Goal: Information Seeking & Learning: Learn about a topic

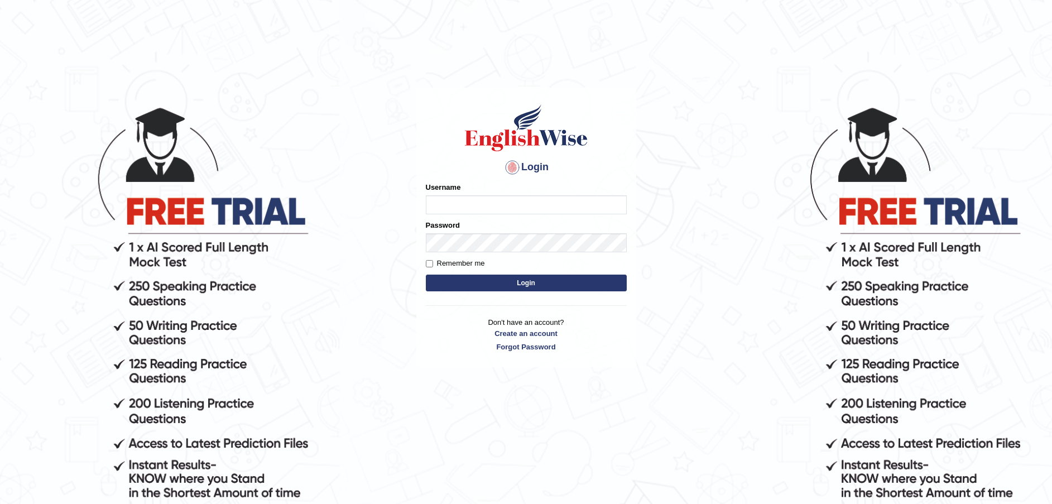
type input "Fatimah"
click at [513, 278] on button "Login" at bounding box center [526, 283] width 201 height 17
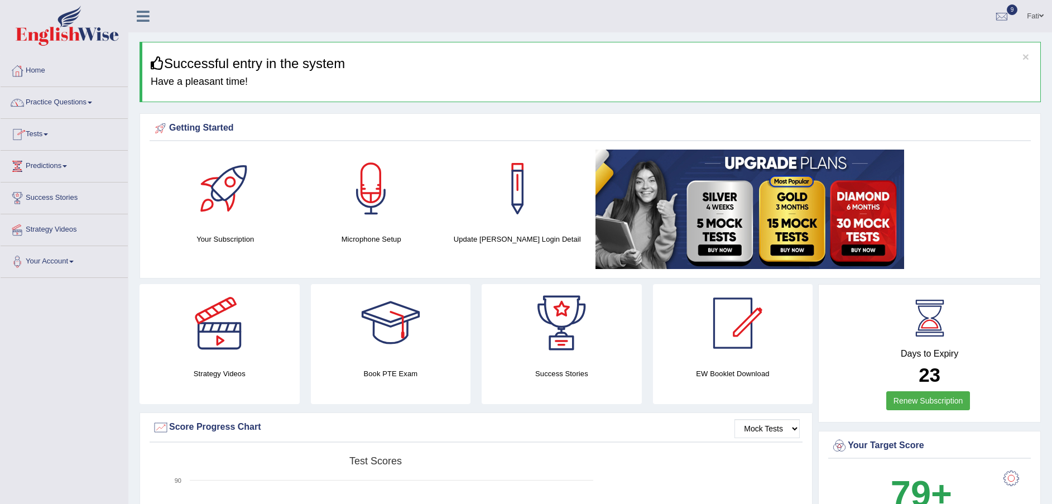
click at [46, 135] on link "Tests" at bounding box center [64, 133] width 127 height 28
click at [31, 204] on link "History" at bounding box center [73, 200] width 104 height 20
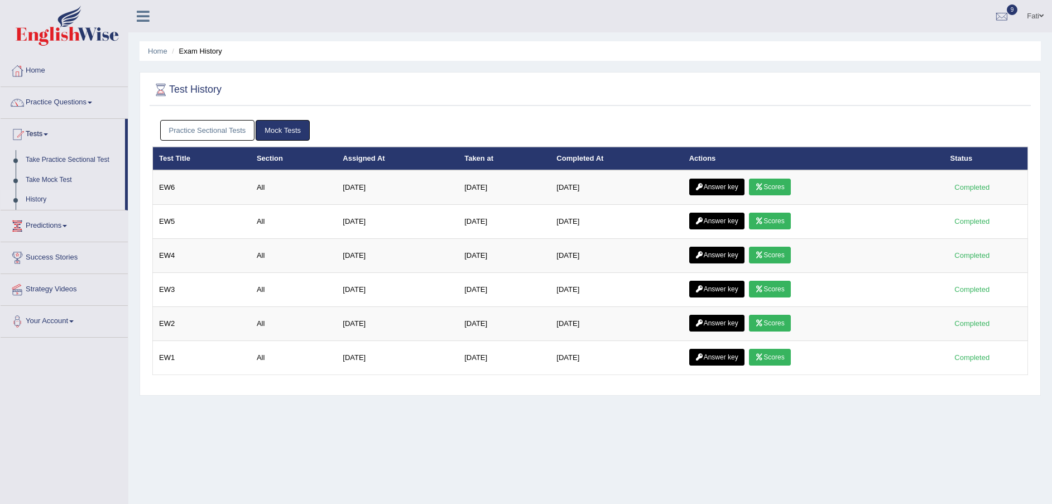
click at [233, 125] on link "Practice Sectional Tests" at bounding box center [207, 130] width 95 height 21
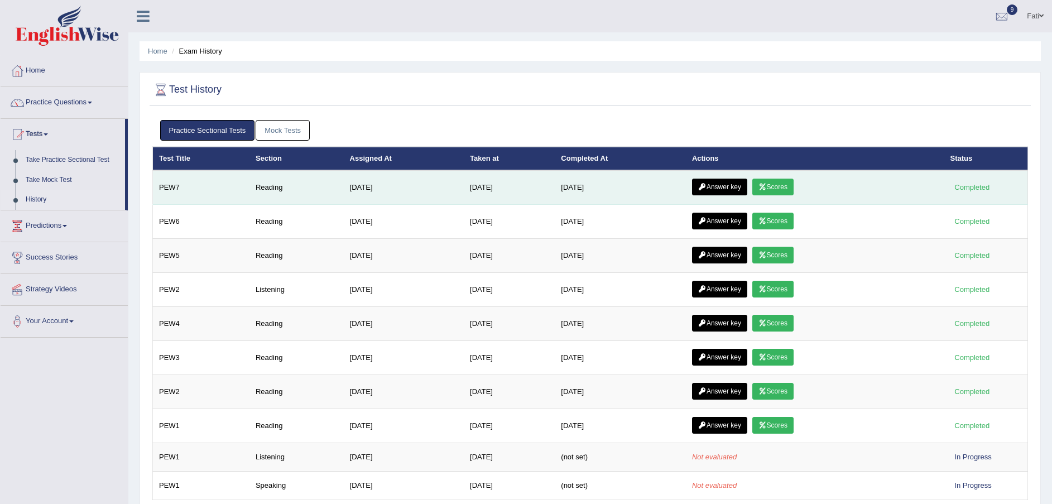
click at [776, 189] on link "Scores" at bounding box center [772, 187] width 41 height 17
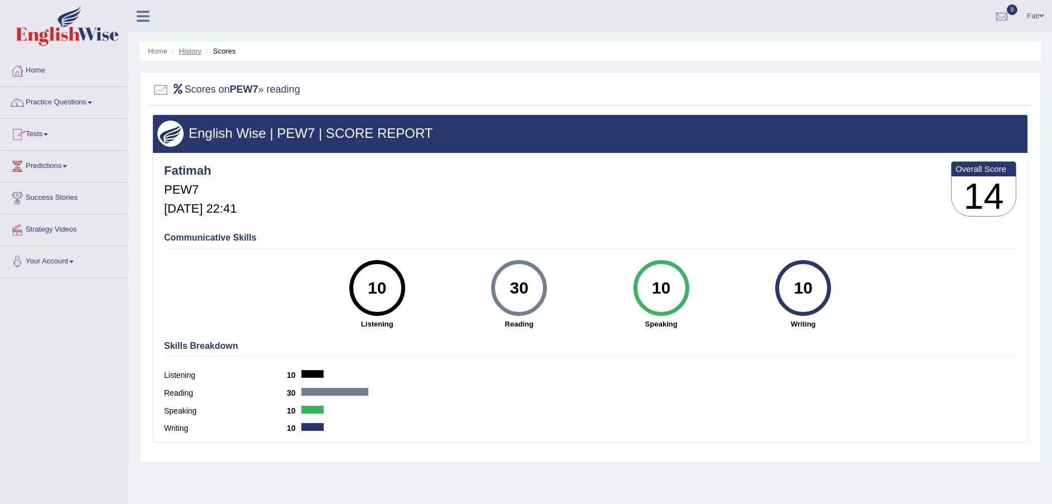
click at [186, 54] on link "History" at bounding box center [190, 51] width 22 height 8
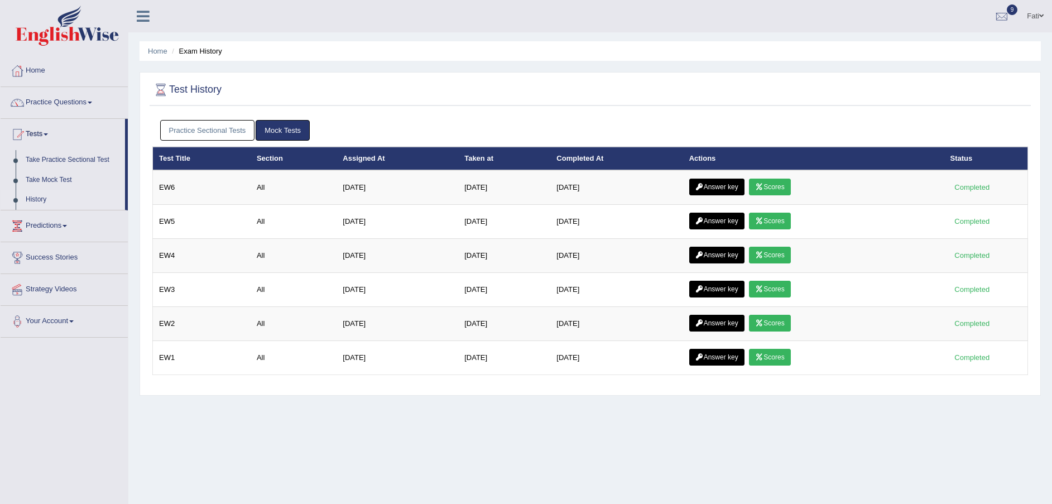
click at [232, 136] on link "Practice Sectional Tests" at bounding box center [207, 130] width 95 height 21
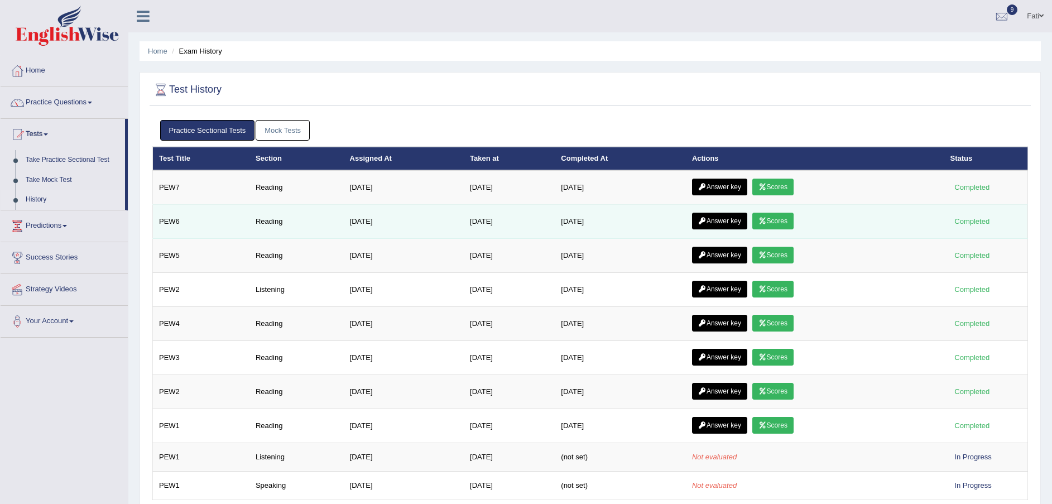
click at [787, 229] on link "Scores" at bounding box center [772, 221] width 41 height 17
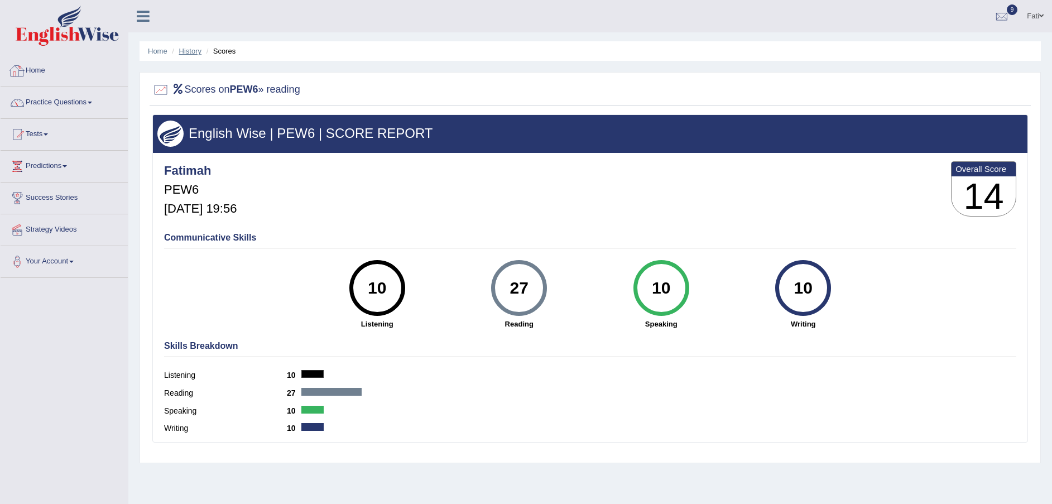
click at [184, 54] on link "History" at bounding box center [190, 51] width 22 height 8
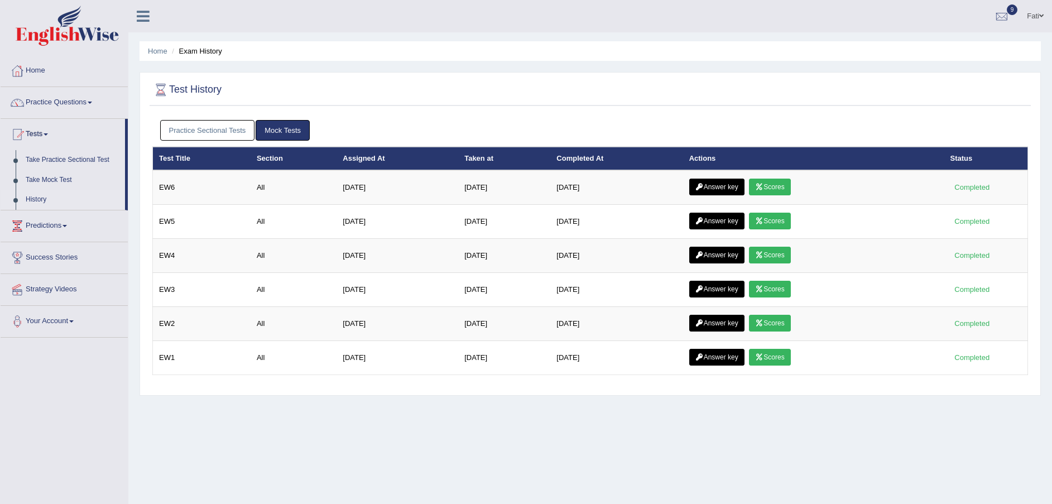
click at [222, 128] on link "Practice Sectional Tests" at bounding box center [207, 130] width 95 height 21
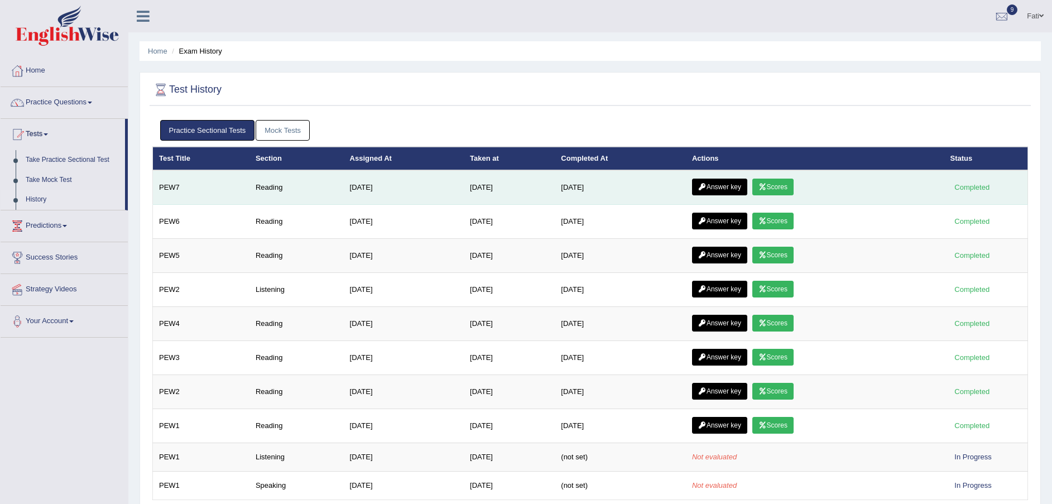
click at [778, 182] on link "Scores" at bounding box center [772, 187] width 41 height 17
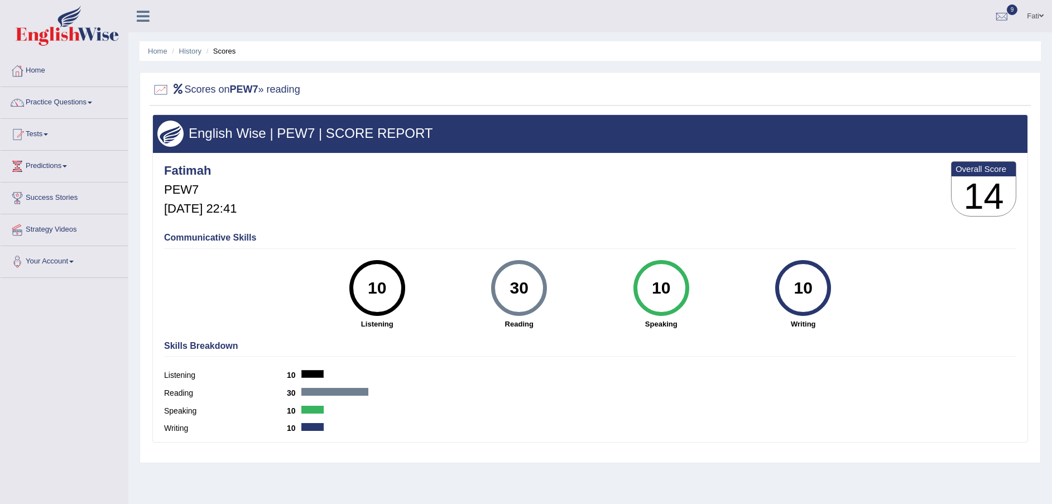
click at [189, 55] on li "History" at bounding box center [185, 51] width 32 height 11
drag, startPoint x: 189, startPoint y: 56, endPoint x: 196, endPoint y: 51, distance: 8.5
click at [190, 55] on li "History" at bounding box center [185, 51] width 32 height 11
click at [196, 51] on link "History" at bounding box center [190, 51] width 22 height 8
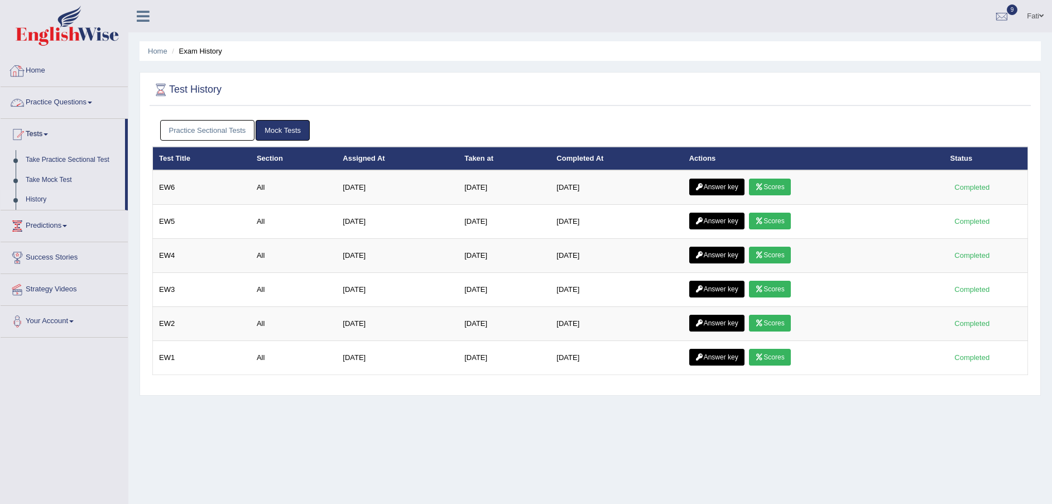
click at [230, 127] on link "Practice Sectional Tests" at bounding box center [207, 130] width 95 height 21
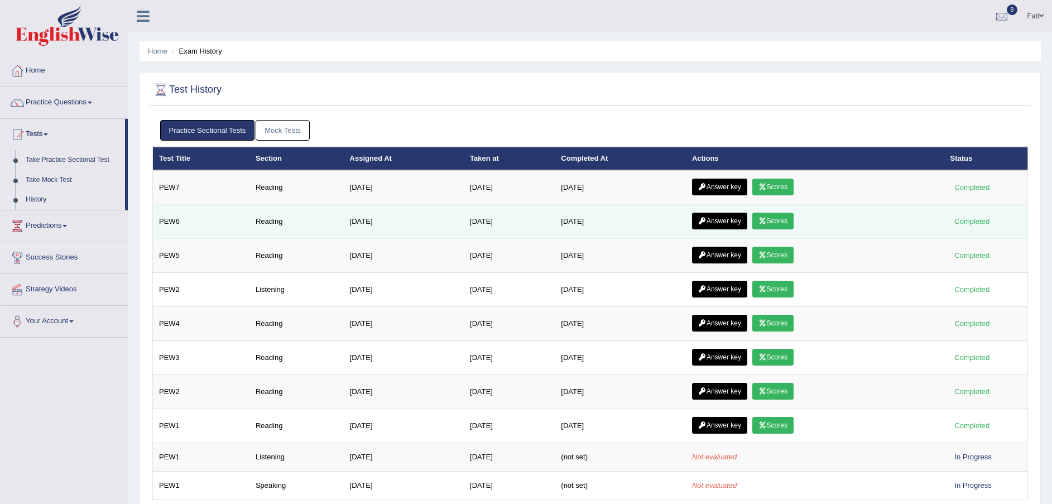
click at [776, 219] on link "Scores" at bounding box center [772, 221] width 41 height 17
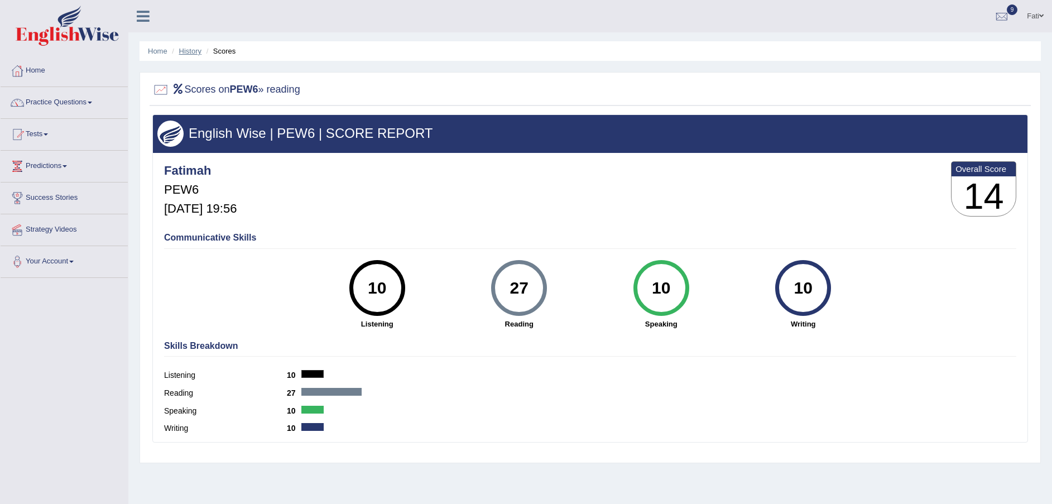
click at [188, 49] on link "History" at bounding box center [190, 51] width 22 height 8
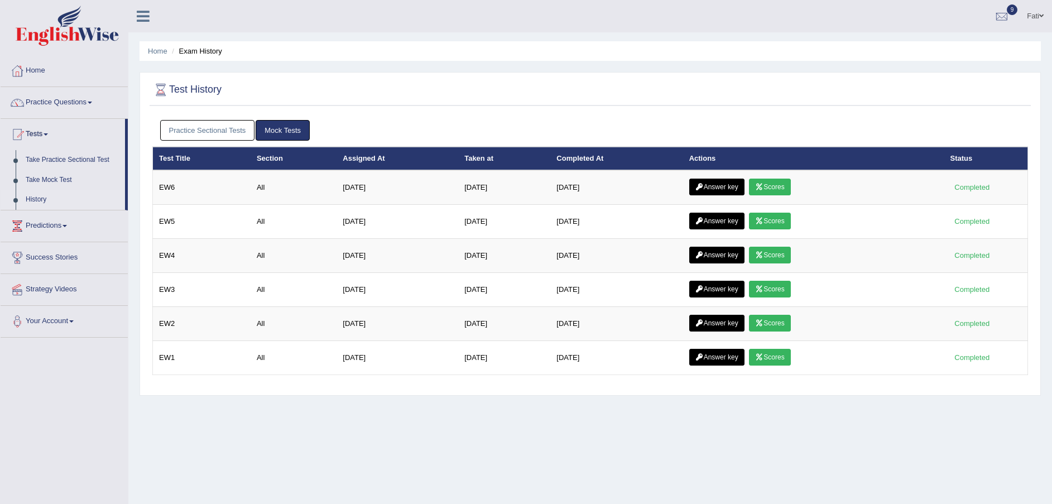
click at [221, 131] on link "Practice Sectional Tests" at bounding box center [207, 130] width 95 height 21
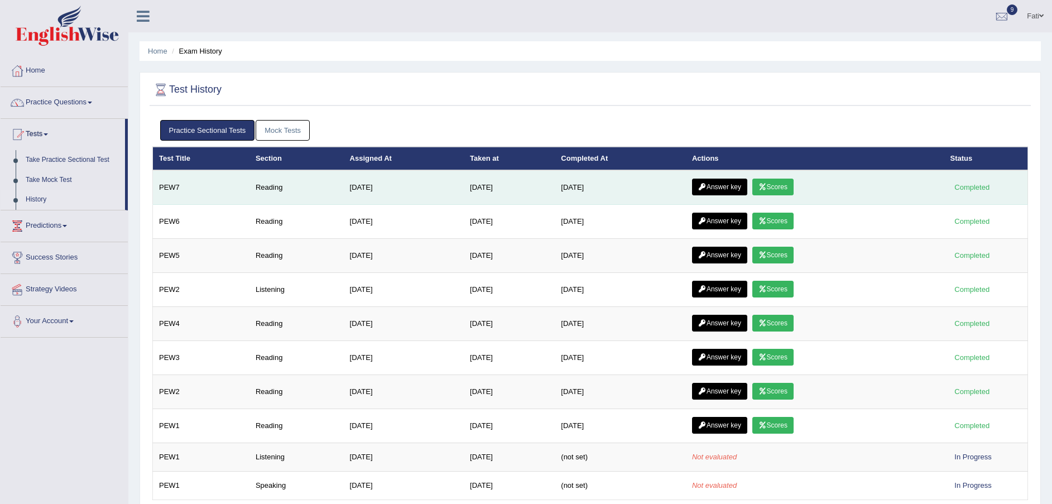
click at [709, 187] on link "Answer key" at bounding box center [719, 187] width 55 height 17
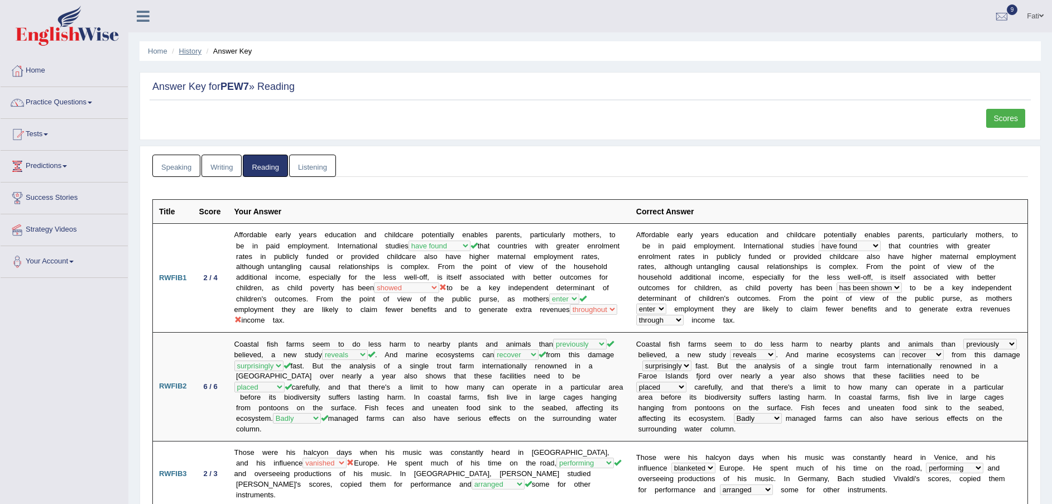
click at [191, 51] on link "History" at bounding box center [190, 51] width 22 height 8
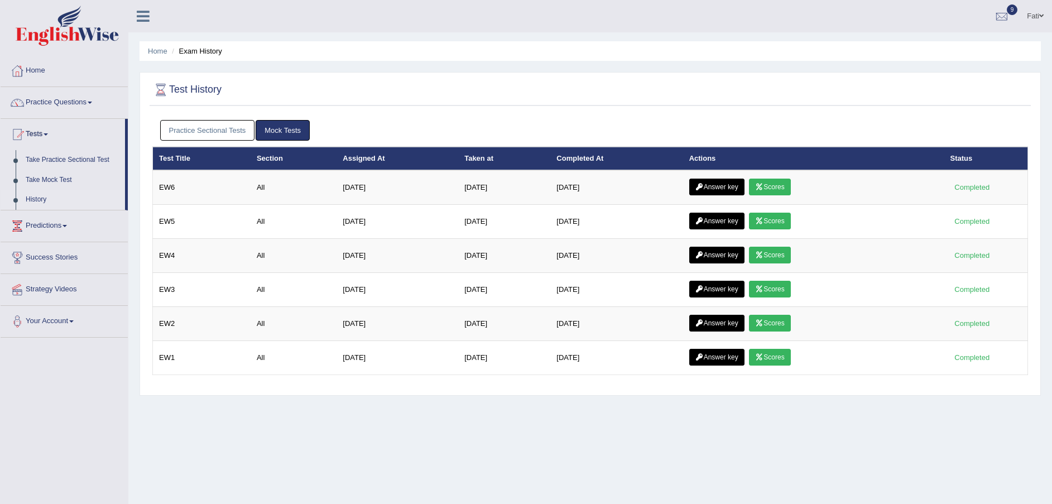
click at [235, 127] on link "Practice Sectional Tests" at bounding box center [207, 130] width 95 height 21
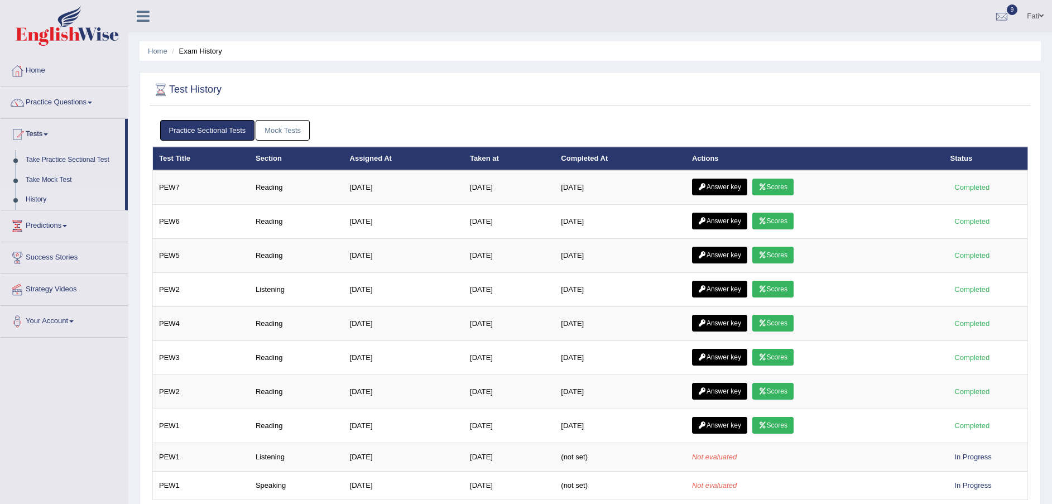
click at [868, 78] on div "Test History Practice Sectional Tests Mock Tests Test Title Section Assigned At…" at bounding box center [590, 296] width 901 height 449
click at [496, 46] on ul "Home Exam History" at bounding box center [590, 51] width 901 height 20
click at [58, 101] on link "Practice Questions" at bounding box center [64, 101] width 127 height 28
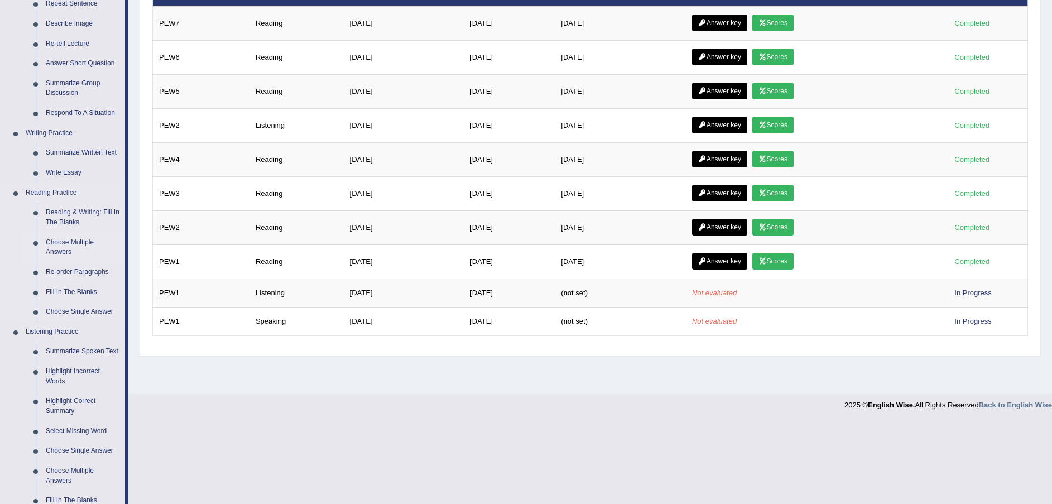
scroll to position [167, 0]
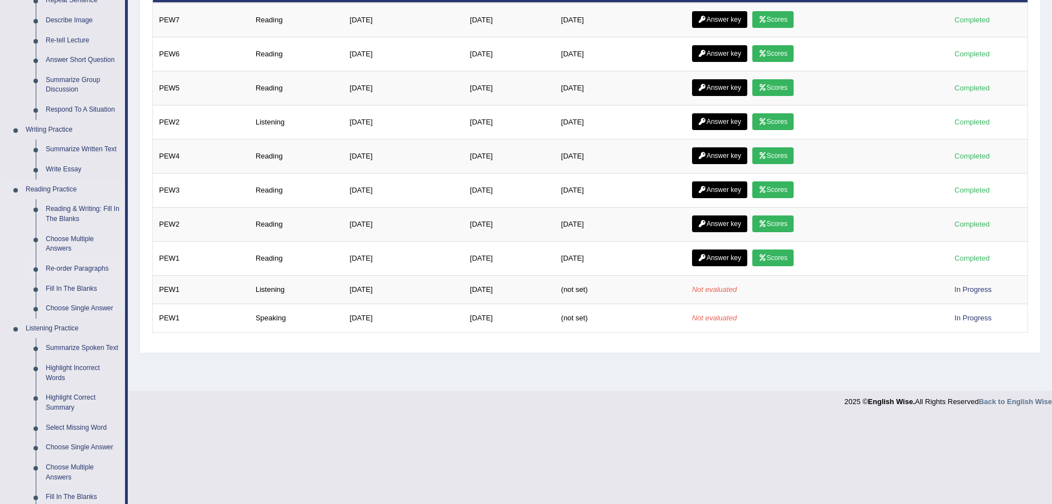
click at [71, 266] on link "Re-order Paragraphs" at bounding box center [83, 269] width 84 height 20
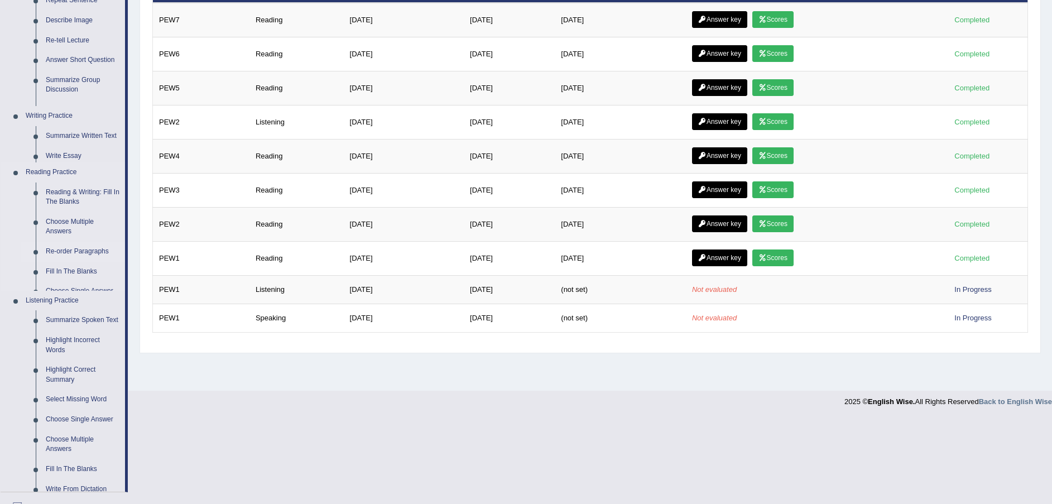
scroll to position [82, 0]
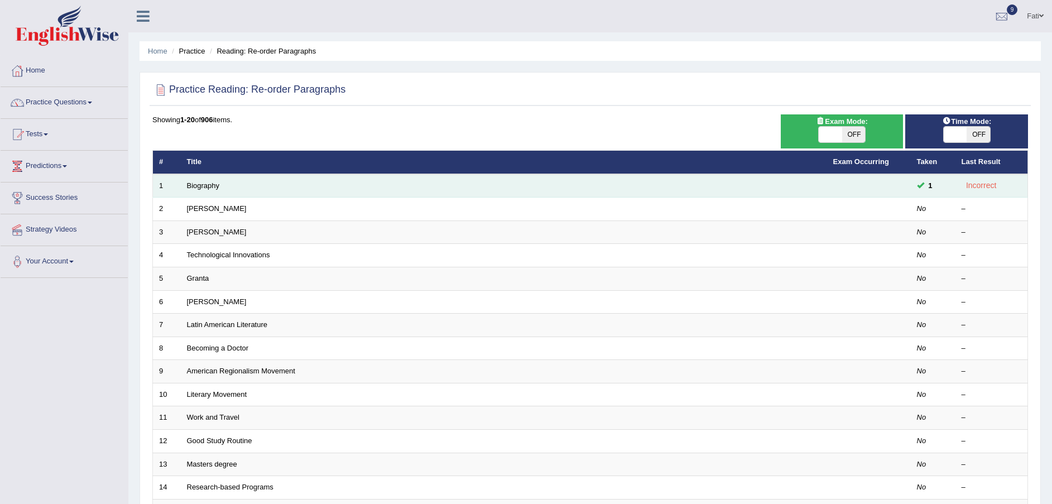
click at [212, 189] on link "Biography" at bounding box center [203, 185] width 33 height 8
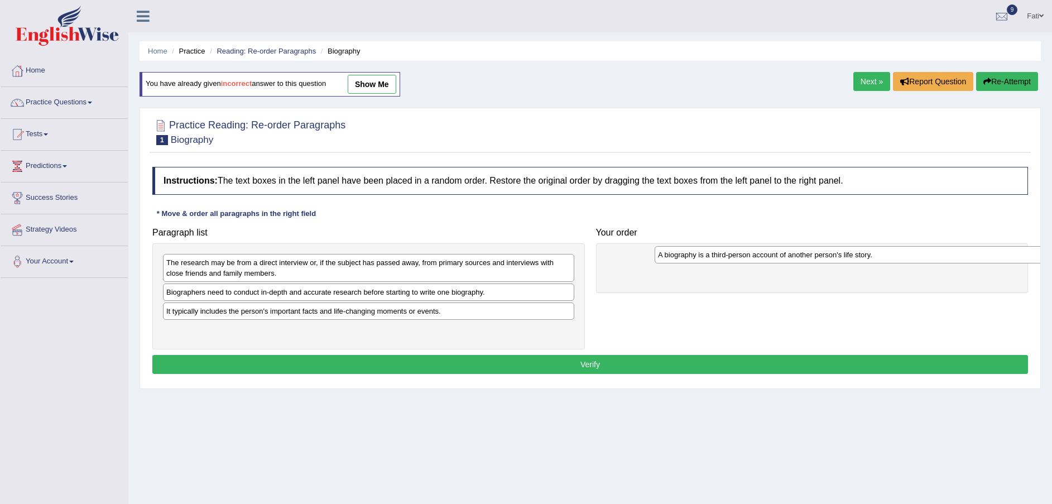
drag, startPoint x: 368, startPoint y: 295, endPoint x: 858, endPoint y: 258, distance: 491.4
click at [858, 258] on div "A biography is a third-person account of another person's life story." at bounding box center [860, 254] width 411 height 17
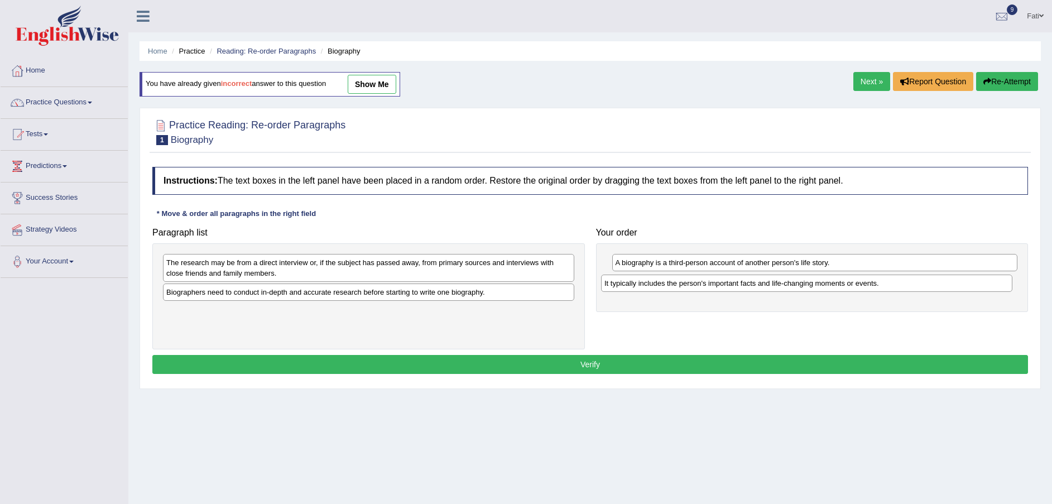
drag, startPoint x: 333, startPoint y: 318, endPoint x: 772, endPoint y: 290, distance: 439.5
click at [772, 290] on div "It typically includes the person's important facts and life-changing moments or…" at bounding box center [806, 283] width 411 height 17
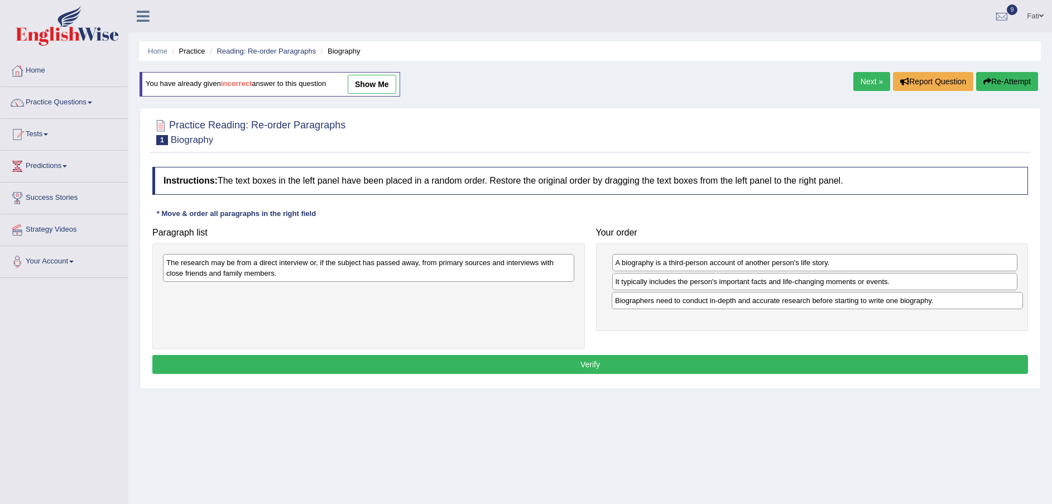
drag, startPoint x: 419, startPoint y: 295, endPoint x: 868, endPoint y: 304, distance: 449.3
click at [868, 304] on div "Biographers need to conduct in-depth and accurate research before starting to w…" at bounding box center [817, 300] width 411 height 17
drag, startPoint x: 516, startPoint y: 275, endPoint x: 793, endPoint y: 322, distance: 280.8
click at [574, 282] on div "The research may be from a direct interview or, if the subject has passed away,…" at bounding box center [368, 268] width 411 height 28
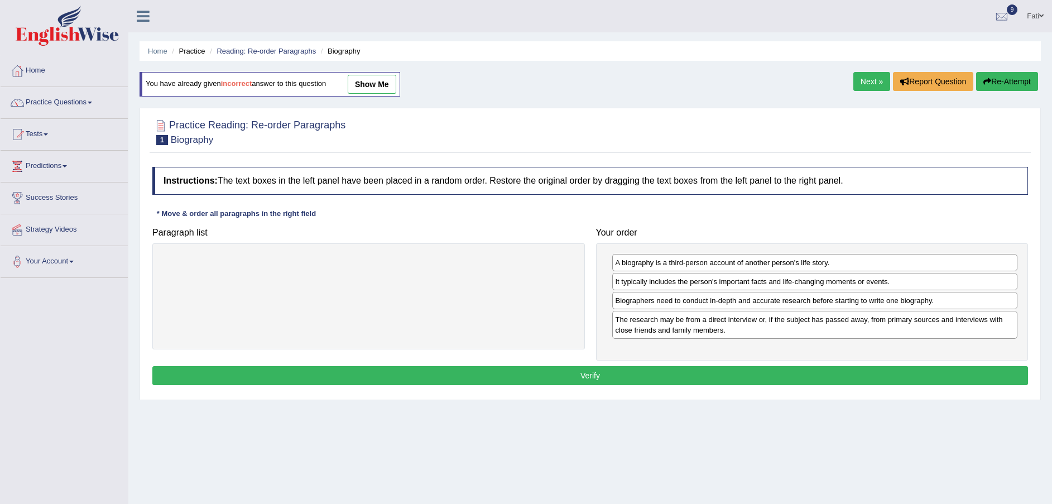
drag, startPoint x: 847, startPoint y: 320, endPoint x: 993, endPoint y: 318, distance: 146.8
click at [780, 379] on button "Verify" at bounding box center [590, 375] width 876 height 19
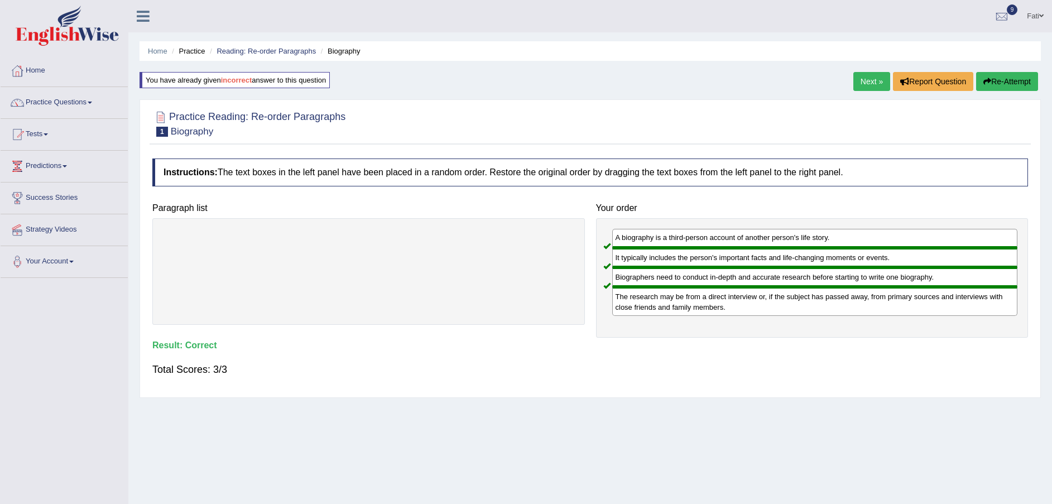
click at [869, 80] on link "Next »" at bounding box center [871, 81] width 37 height 19
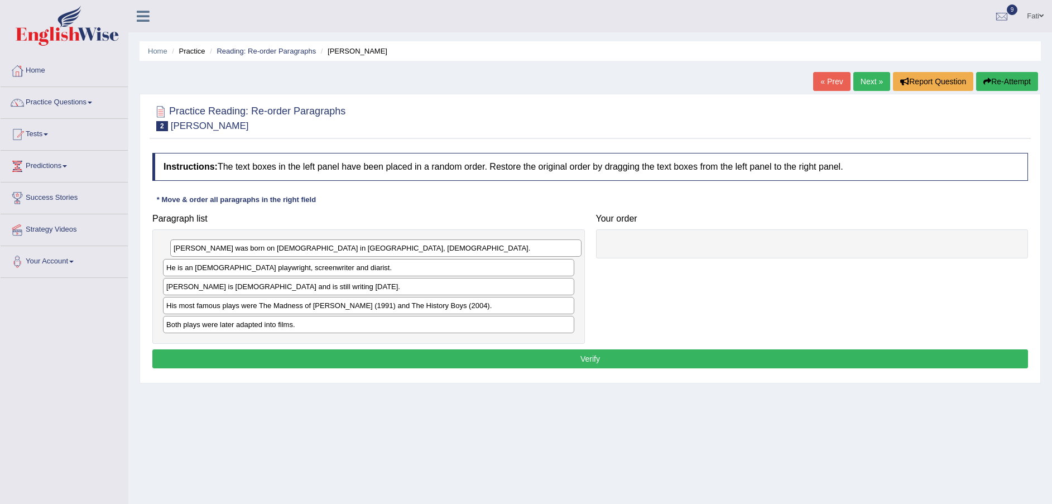
drag, startPoint x: 311, startPoint y: 248, endPoint x: 426, endPoint y: 242, distance: 115.1
click at [420, 242] on div "Alan Bennett was born on 9th May 1934 in Leeds, United Kingdom." at bounding box center [375, 247] width 411 height 17
drag, startPoint x: 439, startPoint y: 242, endPoint x: 627, endPoint y: 246, distance: 188.1
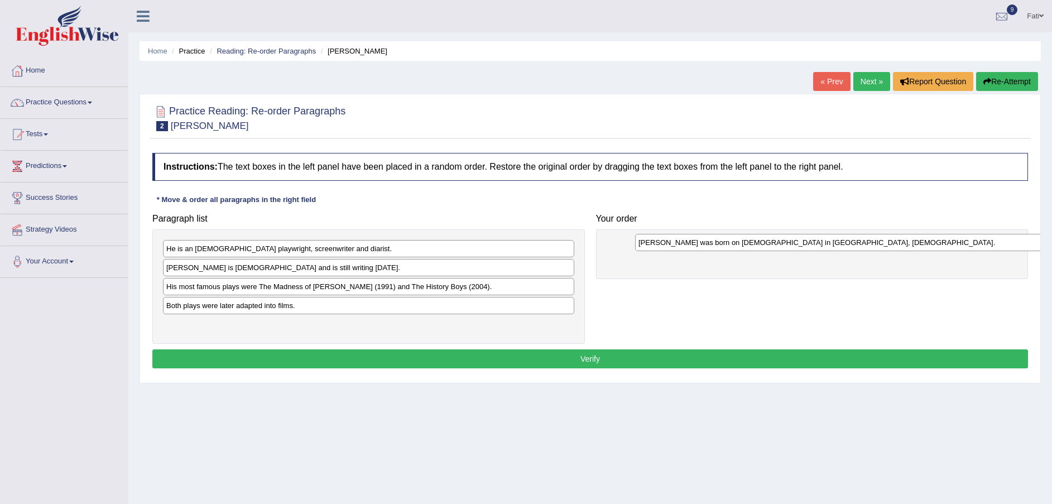
drag, startPoint x: 380, startPoint y: 253, endPoint x: 852, endPoint y: 247, distance: 472.1
click at [852, 247] on div "Alan Bennett was born on 9th May 1934 in Leeds, United Kingdom." at bounding box center [840, 242] width 411 height 17
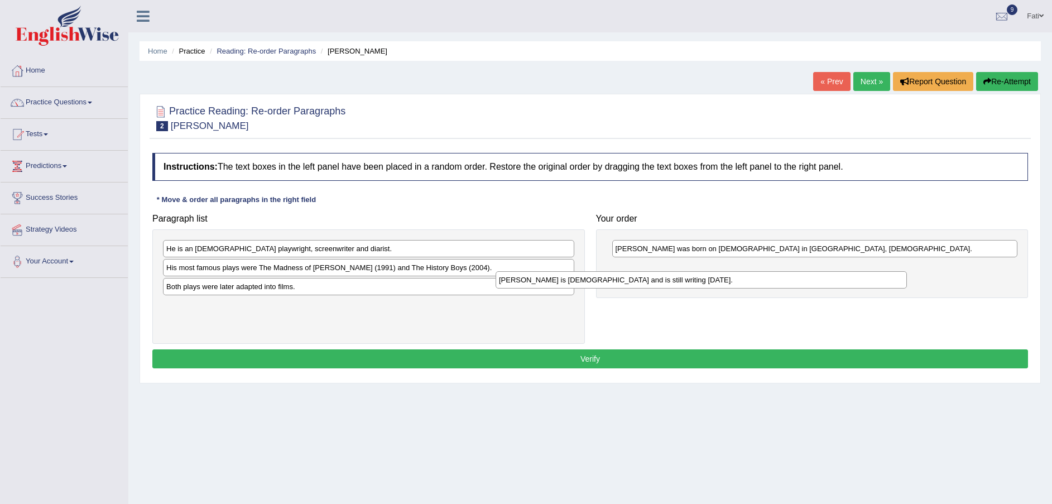
drag, startPoint x: 348, startPoint y: 271, endPoint x: 709, endPoint y: 274, distance: 361.0
click at [692, 280] on div "Alan Bennett is 88 years old and is still writing today." at bounding box center [701, 279] width 411 height 17
drag, startPoint x: 709, startPoint y: 274, endPoint x: 740, endPoint y: 270, distance: 31.6
click at [295, 246] on div "He is an English playwright, screenwriter and diarist." at bounding box center [368, 248] width 411 height 17
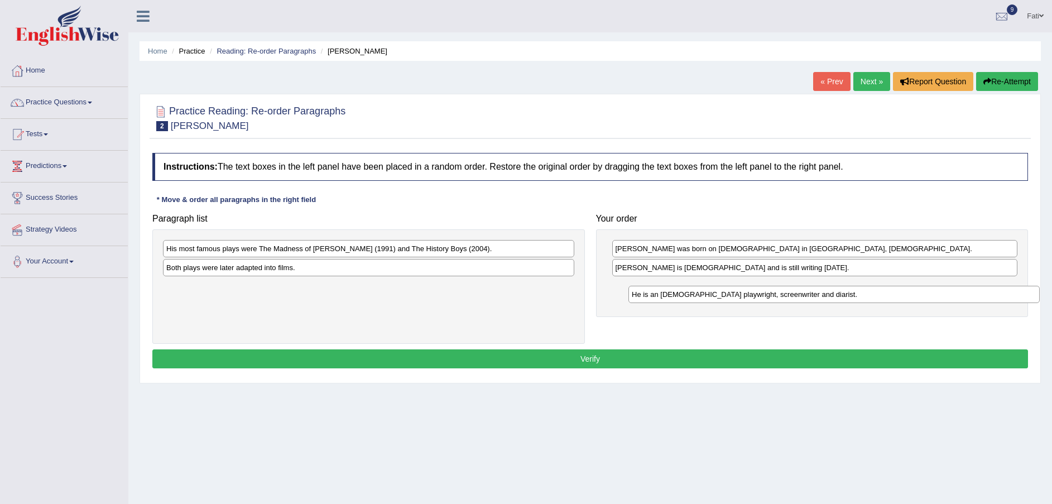
drag, startPoint x: 295, startPoint y: 247, endPoint x: 760, endPoint y: 292, distance: 467.0
click at [760, 292] on div "He is an English playwright, screenwriter and diarist." at bounding box center [833, 294] width 411 height 17
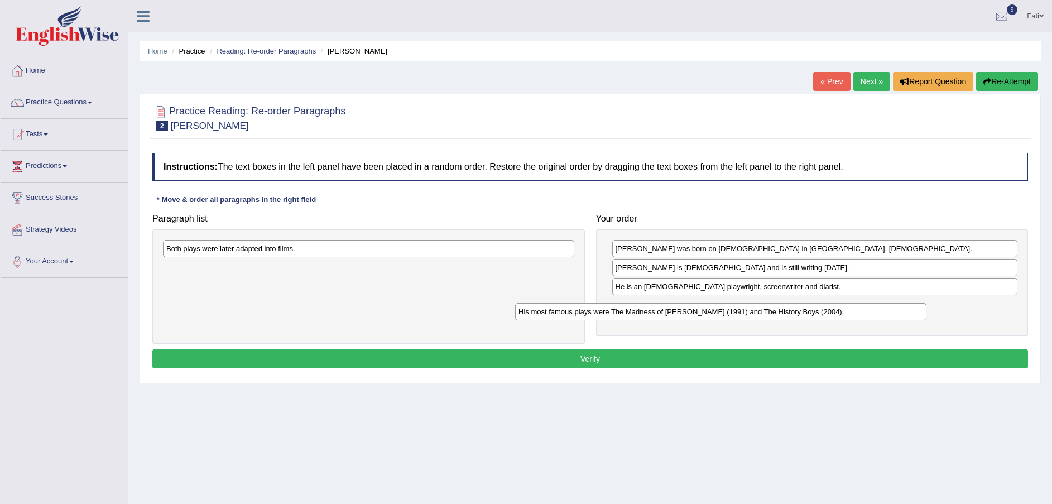
drag, startPoint x: 300, startPoint y: 247, endPoint x: 699, endPoint y: 321, distance: 405.7
click at [696, 320] on div "His most famous plays were The Madness of George Ill (1991) and The History Boy…" at bounding box center [720, 311] width 411 height 17
drag, startPoint x: 699, startPoint y: 321, endPoint x: 710, endPoint y: 309, distance: 16.6
click at [709, 315] on div "His most famous plays were The Madness of George Ill (1991) and The History Boy…" at bounding box center [766, 323] width 411 height 17
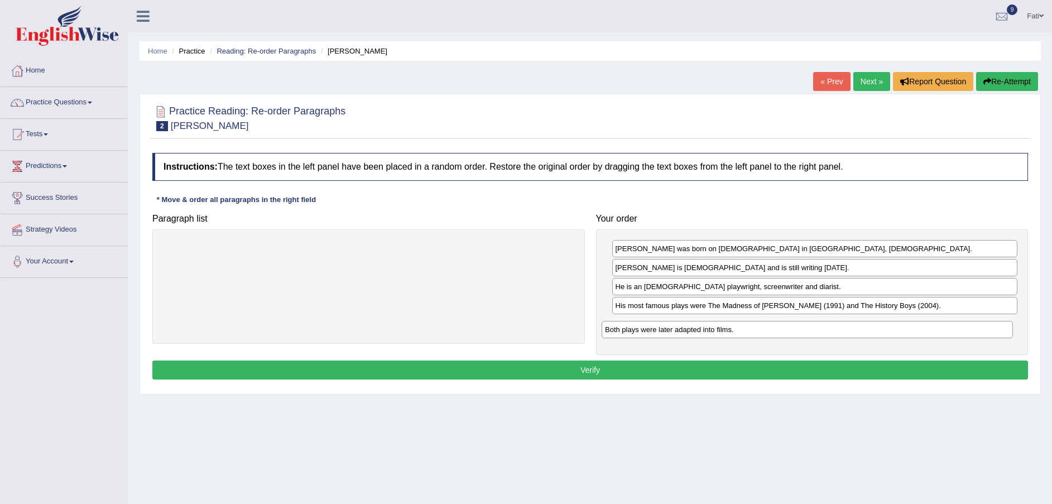
drag, startPoint x: 495, startPoint y: 250, endPoint x: 934, endPoint y: 330, distance: 446.3
click at [934, 330] on div "Both plays were later adapted into films." at bounding box center [807, 329] width 411 height 17
click at [826, 368] on button "Verify" at bounding box center [590, 369] width 876 height 19
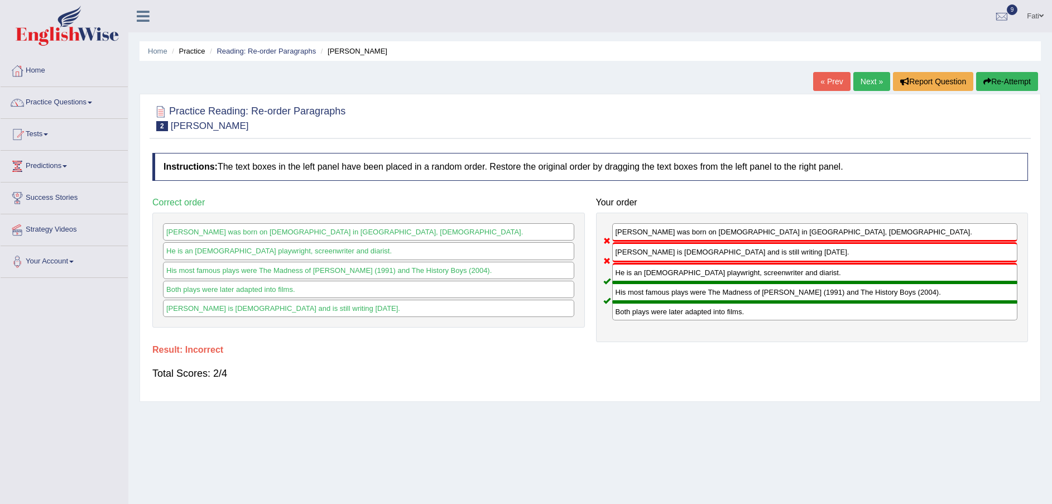
click at [1003, 81] on button "Re-Attempt" at bounding box center [1007, 81] width 62 height 19
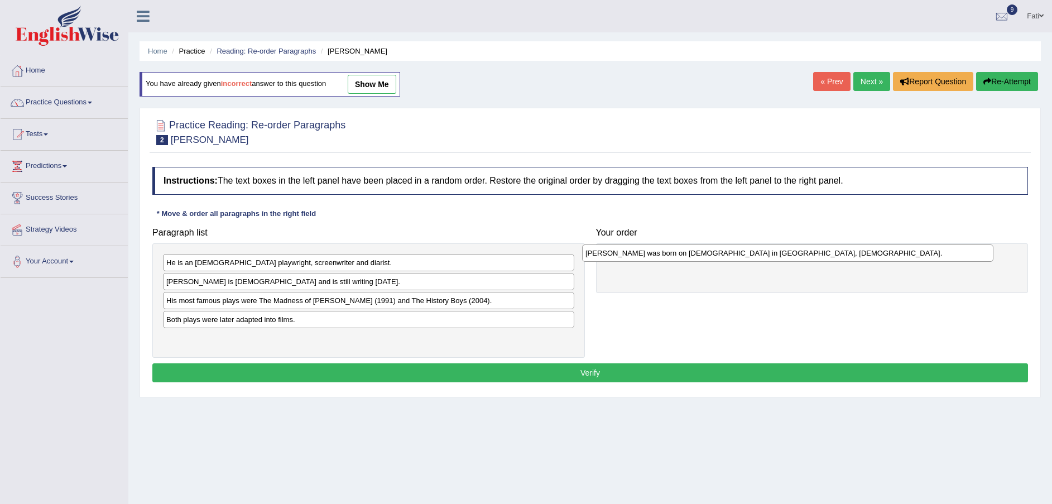
drag, startPoint x: 277, startPoint y: 262, endPoint x: 696, endPoint y: 253, distance: 419.2
click at [696, 253] on div "[PERSON_NAME] was born on [DEMOGRAPHIC_DATA] in [GEOGRAPHIC_DATA], [DEMOGRAPHIC…" at bounding box center [787, 252] width 411 height 17
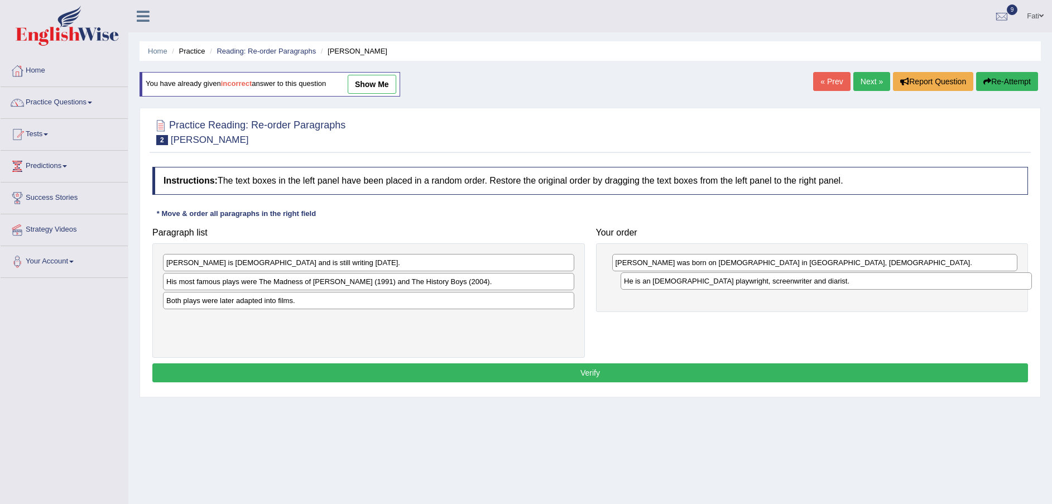
drag, startPoint x: 268, startPoint y: 263, endPoint x: 726, endPoint y: 282, distance: 458.5
click at [726, 282] on div "He is an [DEMOGRAPHIC_DATA] playwright, screenwriter and diarist." at bounding box center [826, 280] width 411 height 17
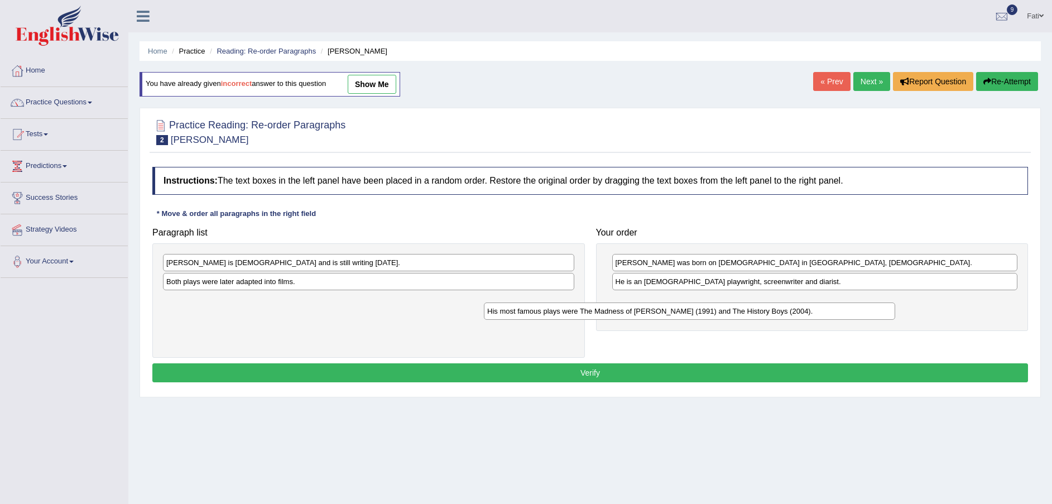
drag, startPoint x: 419, startPoint y: 285, endPoint x: 782, endPoint y: 307, distance: 364.0
click at [747, 315] on div "His most famous plays were The Madness of George Ill (1991) and The History Boy…" at bounding box center [689, 310] width 411 height 17
drag, startPoint x: 782, startPoint y: 307, endPoint x: 818, endPoint y: 306, distance: 35.7
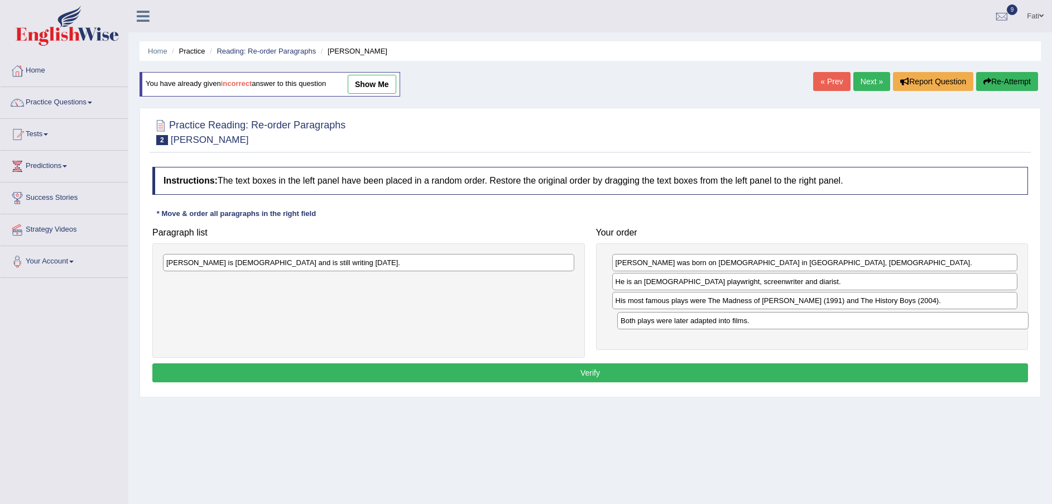
drag, startPoint x: 330, startPoint y: 282, endPoint x: 784, endPoint y: 321, distance: 455.9
click at [784, 321] on div "Both plays were later adapted into films." at bounding box center [822, 320] width 411 height 17
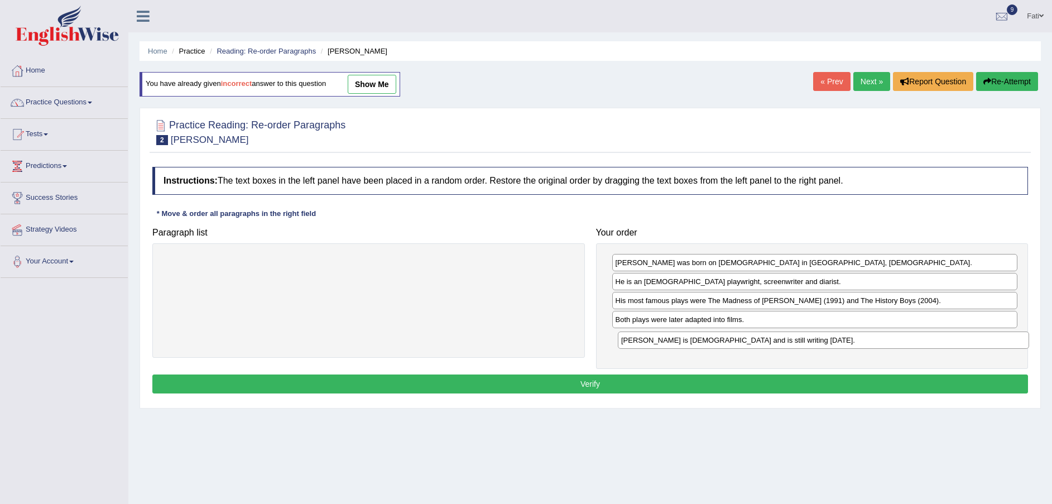
drag, startPoint x: 473, startPoint y: 263, endPoint x: 929, endPoint y: 344, distance: 462.9
click at [929, 344] on div "[PERSON_NAME] is [DEMOGRAPHIC_DATA] and is still writing [DATE]." at bounding box center [823, 339] width 411 height 17
click at [767, 386] on button "Verify" at bounding box center [590, 383] width 876 height 19
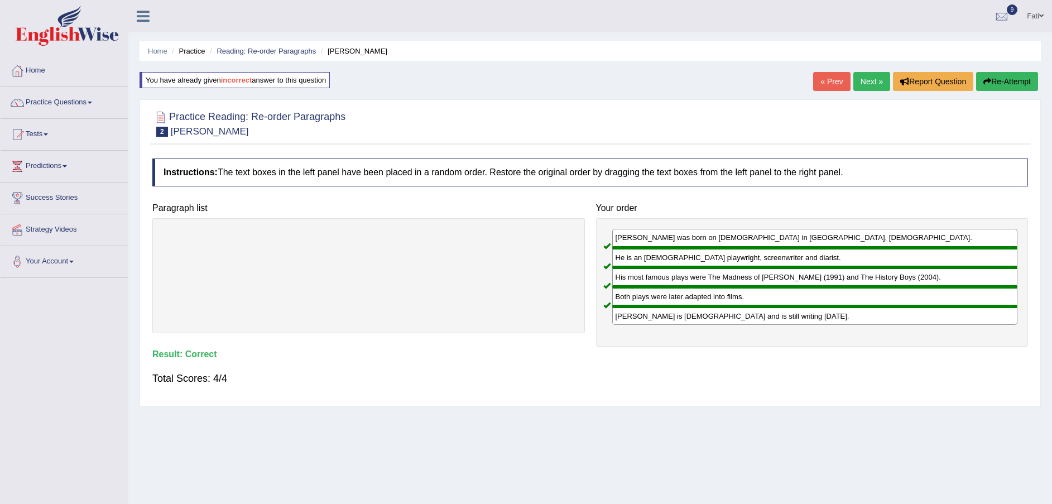
click at [862, 81] on link "Next »" at bounding box center [871, 81] width 37 height 19
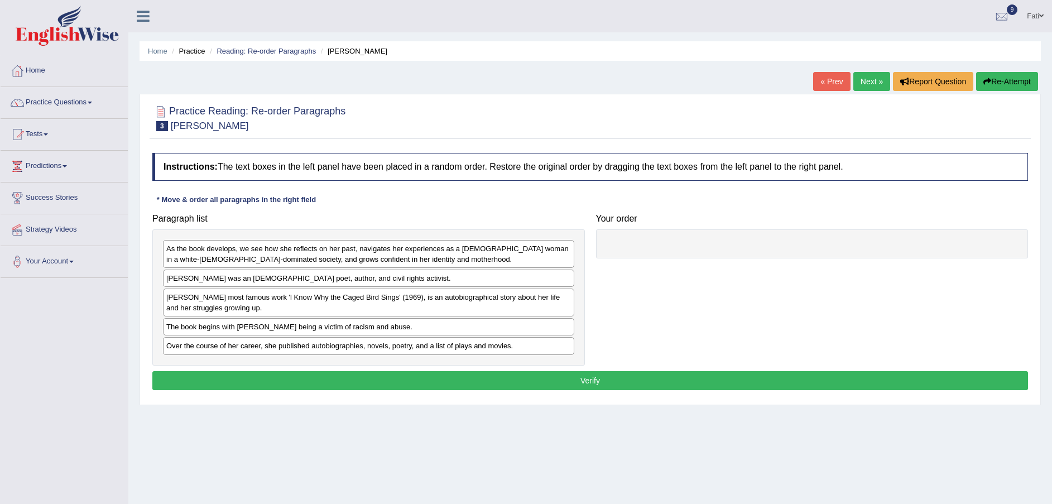
click at [330, 328] on div "The book begins with Angelou being a victim of racism and abuse." at bounding box center [368, 326] width 411 height 17
click at [332, 328] on div "The book begins with Angelou being a victim of racism and abuse." at bounding box center [368, 326] width 411 height 17
drag, startPoint x: 402, startPoint y: 278, endPoint x: 408, endPoint y: 278, distance: 6.1
click at [408, 278] on div "Maya Angelou was an American poet, author, and civil rights activist." at bounding box center [374, 278] width 411 height 17
click at [409, 278] on div "Maya Angelou was an American poet, author, and civil rights activist." at bounding box center [374, 278] width 411 height 17
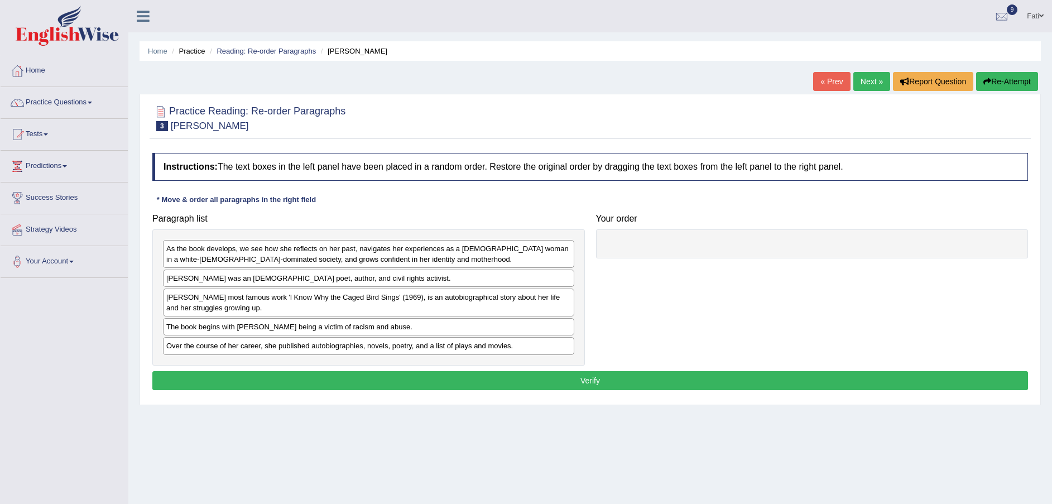
drag, startPoint x: 411, startPoint y: 278, endPoint x: 760, endPoint y: 238, distance: 351.6
drag, startPoint x: 316, startPoint y: 283, endPoint x: 658, endPoint y: 268, distance: 342.4
click at [564, 276] on div "Maya Angelou was an American poet, author, and civil rights activist." at bounding box center [471, 278] width 411 height 17
drag, startPoint x: 658, startPoint y: 268, endPoint x: 747, endPoint y: 243, distance: 92.2
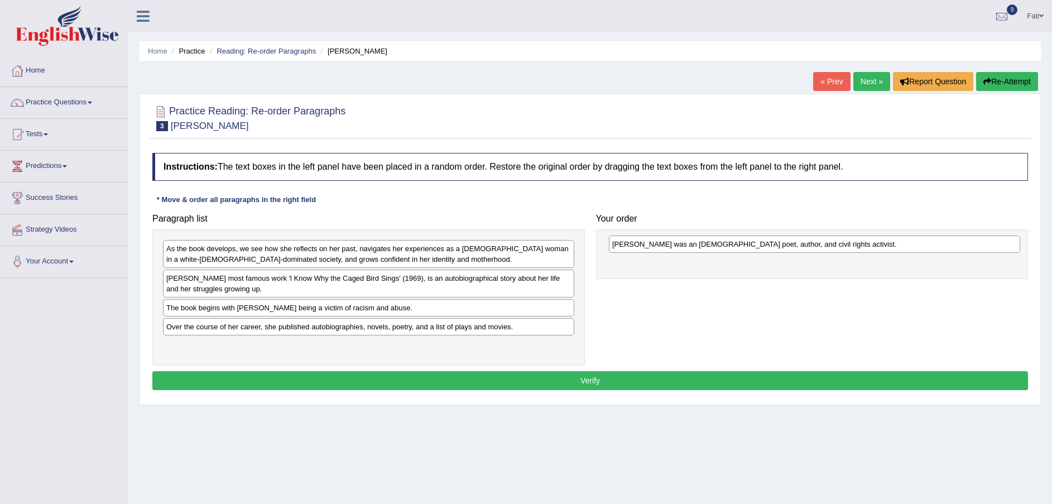
drag, startPoint x: 242, startPoint y: 278, endPoint x: 664, endPoint y: 244, distance: 423.2
click at [686, 244] on div "Maya Angelou was an American poet, author, and civil rights activist." at bounding box center [814, 243] width 411 height 17
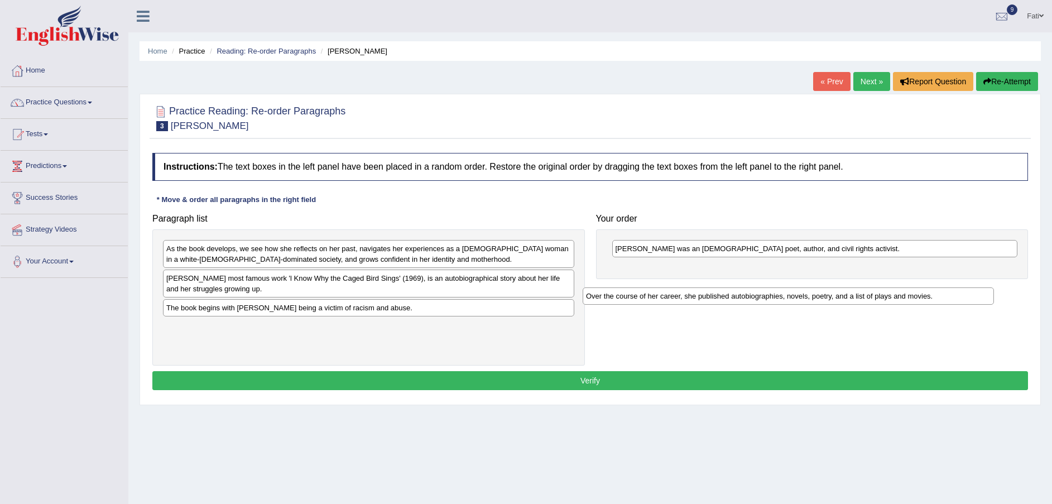
drag, startPoint x: 320, startPoint y: 327, endPoint x: 743, endPoint y: 295, distance: 424.2
click at [743, 295] on div "Over the course of her career, she published autobiographies, novels, poetry, a…" at bounding box center [788, 295] width 411 height 17
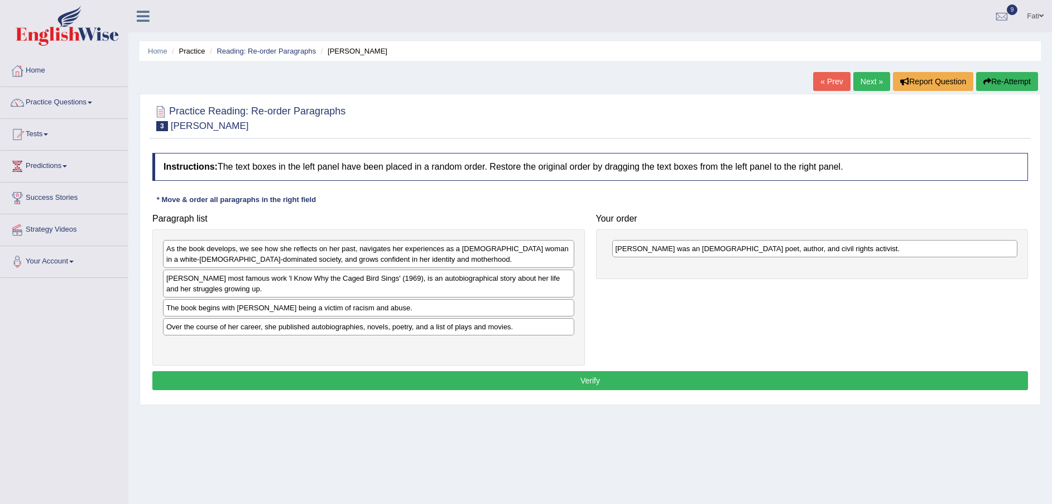
drag, startPoint x: 759, startPoint y: 291, endPoint x: 765, endPoint y: 288, distance: 6.7
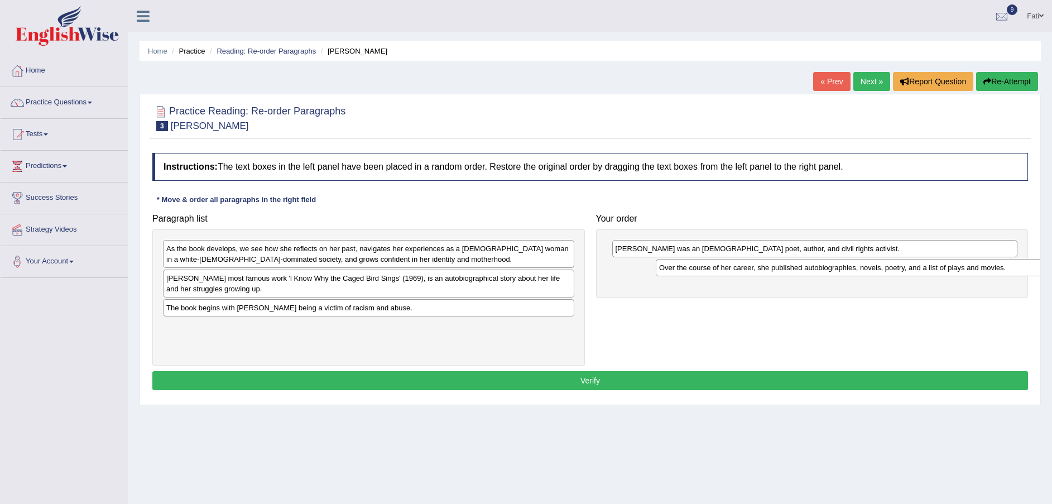
drag, startPoint x: 244, startPoint y: 333, endPoint x: 712, endPoint y: 277, distance: 470.9
click at [728, 275] on div "Over the course of her career, she published autobiographies, novels, poetry, a…" at bounding box center [861, 267] width 411 height 17
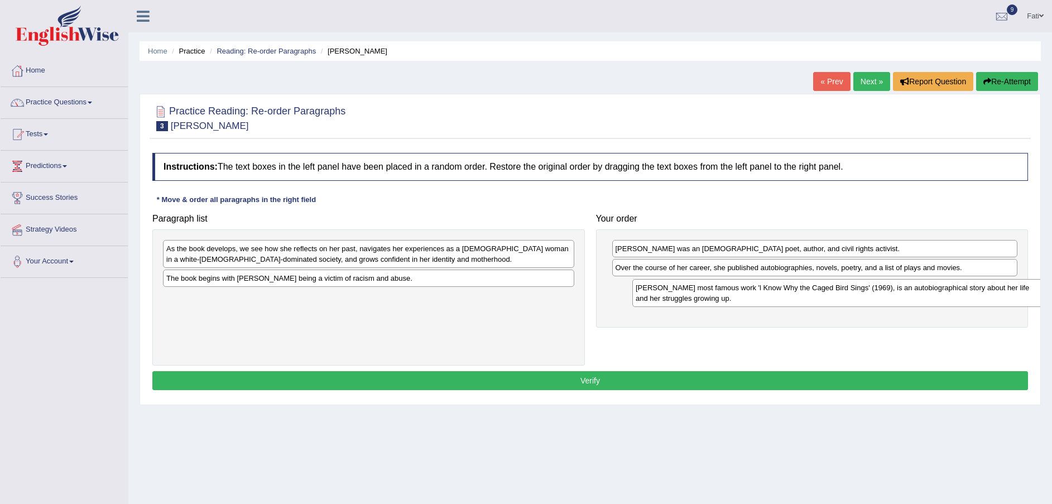
drag, startPoint x: 238, startPoint y: 291, endPoint x: 708, endPoint y: 300, distance: 469.4
click at [708, 300] on div "Angelou's most famous work 'l Know Why the Caged Bird Sings' (1969), is an auto…" at bounding box center [837, 293] width 411 height 28
drag, startPoint x: 312, startPoint y: 258, endPoint x: 359, endPoint y: 262, distance: 47.0
click at [331, 258] on div "As the book develops, we see how she reflects on her past, navigates her experi…" at bounding box center [368, 254] width 411 height 28
drag, startPoint x: 359, startPoint y: 262, endPoint x: 731, endPoint y: 335, distance: 378.9
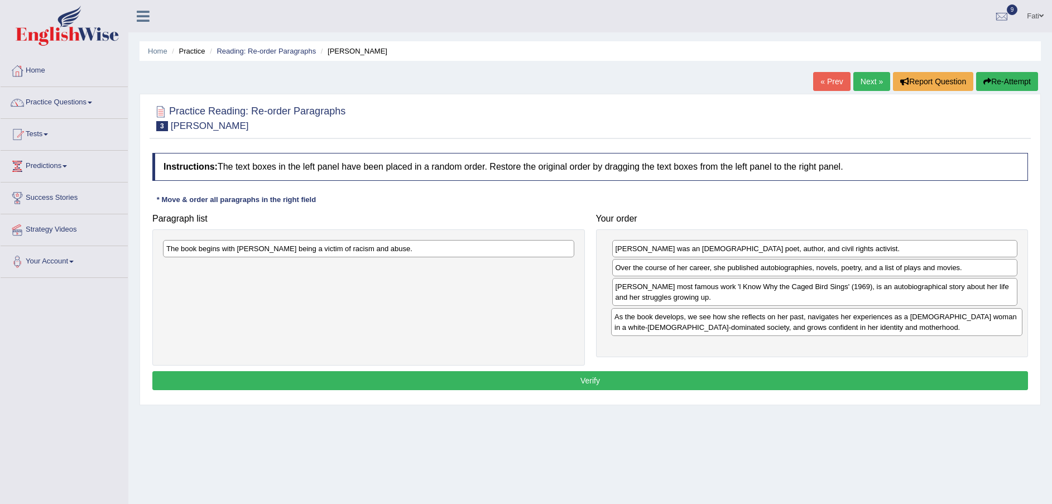
drag, startPoint x: 497, startPoint y: 259, endPoint x: 945, endPoint y: 328, distance: 453.2
click at [945, 328] on div "As the book develops, we see how she reflects on her past, navigates her experi…" at bounding box center [816, 322] width 411 height 28
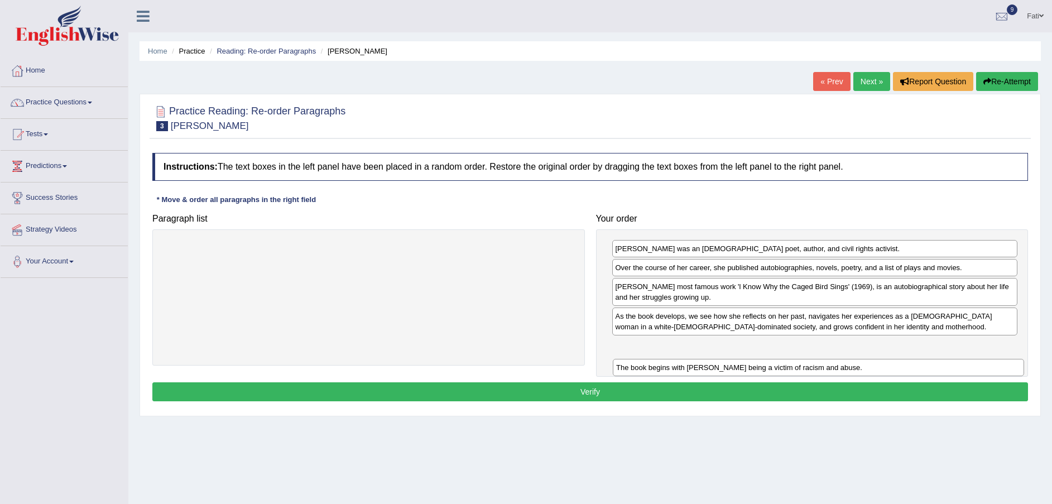
drag, startPoint x: 403, startPoint y: 253, endPoint x: 855, endPoint y: 369, distance: 466.1
click at [854, 372] on div "The book begins with Angelou being a victim of racism and abuse." at bounding box center [818, 367] width 411 height 17
drag, startPoint x: 855, startPoint y: 369, endPoint x: 859, endPoint y: 359, distance: 11.5
click at [859, 360] on div "The book begins with Angelou being a victim of racism and abuse." at bounding box center [818, 367] width 411 height 17
click at [824, 395] on button "Verify" at bounding box center [590, 391] width 876 height 19
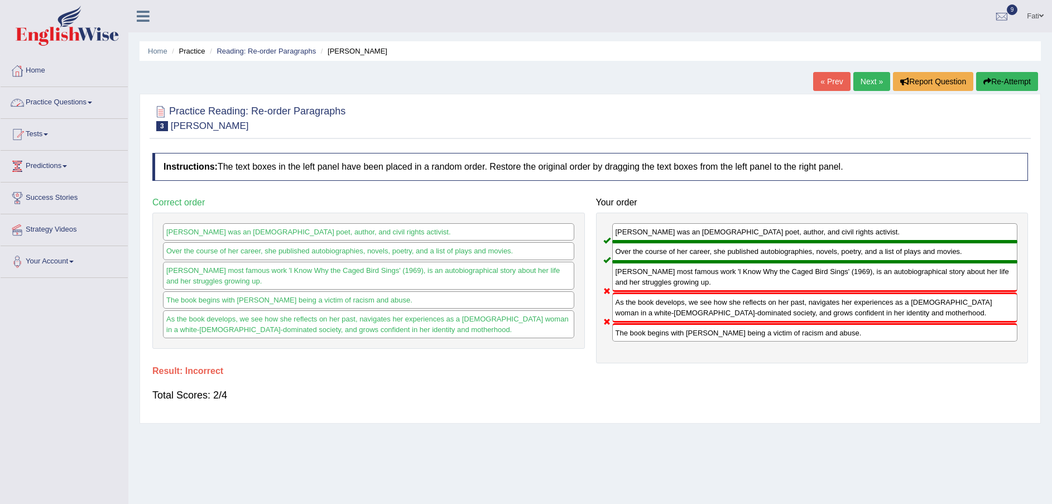
click at [68, 105] on link "Practice Questions" at bounding box center [64, 101] width 127 height 28
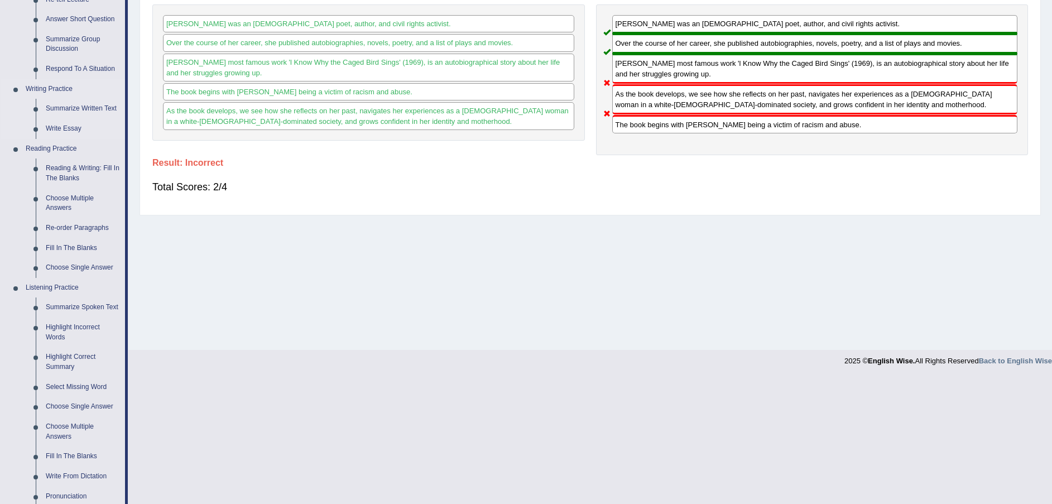
scroll to position [251, 0]
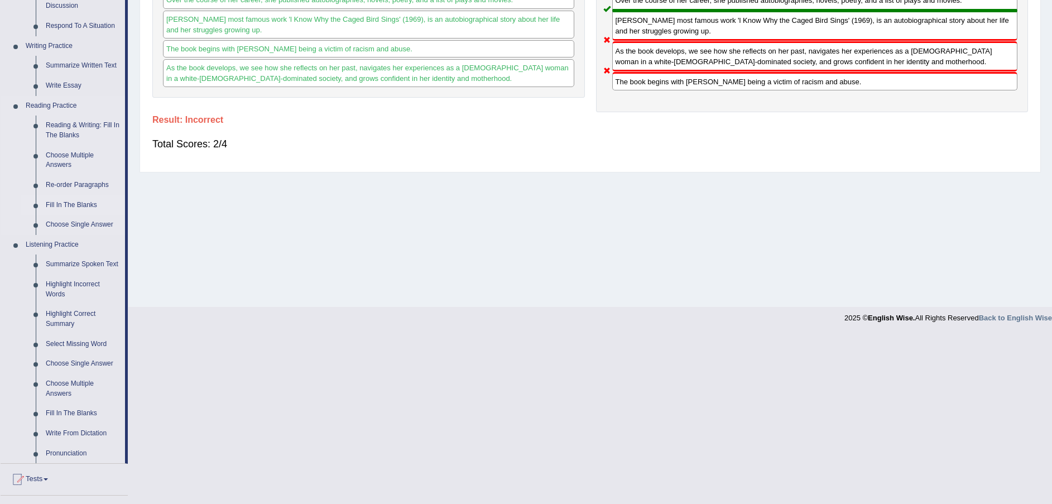
click at [85, 206] on link "Fill In The Blanks" at bounding box center [83, 205] width 84 height 20
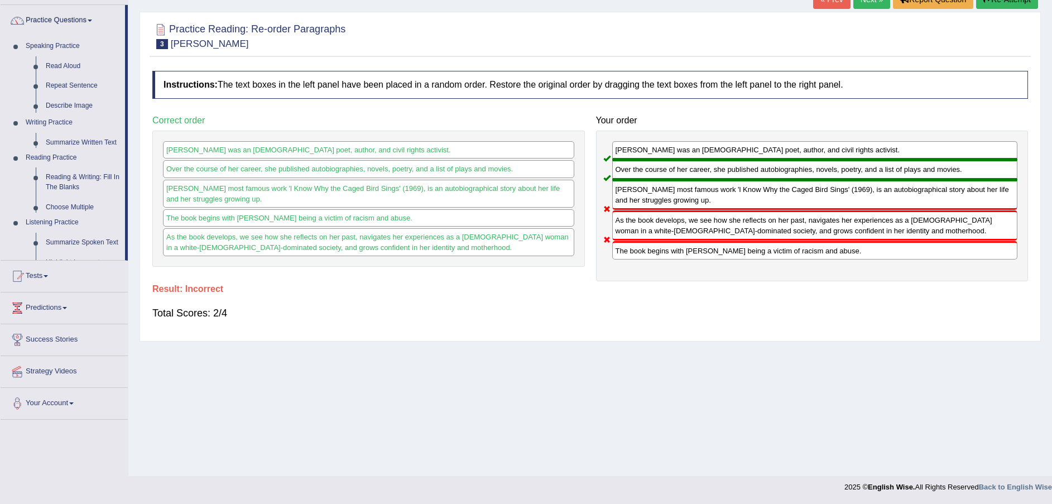
scroll to position [82, 0]
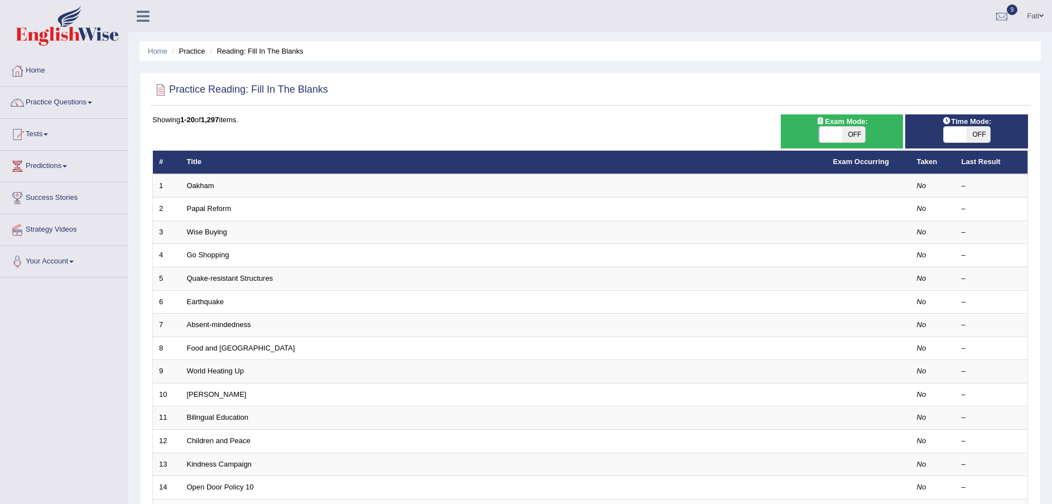
click at [992, 130] on div "ON OFF" at bounding box center [967, 134] width 112 height 17
click at [970, 132] on span "OFF" at bounding box center [977, 135] width 23 height 16
checkbox input "true"
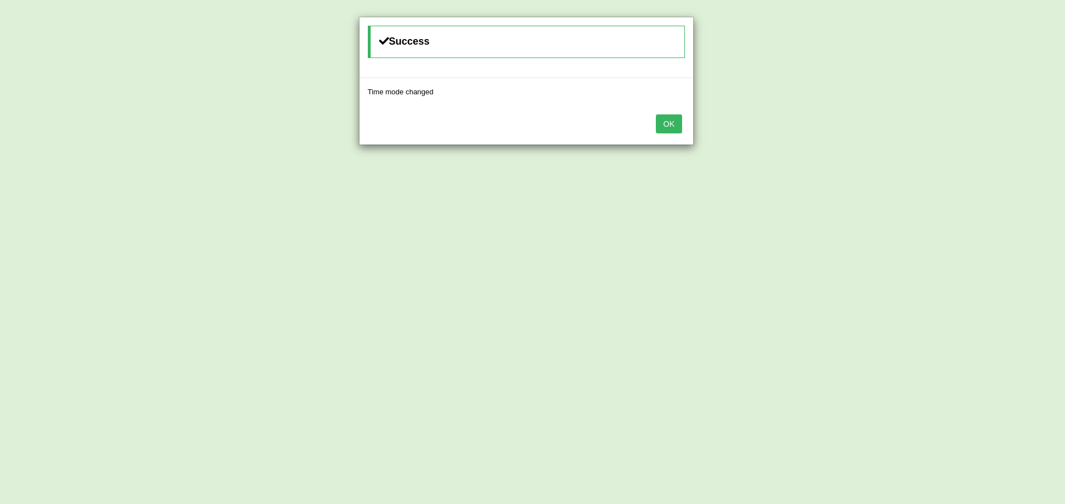
click at [672, 131] on button "OK" at bounding box center [669, 123] width 26 height 19
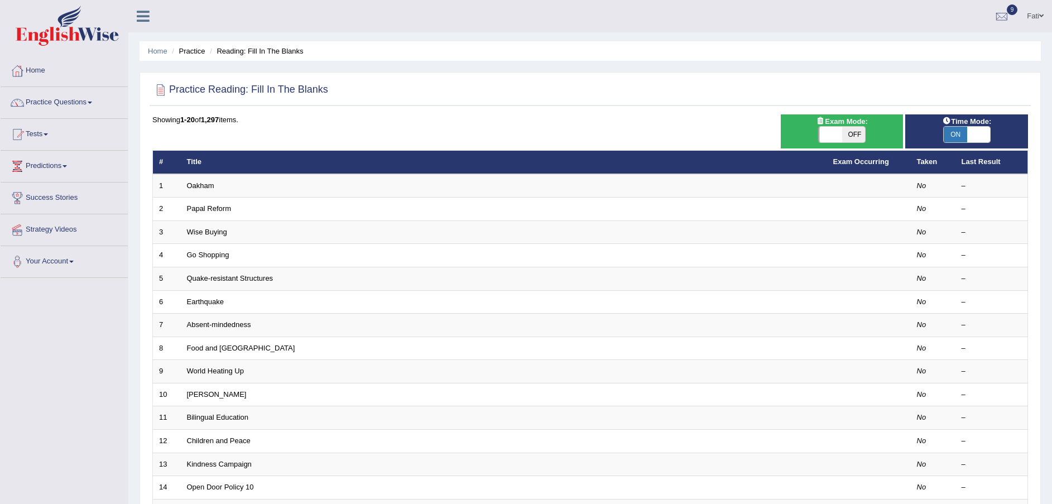
click at [863, 137] on span "OFF" at bounding box center [853, 135] width 23 height 16
checkbox input "true"
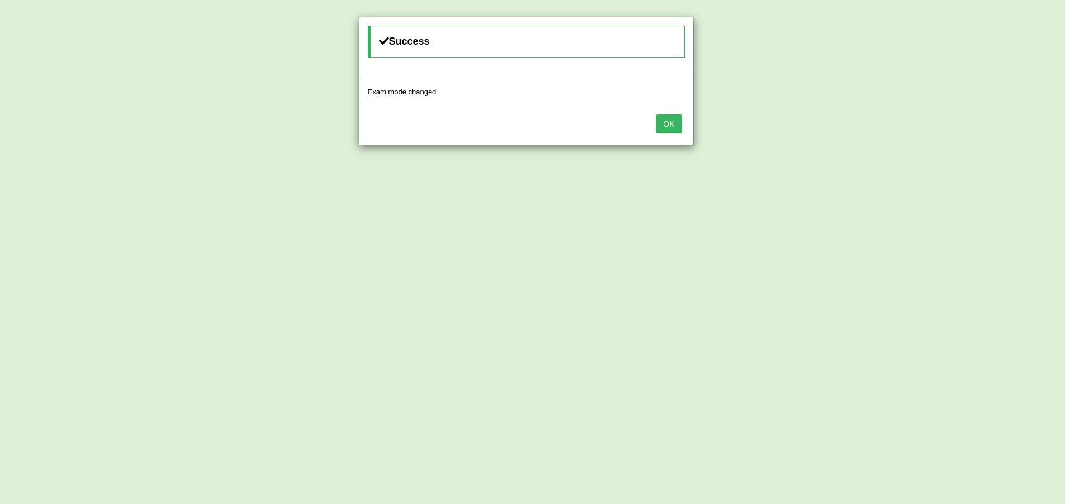
click at [666, 127] on button "OK" at bounding box center [669, 123] width 26 height 19
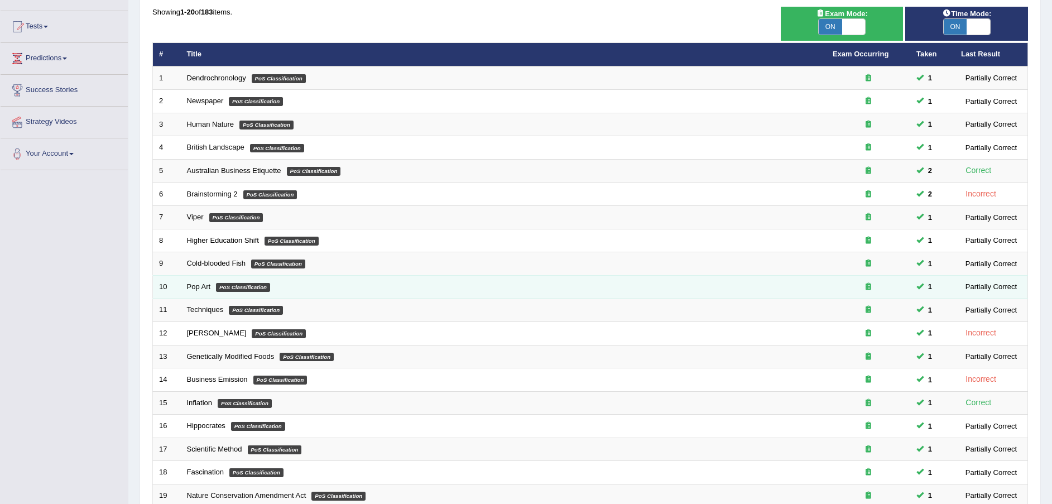
scroll to position [235, 0]
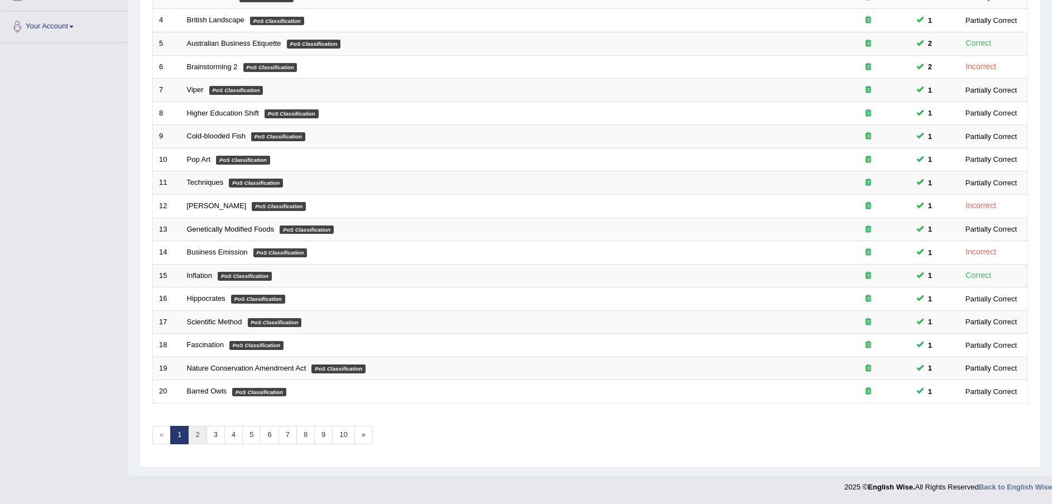
click at [200, 439] on link "2" at bounding box center [197, 435] width 18 height 18
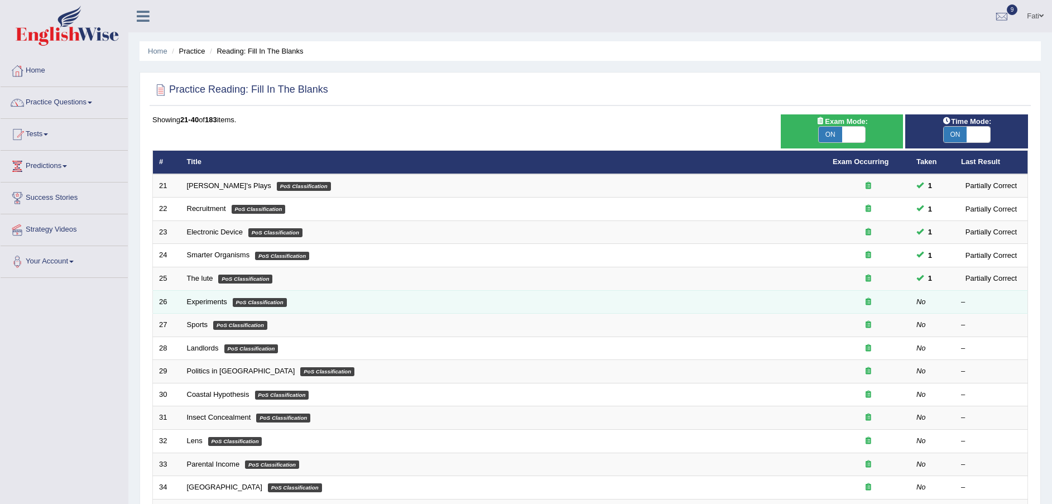
click at [209, 306] on td "Experiments PoS Classification" at bounding box center [504, 301] width 646 height 23
click at [211, 304] on link "Experiments" at bounding box center [207, 301] width 40 height 8
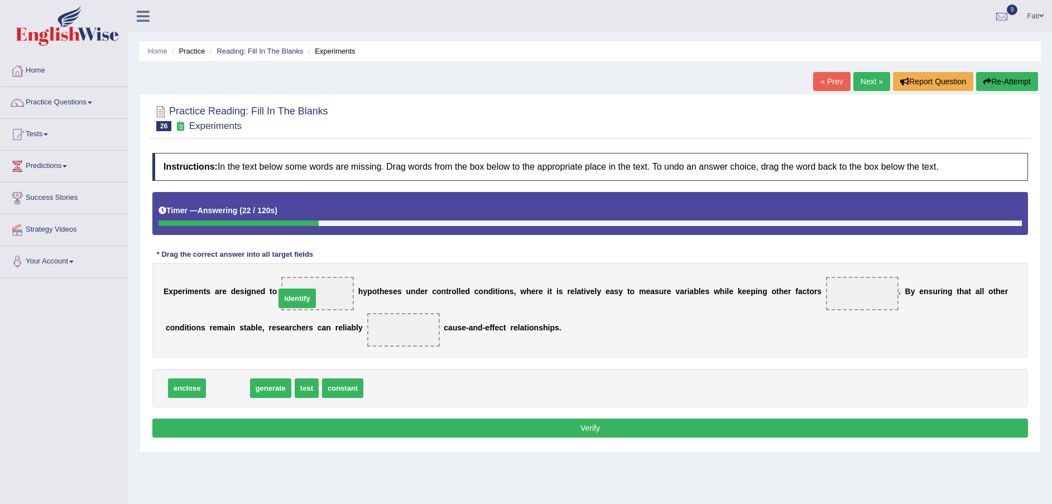
drag, startPoint x: 216, startPoint y: 389, endPoint x: 286, endPoint y: 299, distance: 113.7
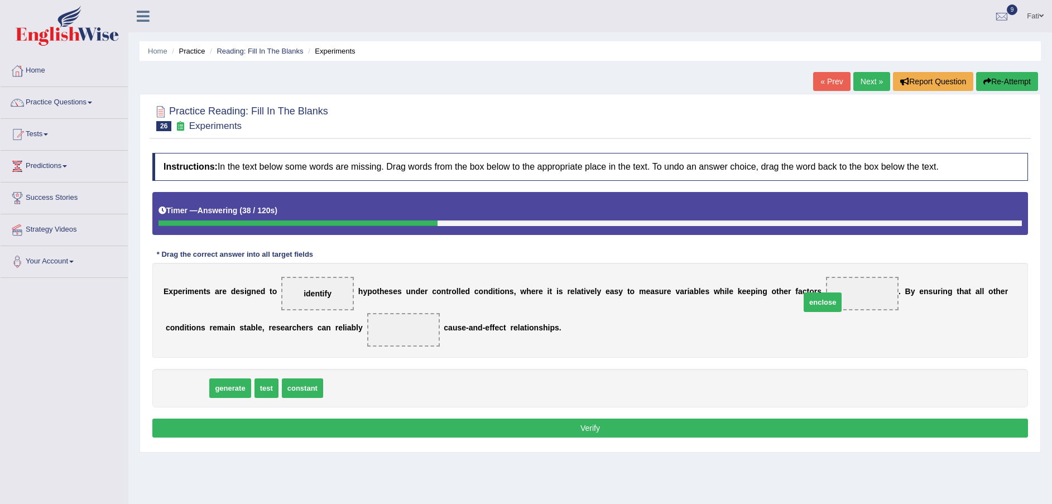
drag, startPoint x: 184, startPoint y: 391, endPoint x: 821, endPoint y: 302, distance: 642.8
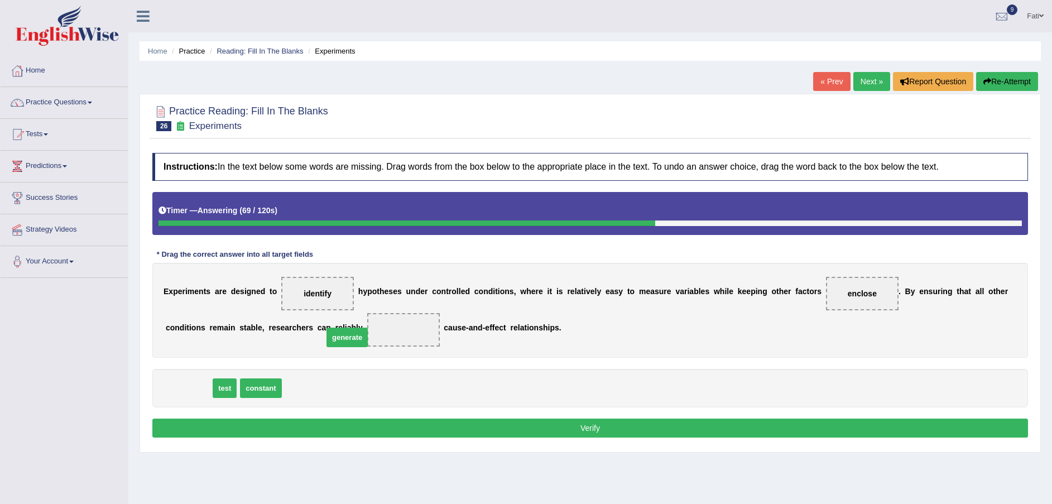
drag, startPoint x: 184, startPoint y: 389, endPoint x: 343, endPoint y: 338, distance: 166.9
click at [364, 424] on button "Verify" at bounding box center [590, 428] width 876 height 19
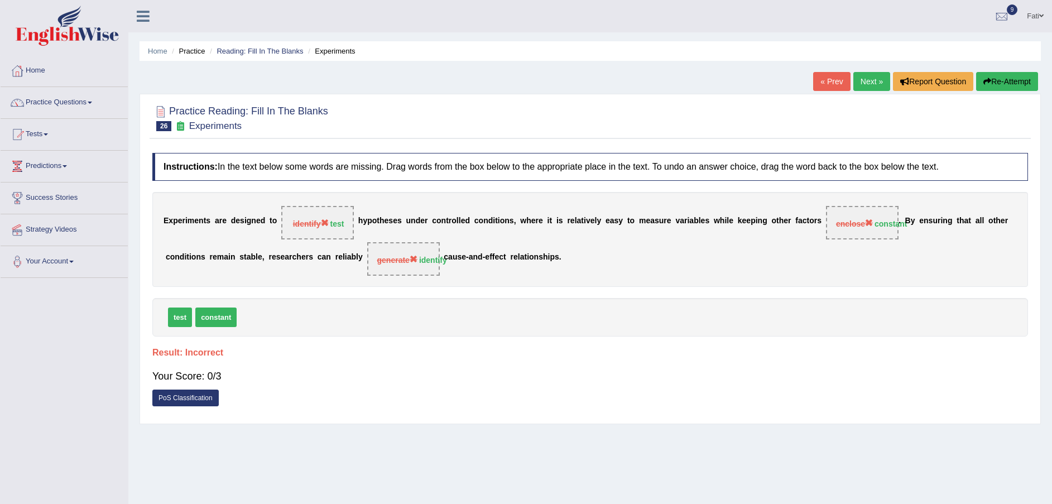
drag, startPoint x: 156, startPoint y: 219, endPoint x: 588, endPoint y: 259, distance: 433.3
click at [588, 259] on div "E x p e r i m e n t s a r e d e s i g n e d t o identify test h y p o t h e s e…" at bounding box center [590, 239] width 876 height 95
click at [875, 82] on link "Next »" at bounding box center [871, 81] width 37 height 19
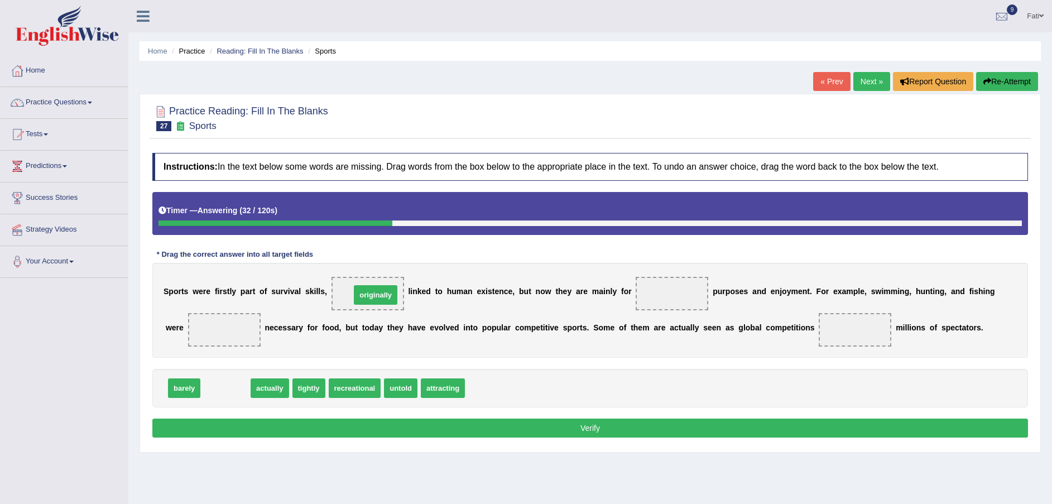
drag, startPoint x: 229, startPoint y: 391, endPoint x: 379, endPoint y: 297, distance: 177.0
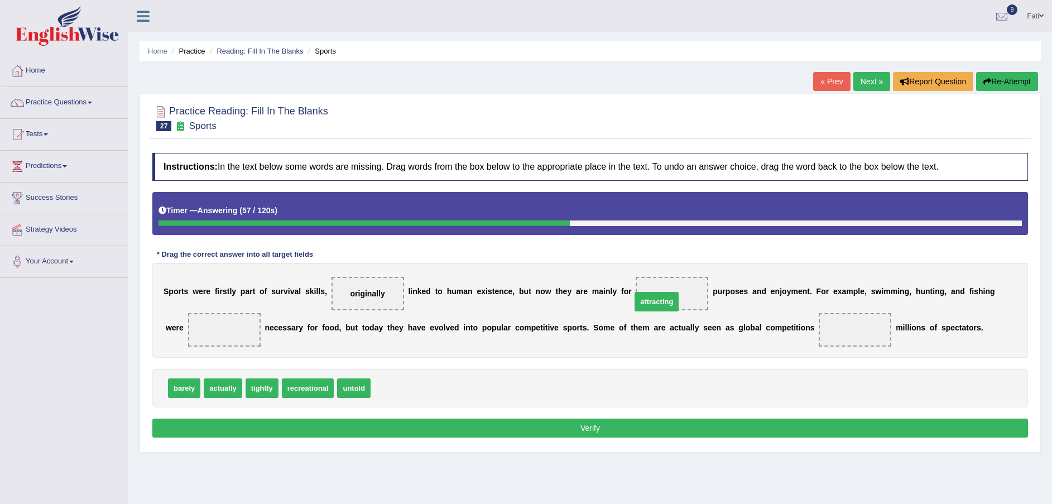
drag, startPoint x: 383, startPoint y: 387, endPoint x: 644, endPoint y: 300, distance: 274.6
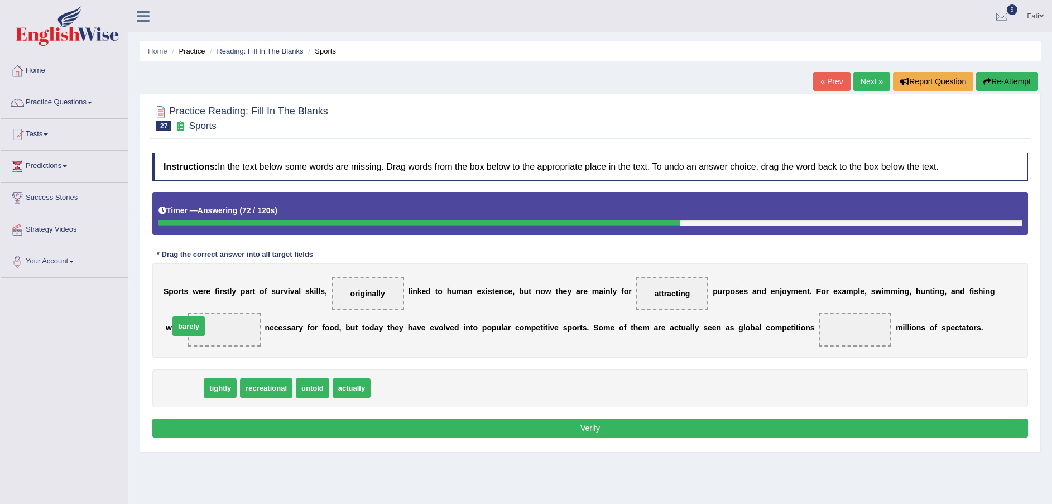
drag, startPoint x: 172, startPoint y: 389, endPoint x: 177, endPoint y: 327, distance: 62.1
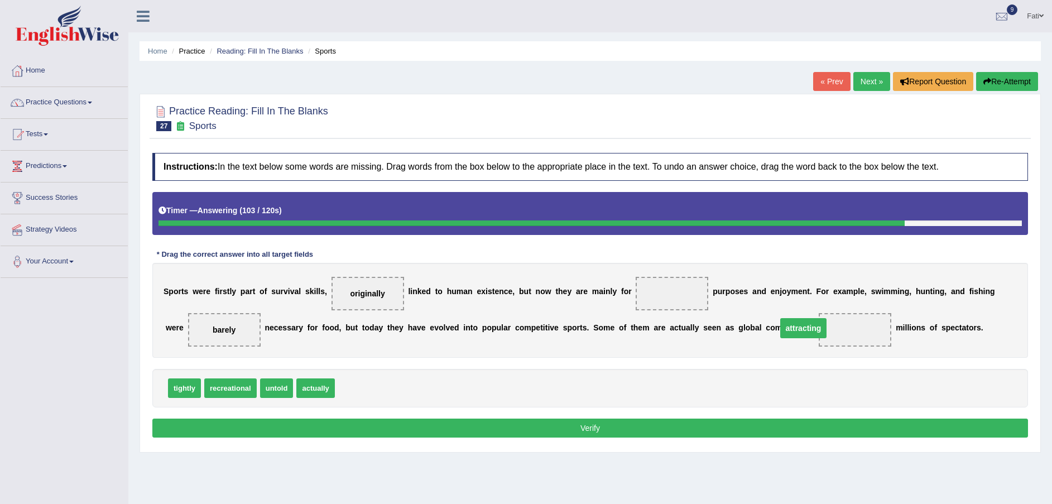
drag, startPoint x: 666, startPoint y: 296, endPoint x: 862, endPoint y: 324, distance: 197.8
click at [827, 324] on span "attracting" at bounding box center [803, 328] width 47 height 20
drag, startPoint x: 862, startPoint y: 324, endPoint x: 829, endPoint y: 324, distance: 32.9
click at [829, 324] on div "S p o r t s w e r e f i r s t l y p a r t o f s u r v i v a l s k i l l s , ori…" at bounding box center [590, 310] width 876 height 95
drag, startPoint x: 841, startPoint y: 334, endPoint x: 855, endPoint y: 338, distance: 14.6
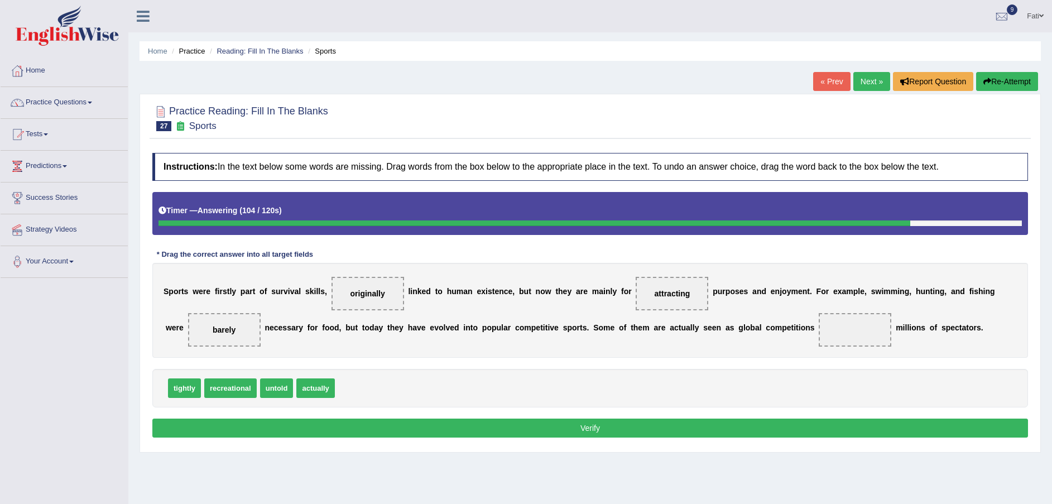
click at [855, 338] on div "S p o r t s w e r e f i r s t l y p a r t o f s u r v i v a l s k i l l s , ori…" at bounding box center [590, 310] width 876 height 95
drag, startPoint x: 647, startPoint y: 290, endPoint x: 816, endPoint y: 336, distance: 175.7
drag, startPoint x: 282, startPoint y: 391, endPoint x: 646, endPoint y: 300, distance: 374.5
click at [589, 429] on button "Verify" at bounding box center [590, 428] width 876 height 19
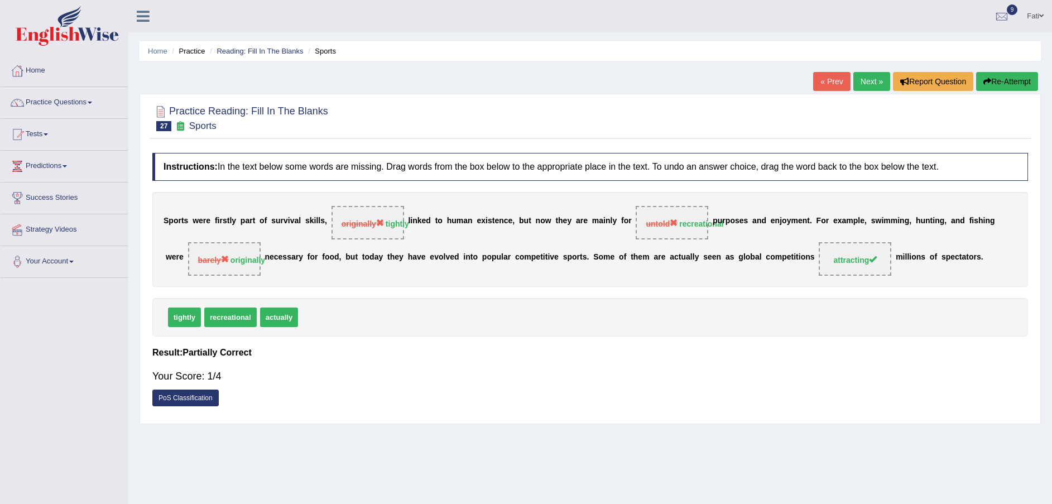
click at [402, 217] on div "S p o r t s w e r e f i r s t l y p a r t o f s u r v i v a l s k i l l s , ori…" at bounding box center [590, 239] width 876 height 95
click at [412, 219] on b "n" at bounding box center [414, 220] width 5 height 9
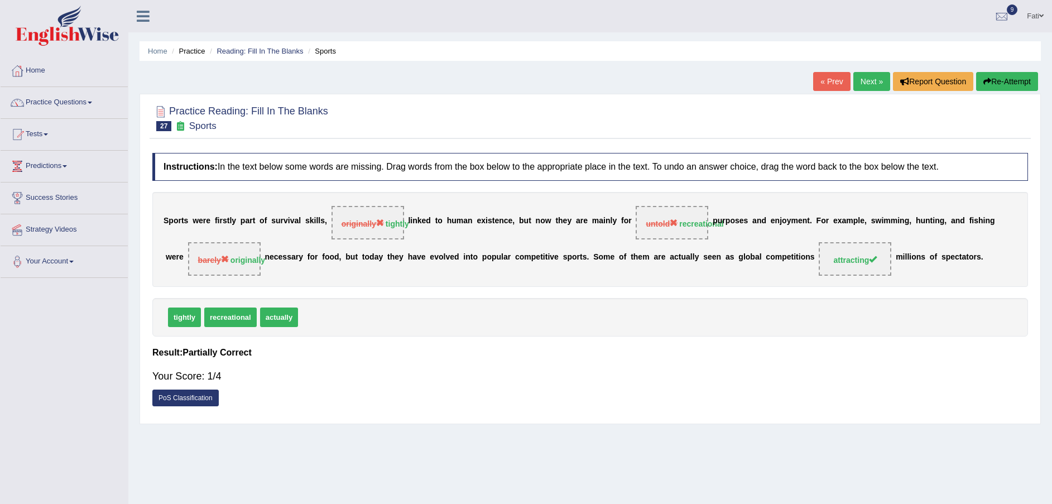
click at [412, 219] on b "n" at bounding box center [414, 220] width 5 height 9
click at [161, 219] on div "S p o r t s w e r e f i r s t l y p a r t o f s u r v i v a l s k i l l s , ori…" at bounding box center [590, 239] width 876 height 95
click at [162, 219] on div "S p o r t s w e r e f i r s t l y p a r t o f s u r v i v a l s k i l l s , ori…" at bounding box center [590, 239] width 876 height 95
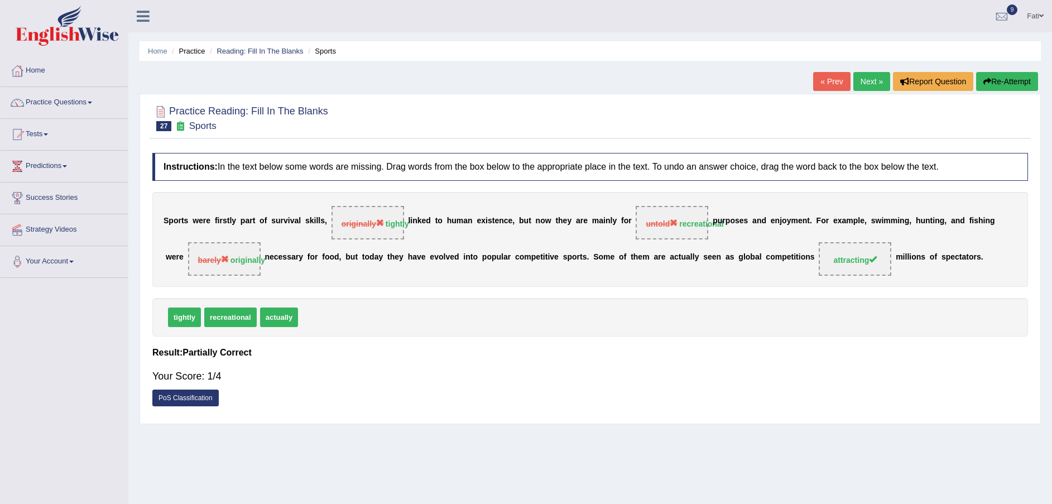
click at [175, 218] on b "o" at bounding box center [176, 220] width 5 height 9
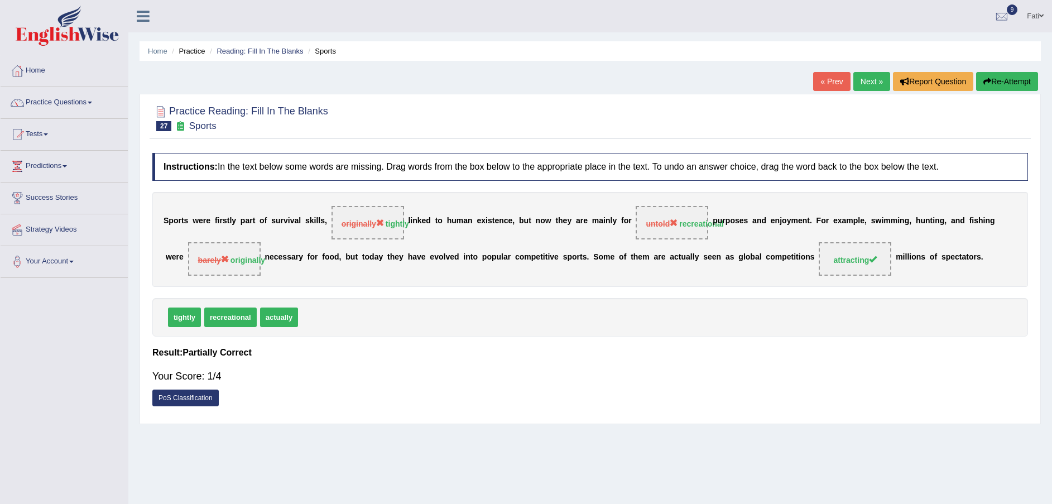
click at [175, 218] on b "o" at bounding box center [176, 220] width 5 height 9
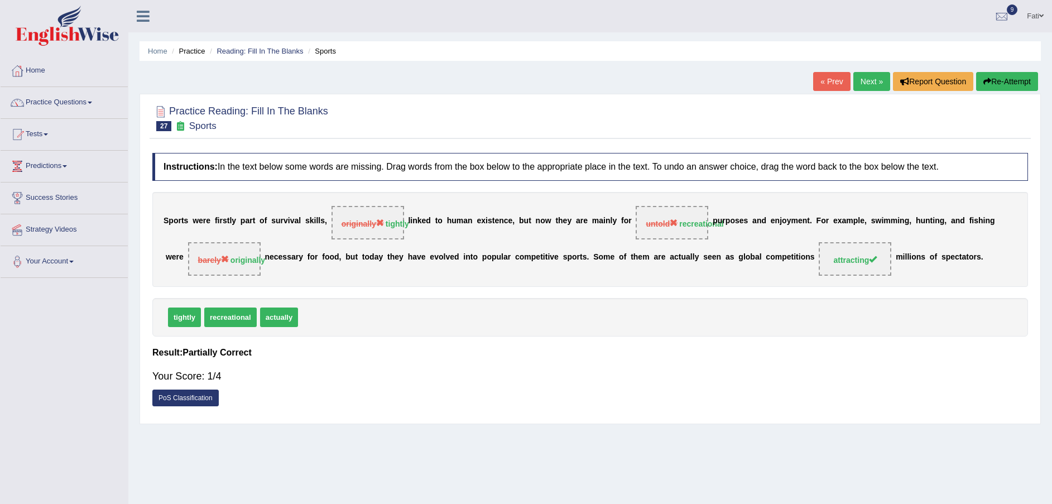
click at [175, 218] on b "o" at bounding box center [176, 220] width 5 height 9
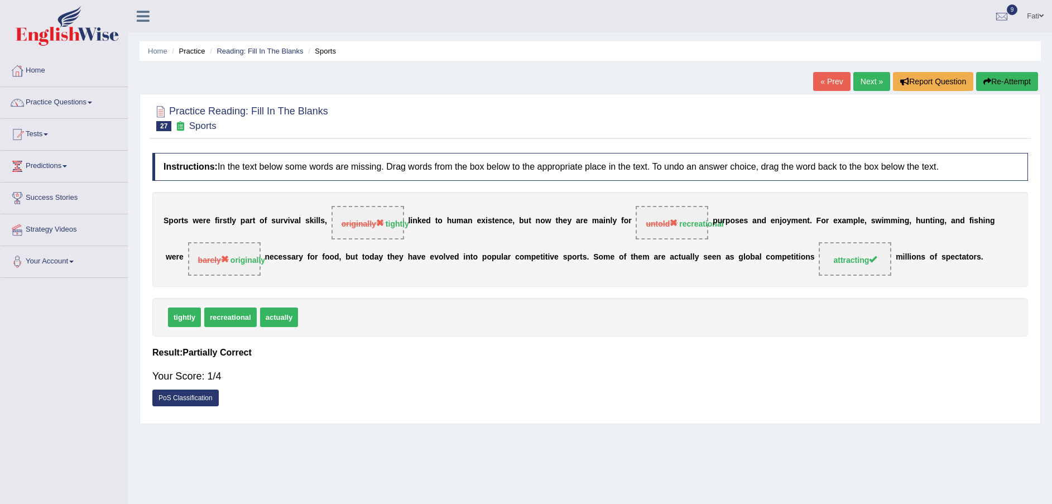
click at [175, 218] on b "o" at bounding box center [176, 220] width 5 height 9
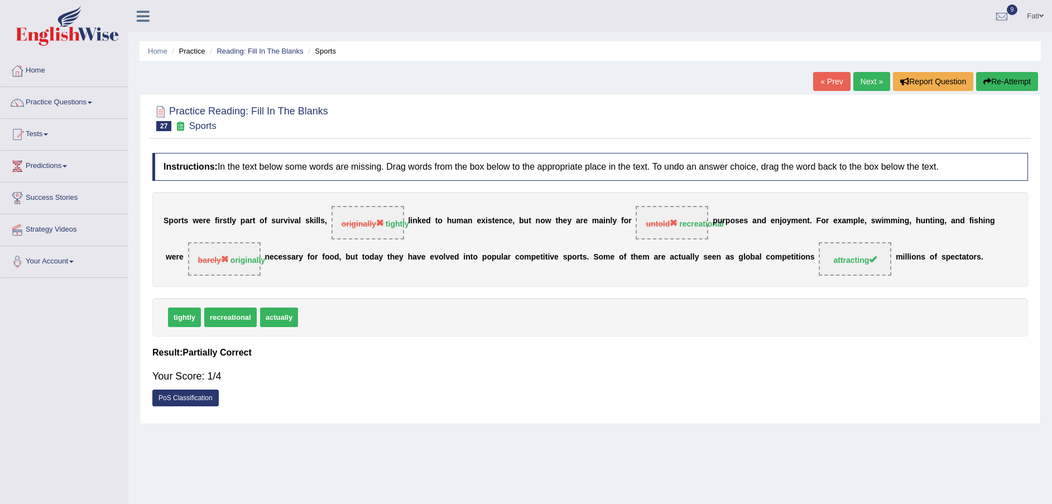
click at [175, 218] on b "o" at bounding box center [176, 220] width 5 height 9
drag, startPoint x: 163, startPoint y: 218, endPoint x: 589, endPoint y: 289, distance: 431.6
click at [589, 289] on div "Instructions: In the text below some words are missing. Drag words from the box…" at bounding box center [590, 282] width 881 height 271
click at [200, 396] on link "PoS Classification" at bounding box center [185, 397] width 66 height 17
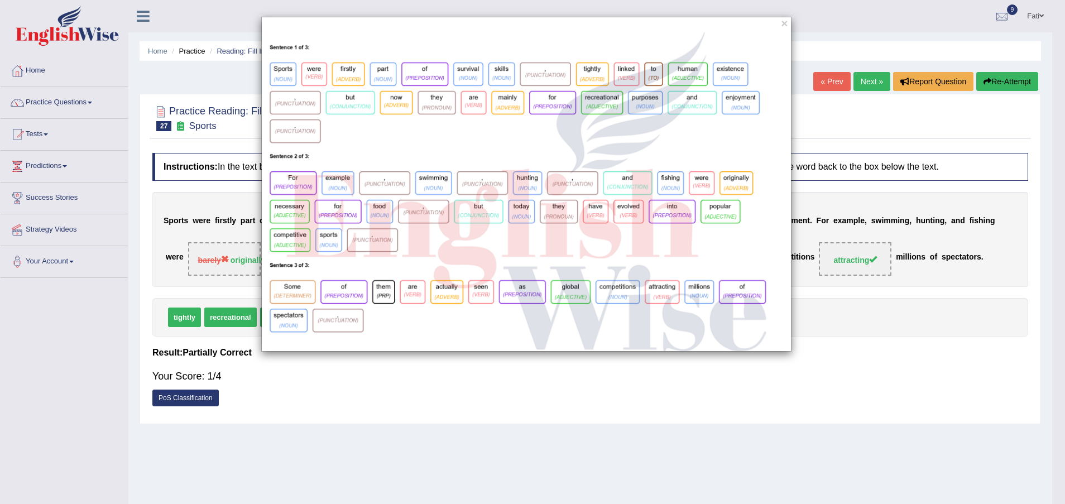
click at [296, 77] on img at bounding box center [526, 191] width 529 height 319
click at [242, 73] on div "×" at bounding box center [526, 184] width 1052 height 335
click at [784, 23] on button "×" at bounding box center [784, 23] width 7 height 12
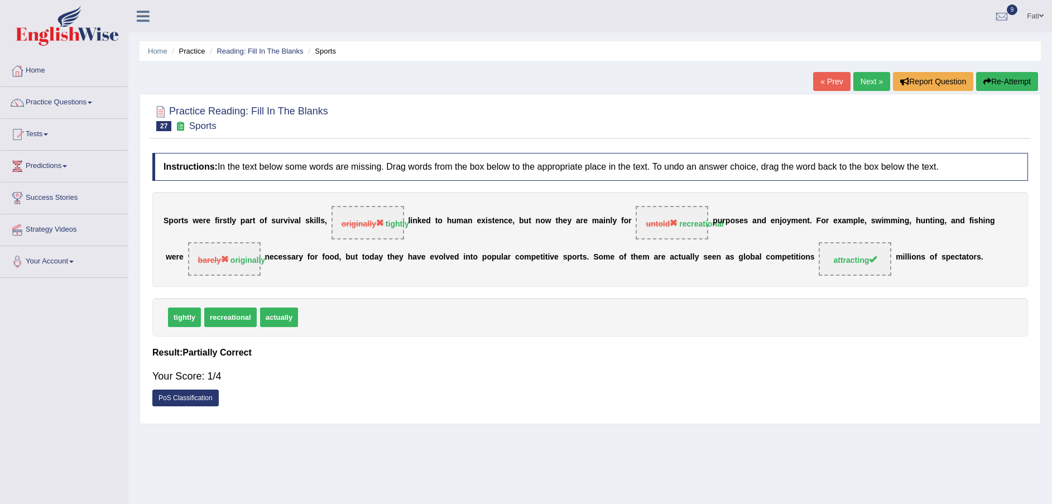
click at [567, 244] on div "S p o r t s w e r e f i r s t l y p a r t o f s u r v i v a l s k i l l s , ori…" at bounding box center [590, 239] width 876 height 95
click at [567, 243] on div "S p o r t s w e r e f i r s t l y p a r t o f s u r v i v a l s k i l l s , ori…" at bounding box center [590, 239] width 876 height 95
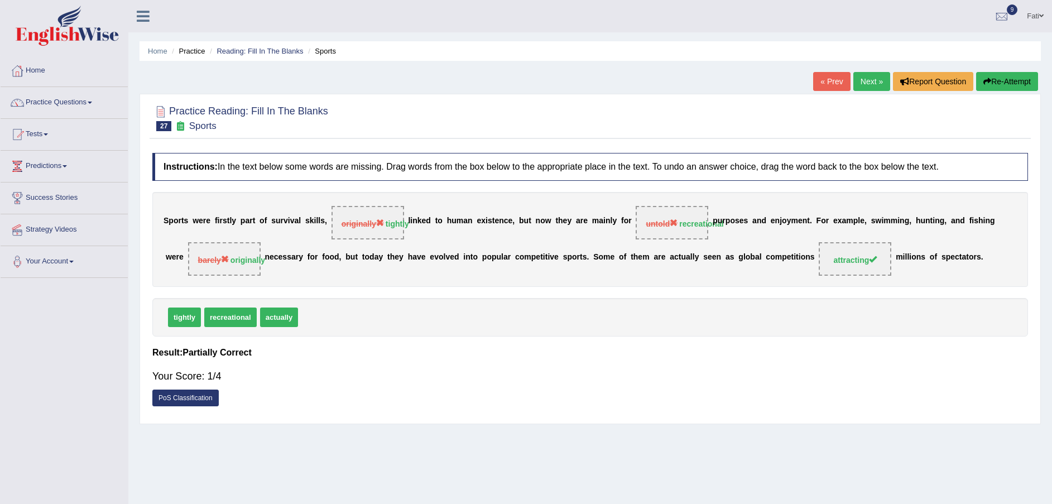
click at [567, 243] on div "S p o r t s w e r e f i r s t l y p a r t o f s u r v i v a l s k i l l s , ori…" at bounding box center [590, 239] width 876 height 95
click at [194, 207] on div "S p o r t s w e r e f i r s t l y p a r t o f s u r v i v a l s k i l l s , ori…" at bounding box center [590, 239] width 876 height 95
drag, startPoint x: 192, startPoint y: 212, endPoint x: 179, endPoint y: 220, distance: 15.5
click at [190, 214] on div "S p o r t s w e r e f i r s t l y p a r t o f s u r v i v a l s k i l l s , ori…" at bounding box center [590, 239] width 876 height 95
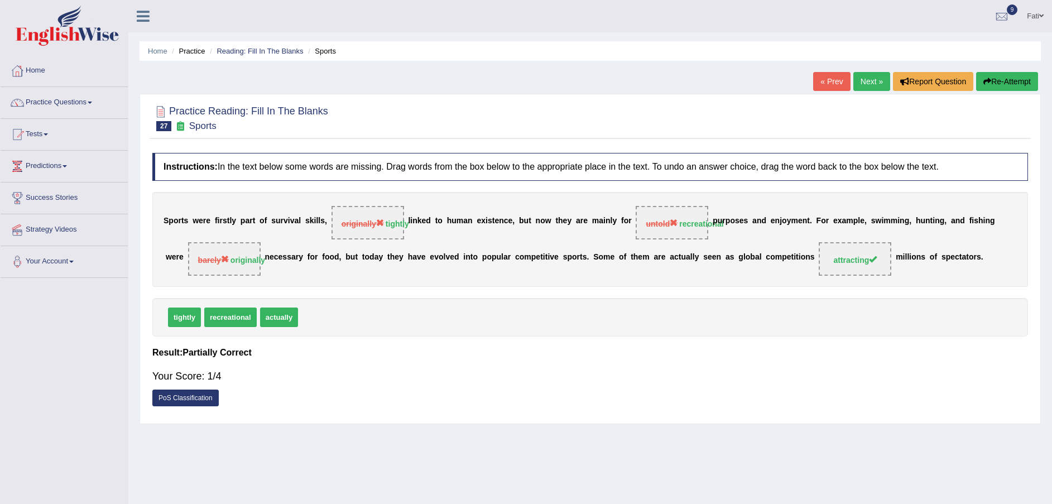
click at [174, 222] on b "o" at bounding box center [176, 220] width 5 height 9
drag, startPoint x: 172, startPoint y: 222, endPoint x: 238, endPoint y: 233, distance: 66.9
drag, startPoint x: 187, startPoint y: 213, endPoint x: 352, endPoint y: 258, distance: 170.7
click at [357, 267] on div "S p o r t s w e r e f i r s t l y p a r t o f s u r v i v a l s k i l l s , ori…" at bounding box center [590, 239] width 876 height 95
drag, startPoint x: 320, startPoint y: 217, endPoint x: 328, endPoint y: 219, distance: 8.0
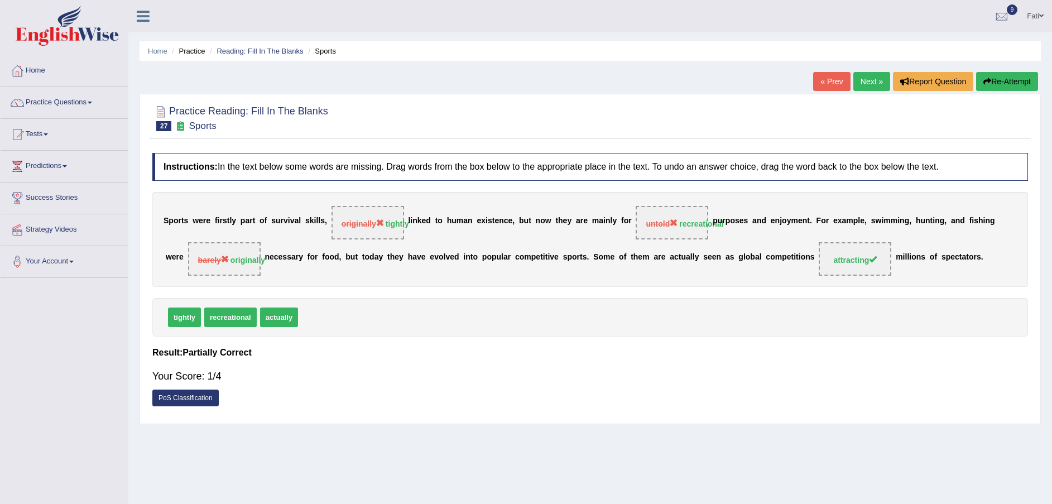
click at [328, 219] on div "Instructions: In the text below some words are missing. Drag words from the box…" at bounding box center [590, 282] width 881 height 271
drag, startPoint x: 922, startPoint y: 258, endPoint x: 339, endPoint y: 209, distance: 585.2
click at [340, 209] on div "S p o r t s w e r e f i r s t l y p a r t o f s u r v i v a l s k i l l s , ori…" at bounding box center [590, 239] width 876 height 95
click at [681, 377] on div "Your Score: 1/4" at bounding box center [590, 376] width 876 height 27
click at [871, 82] on link "Next »" at bounding box center [871, 81] width 37 height 19
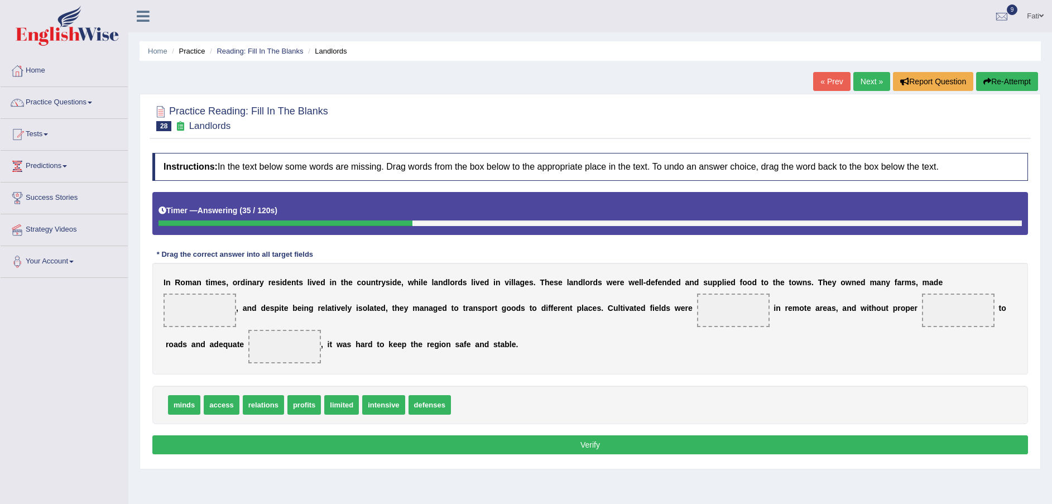
click at [308, 415] on span "profits" at bounding box center [303, 405] width 33 height 20
drag, startPoint x: 304, startPoint y: 425, endPoint x: 940, endPoint y: 302, distance: 648.5
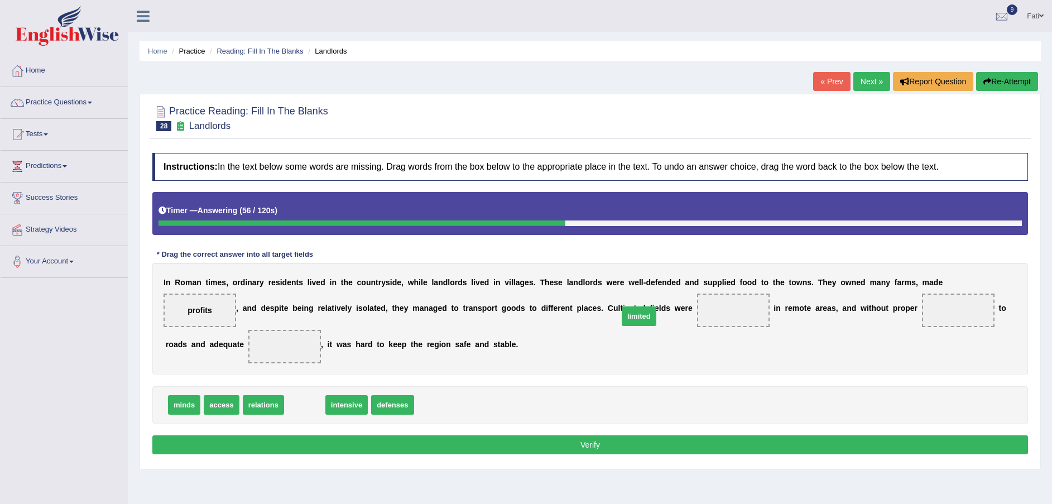
drag, startPoint x: 302, startPoint y: 426, endPoint x: 637, endPoint y: 337, distance: 345.8
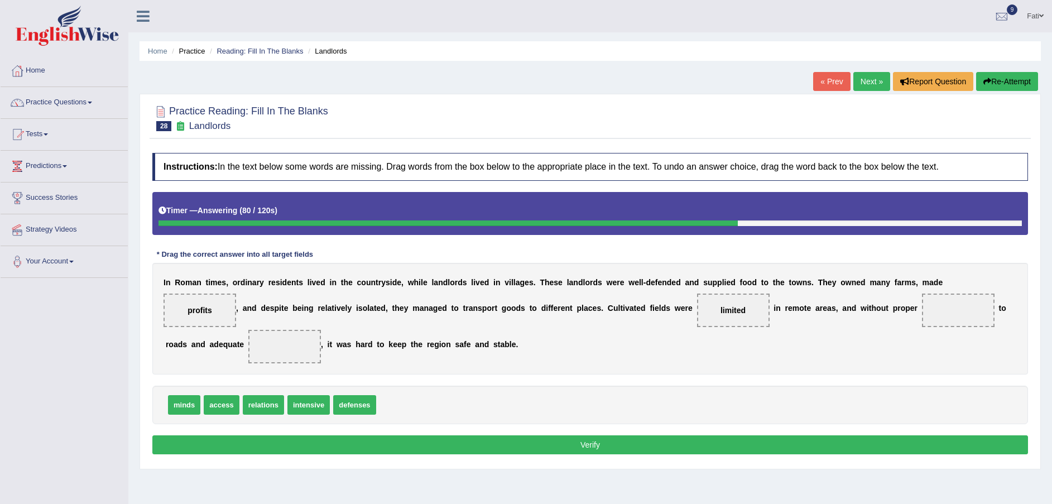
drag, startPoint x: 187, startPoint y: 429, endPoint x: 434, endPoint y: 392, distance: 249.5
drag, startPoint x: 434, startPoint y: 392, endPoint x: 783, endPoint y: 336, distance: 353.7
click at [802, 331] on div "Instructions: In the text below some words are missing. Drag words from the box…" at bounding box center [590, 305] width 881 height 316
drag, startPoint x: 191, startPoint y: 425, endPoint x: 838, endPoint y: 331, distance: 652.9
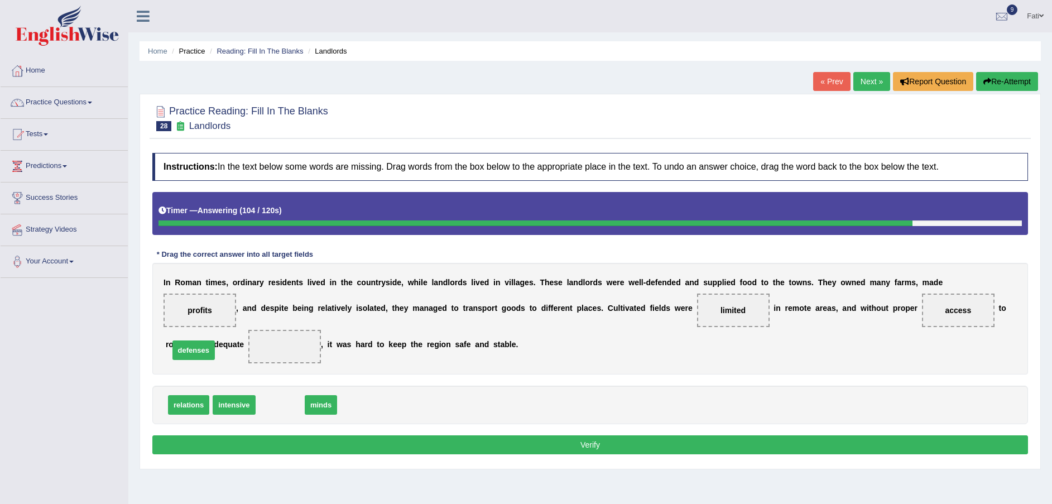
drag, startPoint x: 282, startPoint y: 424, endPoint x: 198, endPoint y: 371, distance: 99.8
click at [378, 454] on button "Verify" at bounding box center [590, 444] width 876 height 19
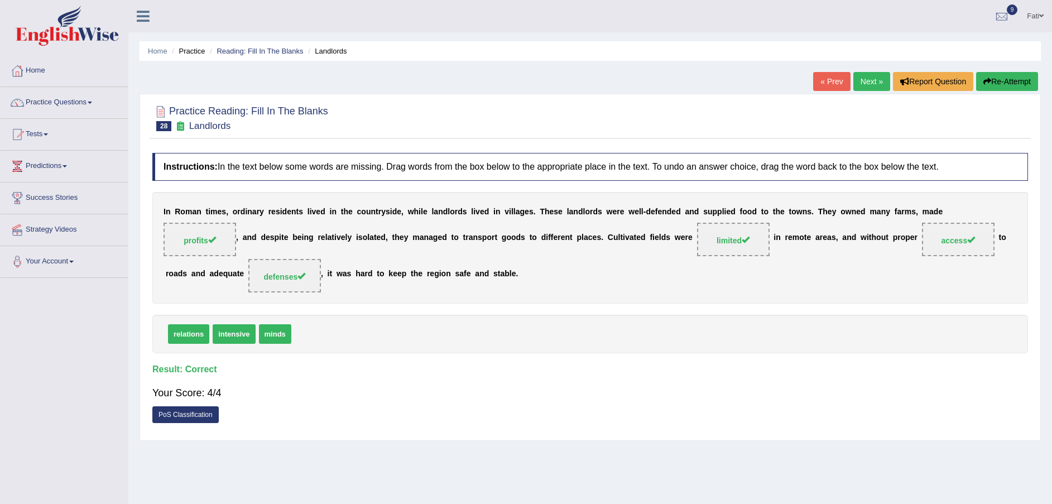
click at [873, 84] on link "Next »" at bounding box center [871, 81] width 37 height 19
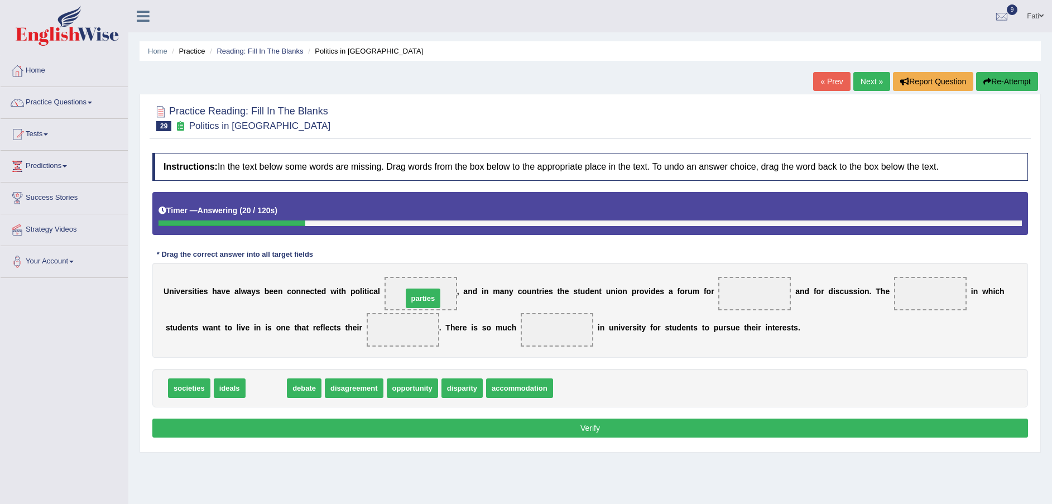
drag, startPoint x: 247, startPoint y: 389, endPoint x: 404, endPoint y: 300, distance: 180.7
click at [406, 300] on span "parties" at bounding box center [423, 298] width 35 height 20
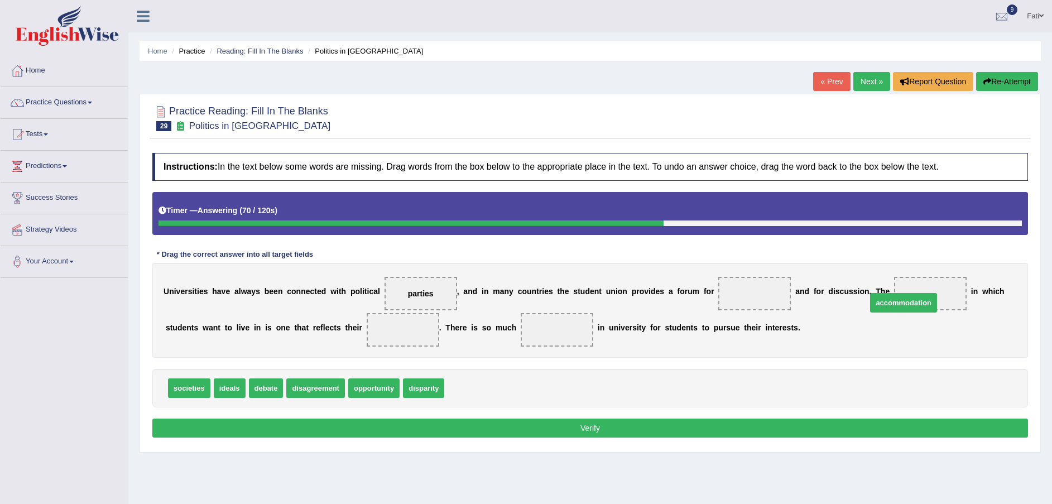
drag, startPoint x: 484, startPoint y: 385, endPoint x: 907, endPoint y: 300, distance: 430.8
click at [180, 389] on span "societies" at bounding box center [189, 388] width 42 height 20
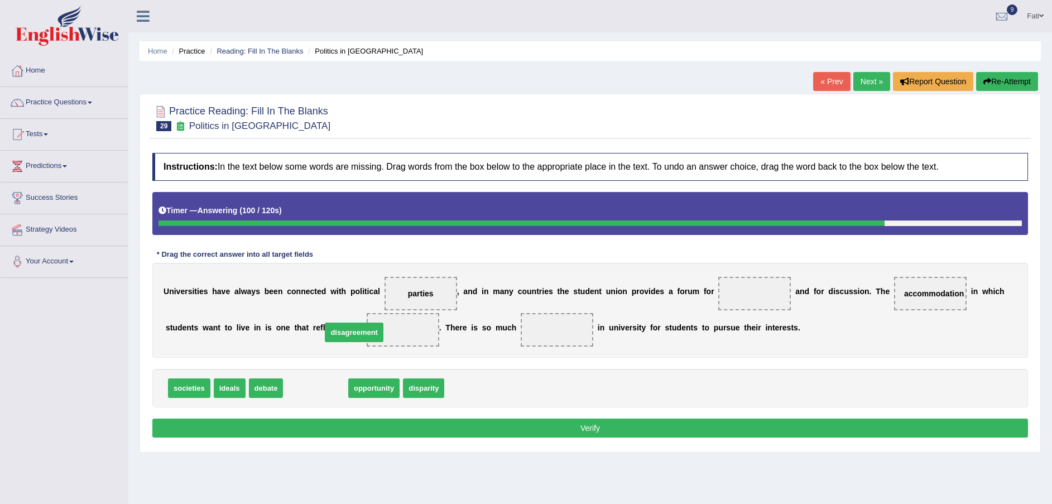
drag, startPoint x: 321, startPoint y: 392, endPoint x: 361, endPoint y: 336, distance: 68.9
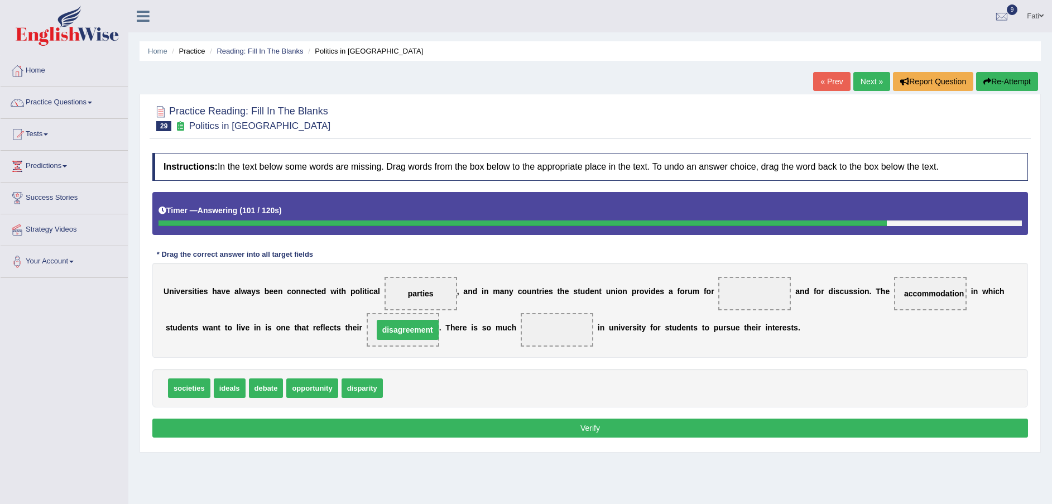
click at [377, 336] on span "disagreement" at bounding box center [408, 330] width 62 height 20
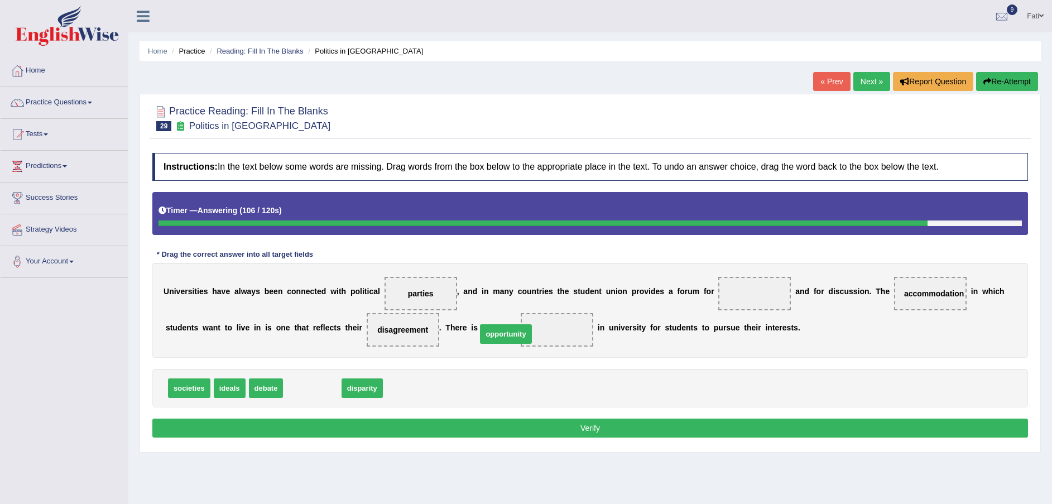
drag, startPoint x: 321, startPoint y: 382, endPoint x: 514, endPoint y: 328, distance: 200.9
click at [531, 328] on span "opportunity" at bounding box center [558, 330] width 55 height 20
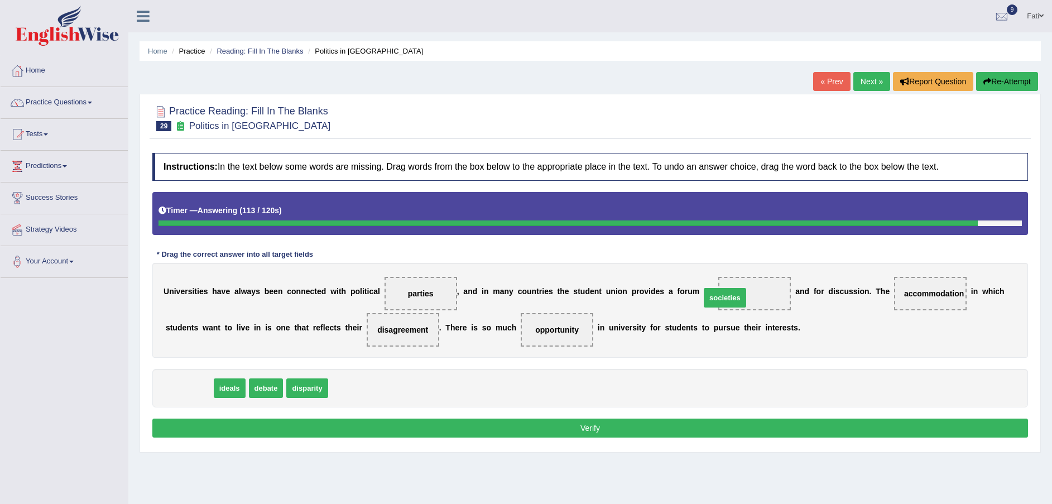
drag, startPoint x: 193, startPoint y: 383, endPoint x: 728, endPoint y: 293, distance: 543.3
click at [671, 435] on button "Verify" at bounding box center [590, 428] width 876 height 19
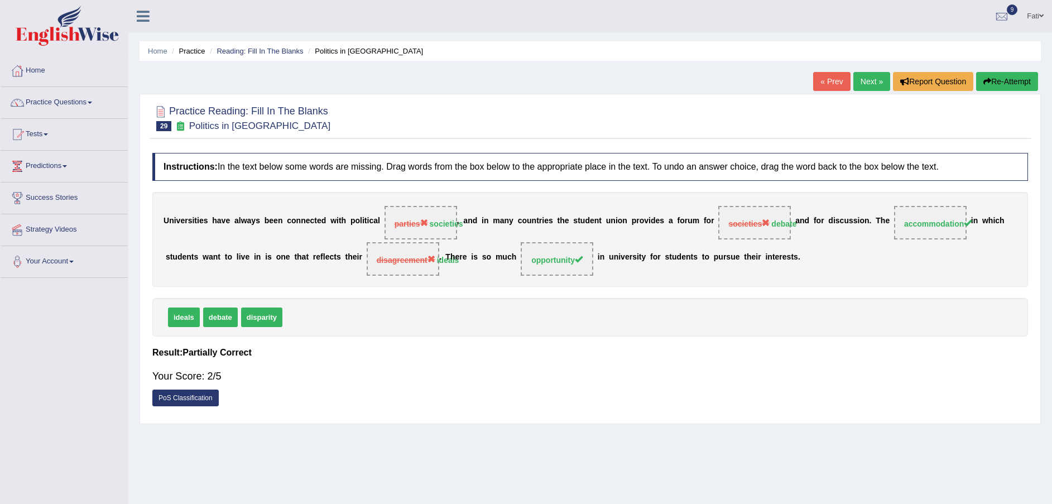
click at [873, 87] on link "Next »" at bounding box center [871, 81] width 37 height 19
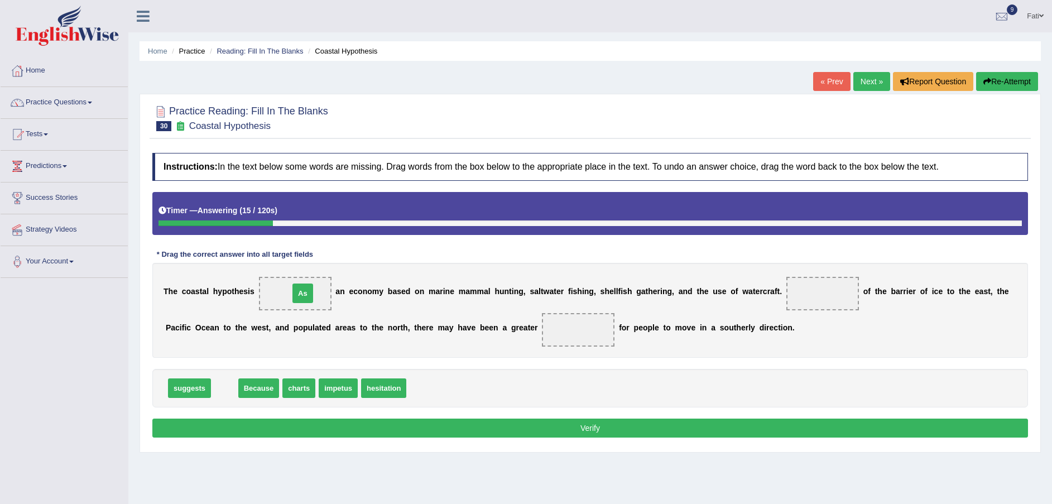
drag, startPoint x: 222, startPoint y: 388, endPoint x: 300, endPoint y: 294, distance: 122.9
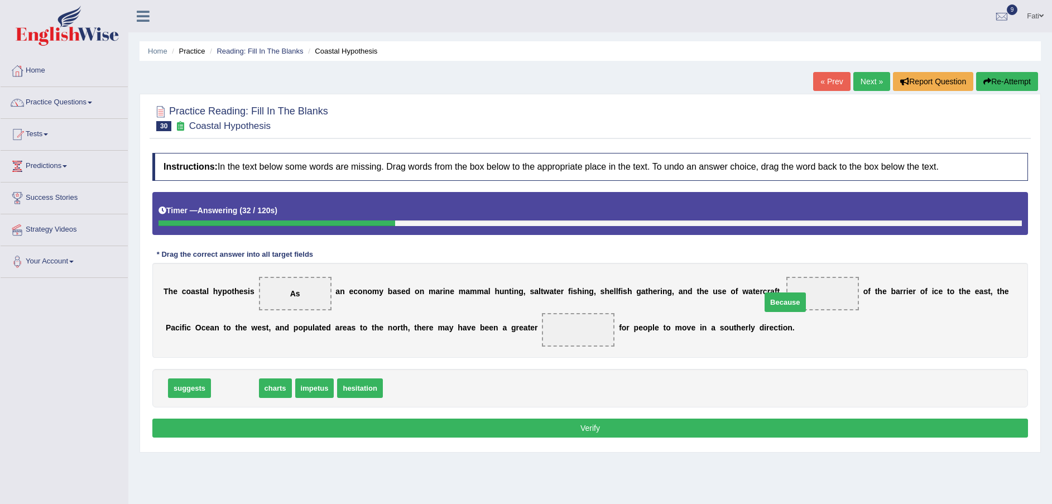
drag, startPoint x: 235, startPoint y: 386, endPoint x: 787, endPoint y: 297, distance: 558.3
click at [787, 297] on span "Because" at bounding box center [784, 302] width 41 height 20
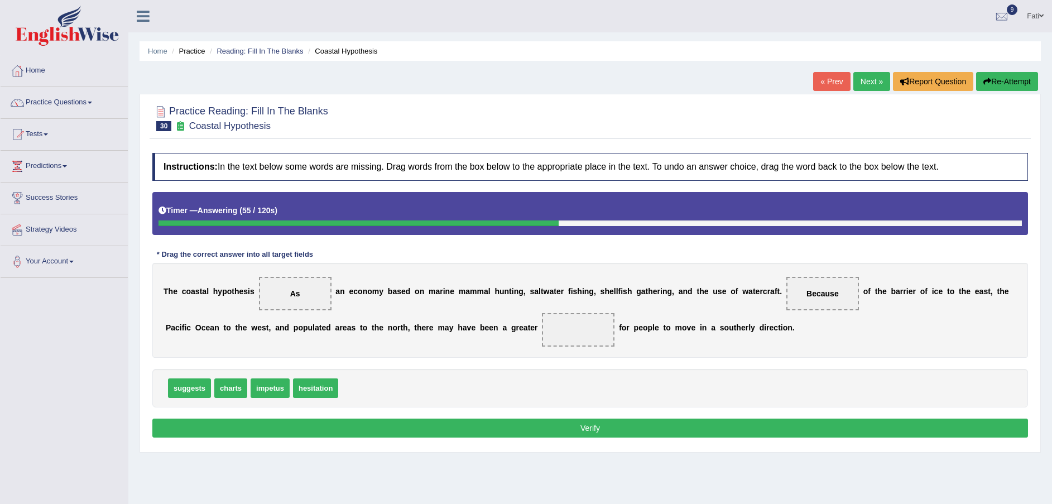
click at [305, 392] on span "hesitation" at bounding box center [315, 388] width 45 height 20
drag, startPoint x: 314, startPoint y: 386, endPoint x: 531, endPoint y: 332, distance: 223.7
click at [557, 434] on button "Verify" at bounding box center [590, 428] width 876 height 19
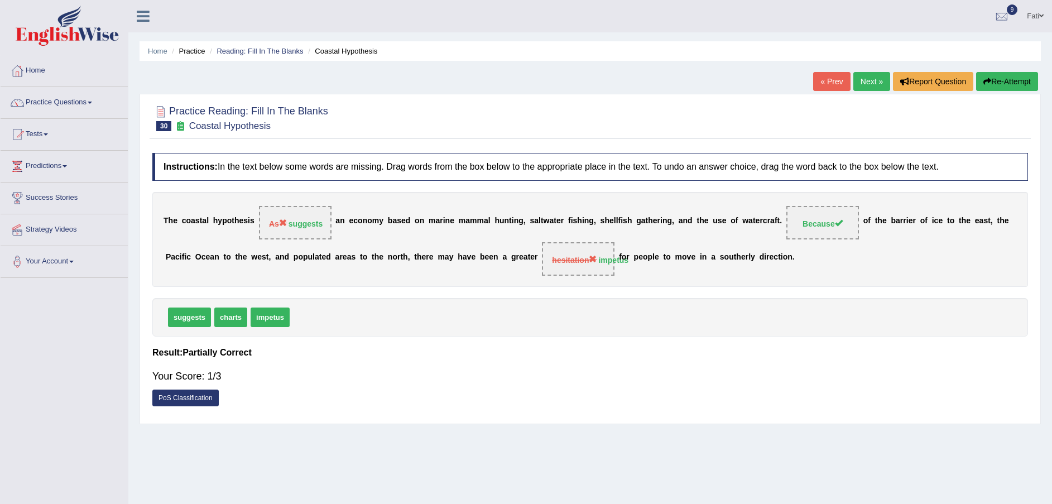
click at [869, 86] on link "Next »" at bounding box center [871, 81] width 37 height 19
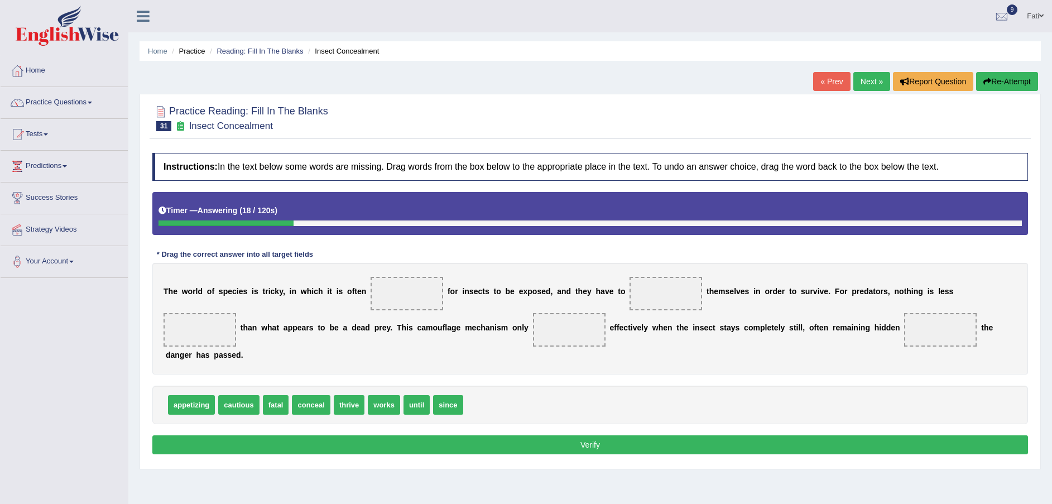
click at [345, 395] on span "thrive" at bounding box center [349, 405] width 31 height 20
drag, startPoint x: 345, startPoint y: 388, endPoint x: 360, endPoint y: 357, distance: 35.2
drag, startPoint x: 360, startPoint y: 357, endPoint x: 321, endPoint y: 389, distance: 51.1
click at [357, 346] on div "Instructions: In the text below some words are missing. Drag words from the box…" at bounding box center [590, 305] width 881 height 316
drag, startPoint x: 429, startPoint y: 379, endPoint x: 382, endPoint y: 304, distance: 89.2
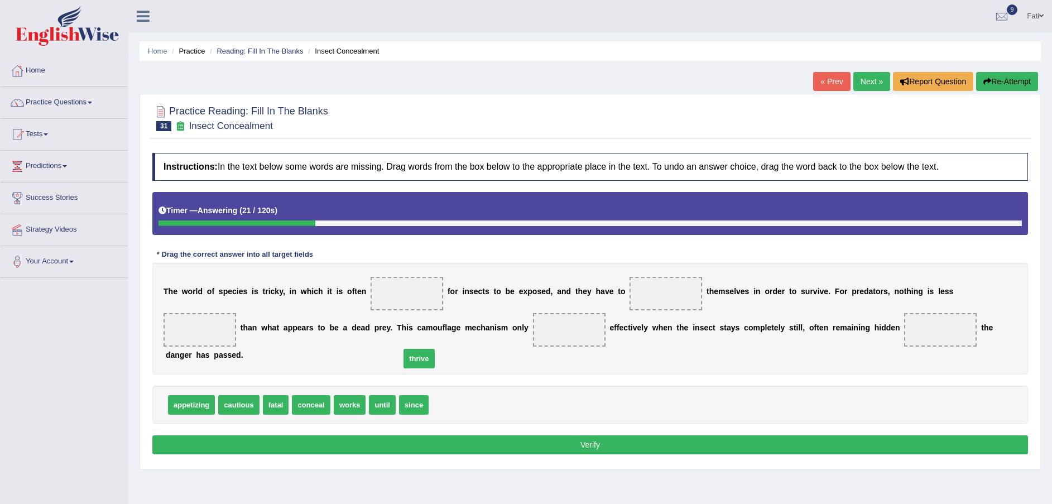
click at [403, 349] on span "thrive" at bounding box center [418, 359] width 31 height 20
click at [383, 306] on div "Instructions: In the text below some words are missing. Drag words from the box…" at bounding box center [590, 305] width 881 height 316
click at [382, 301] on span at bounding box center [407, 293] width 73 height 33
drag, startPoint x: 382, startPoint y: 295, endPoint x: 385, endPoint y: 286, distance: 9.9
click at [385, 286] on span at bounding box center [407, 293] width 73 height 33
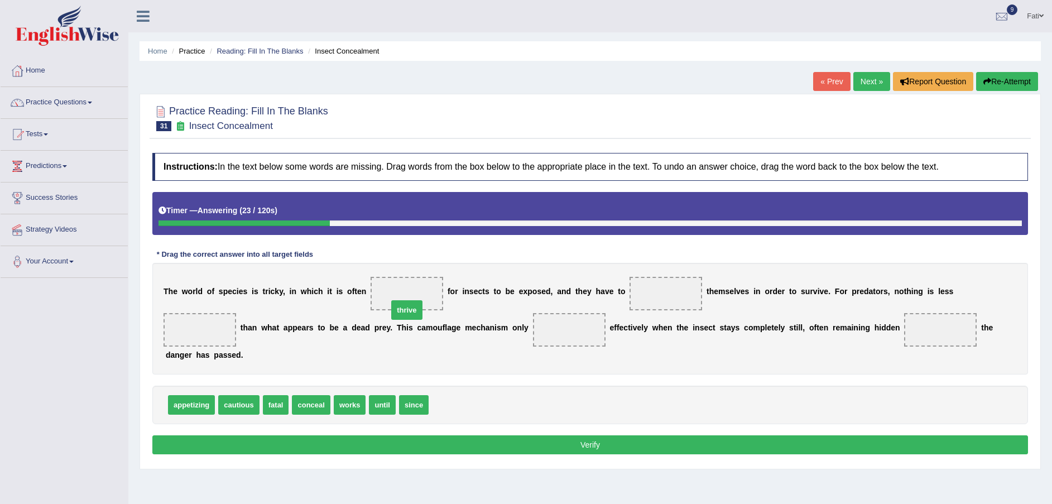
drag, startPoint x: 439, startPoint y: 384, endPoint x: 398, endPoint y: 290, distance: 103.2
drag, startPoint x: 345, startPoint y: 386, endPoint x: 644, endPoint y: 301, distance: 310.4
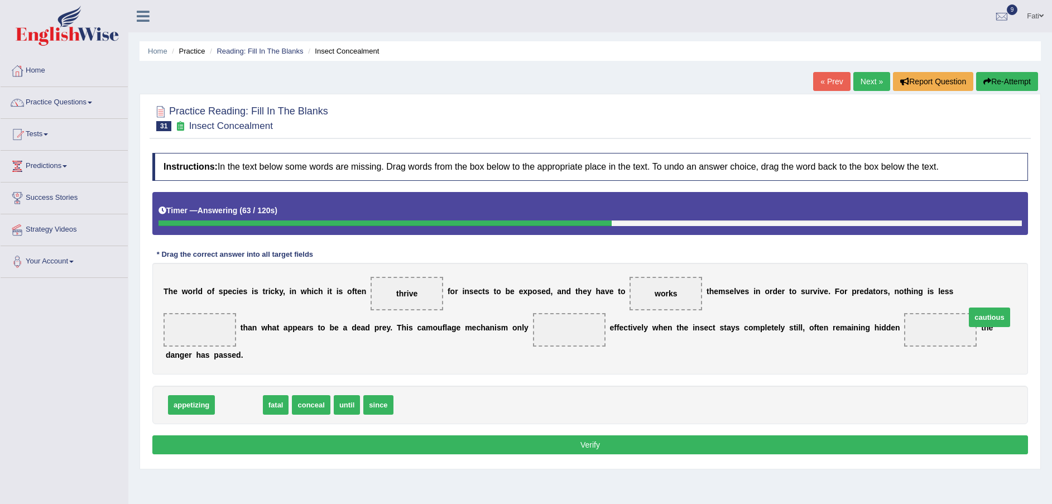
drag, startPoint x: 228, startPoint y: 387, endPoint x: 969, endPoint y: 300, distance: 746.2
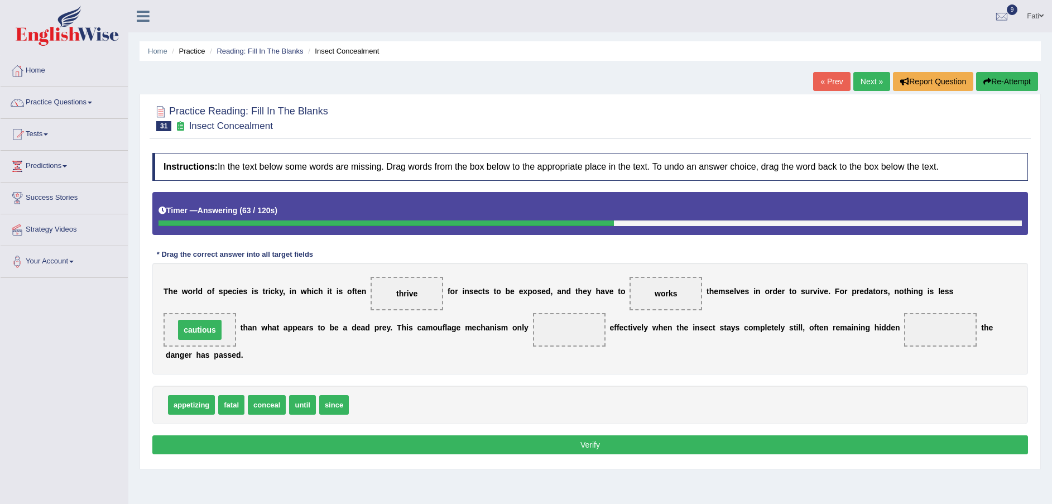
click at [222, 320] on span "cautious" at bounding box center [200, 330] width 44 height 20
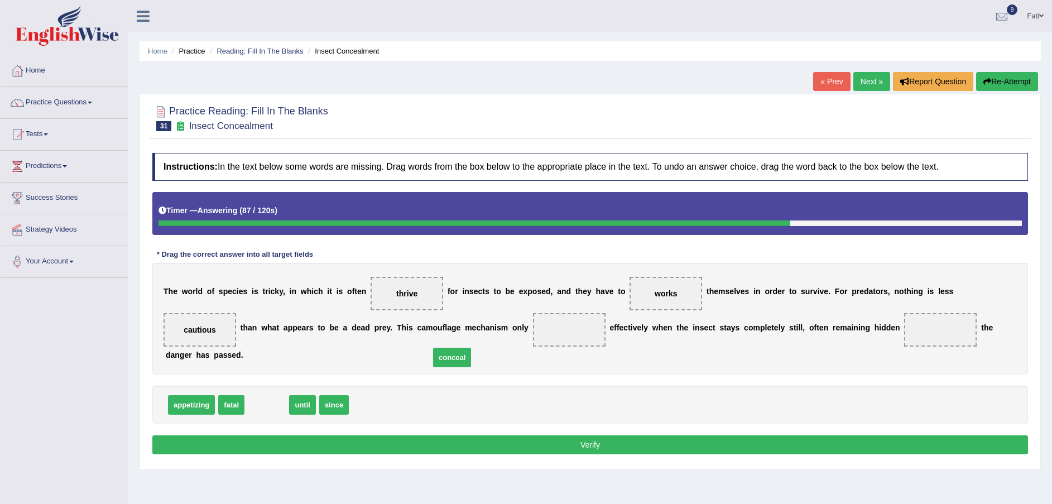
drag, startPoint x: 266, startPoint y: 391, endPoint x: 451, endPoint y: 343, distance: 191.2
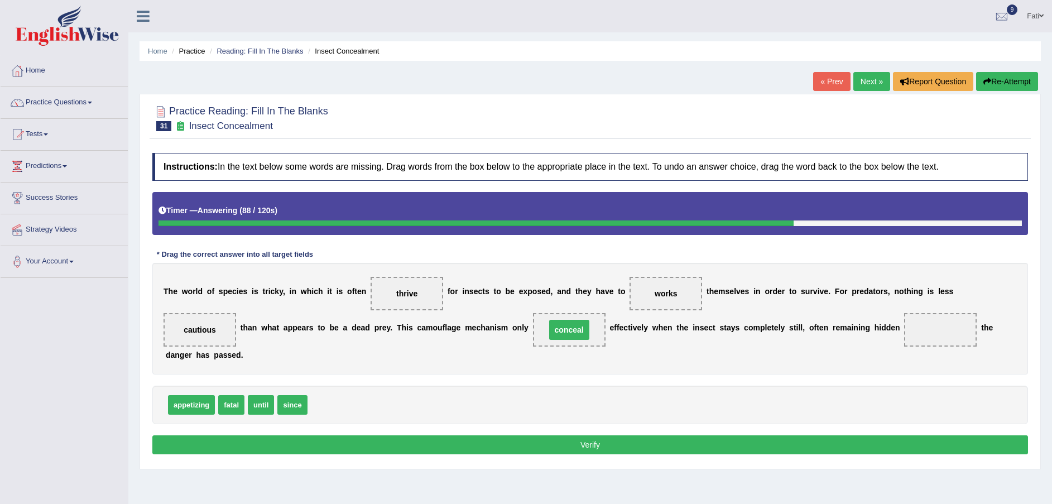
click at [533, 343] on span "conceal" at bounding box center [569, 329] width 73 height 33
drag, startPoint x: 298, startPoint y: 390, endPoint x: 815, endPoint y: 341, distance: 519.0
click at [904, 341] on span "since" at bounding box center [940, 329] width 73 height 33
drag, startPoint x: 817, startPoint y: 324, endPoint x: 471, endPoint y: 387, distance: 351.6
click at [600, 382] on div "Instructions: In the text below some words are missing. Drag words from the box…" at bounding box center [590, 305] width 881 height 316
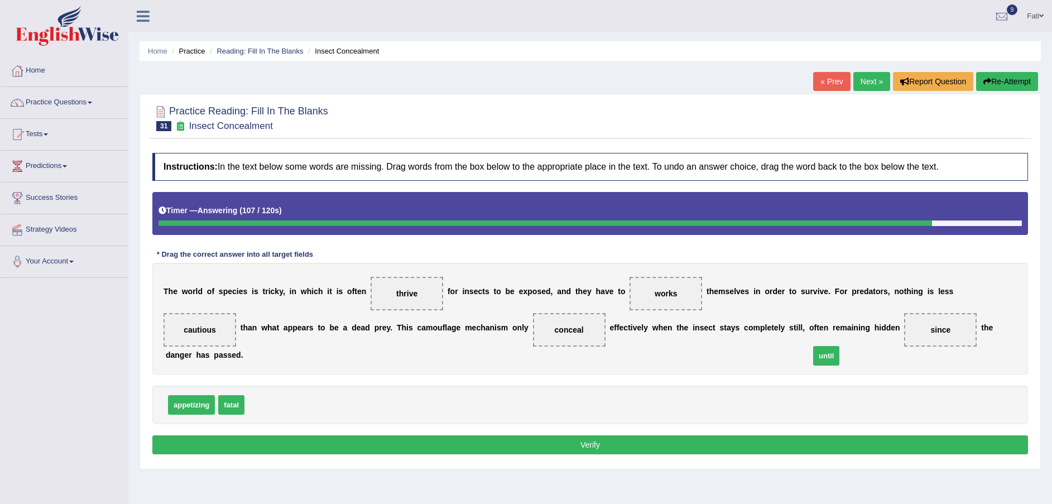
drag, startPoint x: 252, startPoint y: 386, endPoint x: 798, endPoint y: 332, distance: 548.4
click at [927, 332] on span "until" at bounding box center [941, 330] width 28 height 20
click at [729, 435] on button "Verify" at bounding box center [590, 444] width 876 height 19
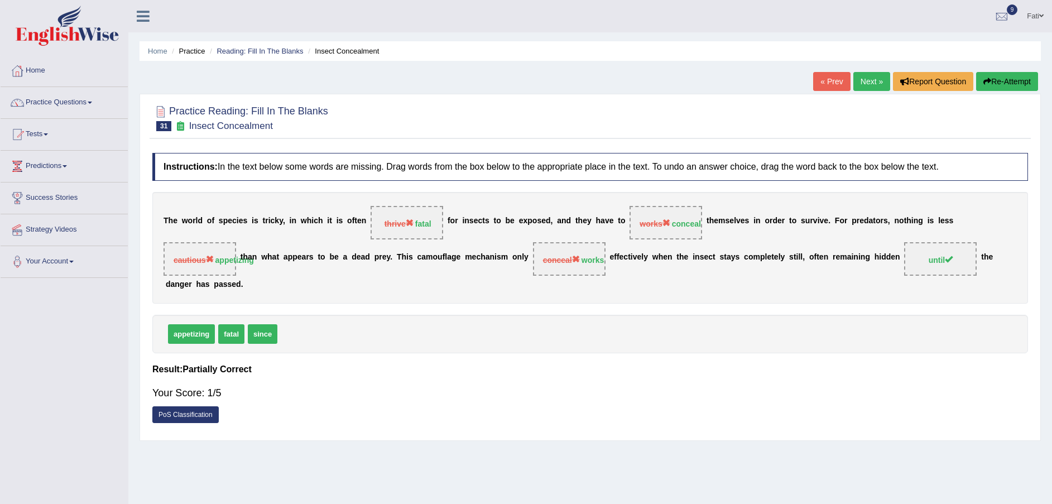
click at [876, 81] on link "Next »" at bounding box center [871, 81] width 37 height 19
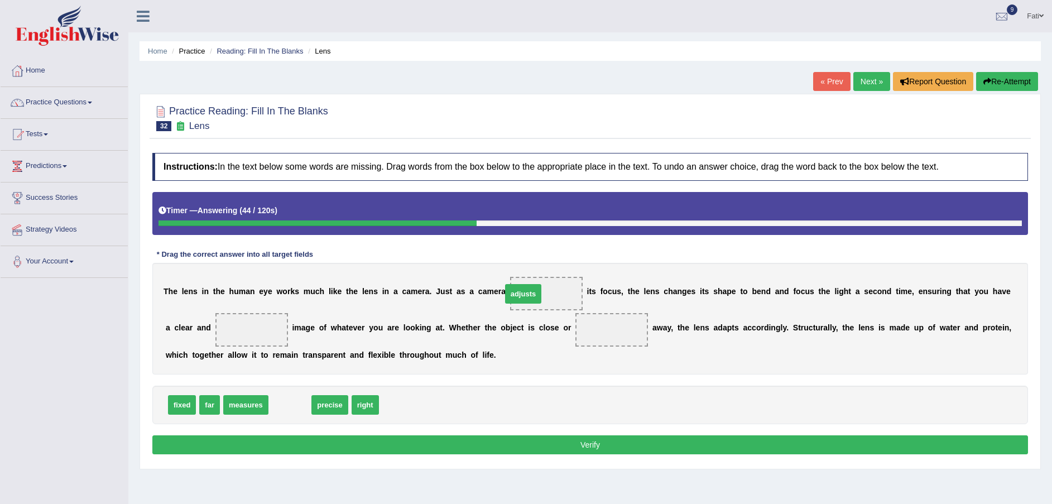
drag, startPoint x: 287, startPoint y: 404, endPoint x: 521, endPoint y: 293, distance: 259.3
drag, startPoint x: 281, startPoint y: 403, endPoint x: 189, endPoint y: 330, distance: 117.6
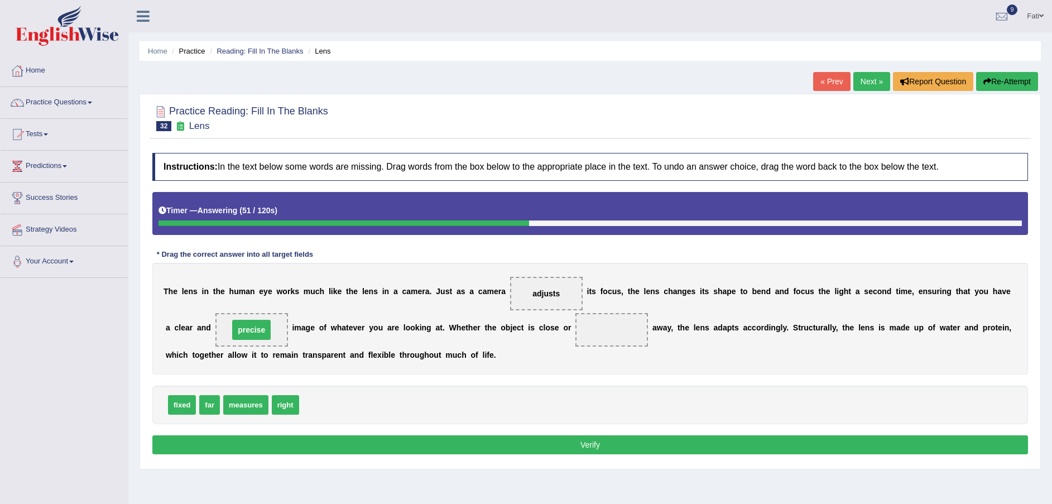
click at [232, 330] on span "precise" at bounding box center [251, 330] width 39 height 20
drag, startPoint x: 206, startPoint y: 397, endPoint x: 533, endPoint y: 329, distance: 333.9
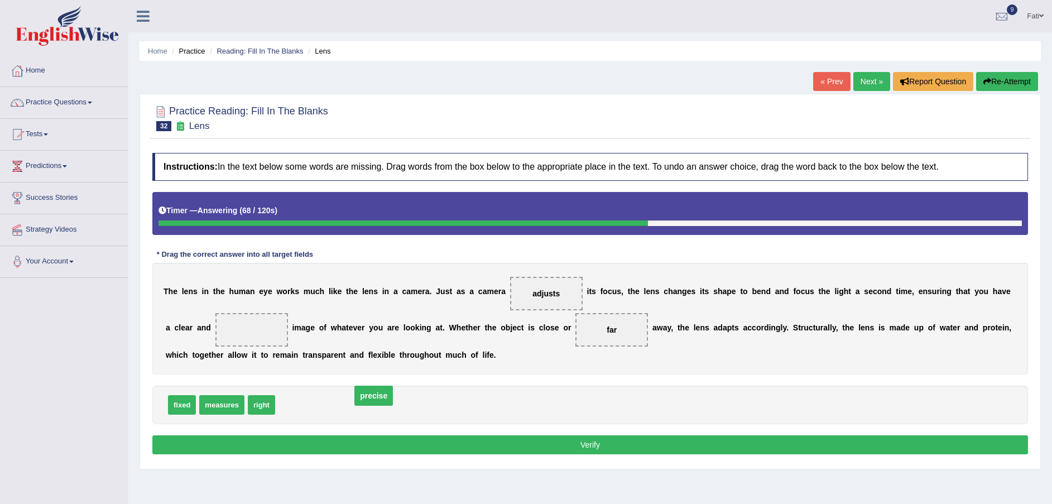
drag, startPoint x: 191, startPoint y: 326, endPoint x: 349, endPoint y: 406, distance: 177.4
drag, startPoint x: 257, startPoint y: 392, endPoint x: 205, endPoint y: 335, distance: 77.0
click at [320, 441] on button "Verify" at bounding box center [590, 444] width 876 height 19
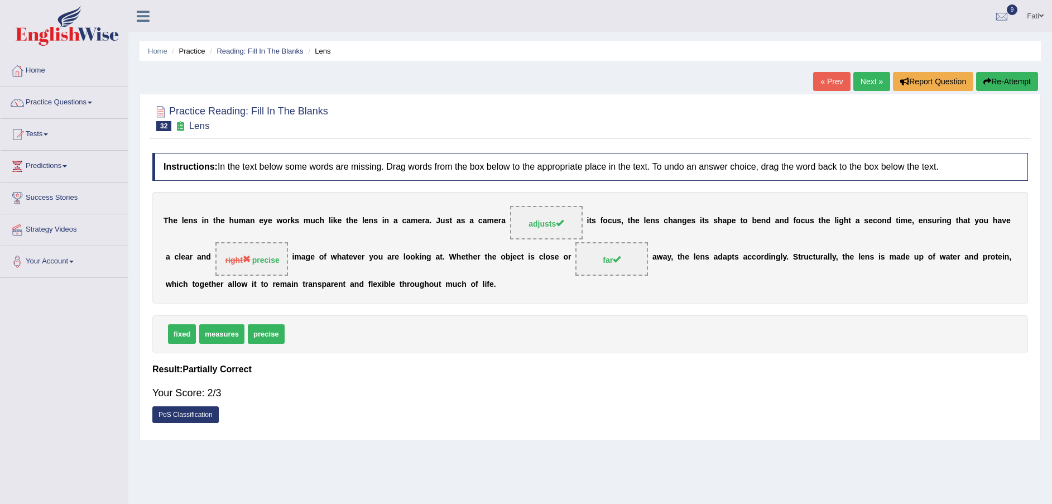
click at [867, 81] on link "Next »" at bounding box center [871, 81] width 37 height 19
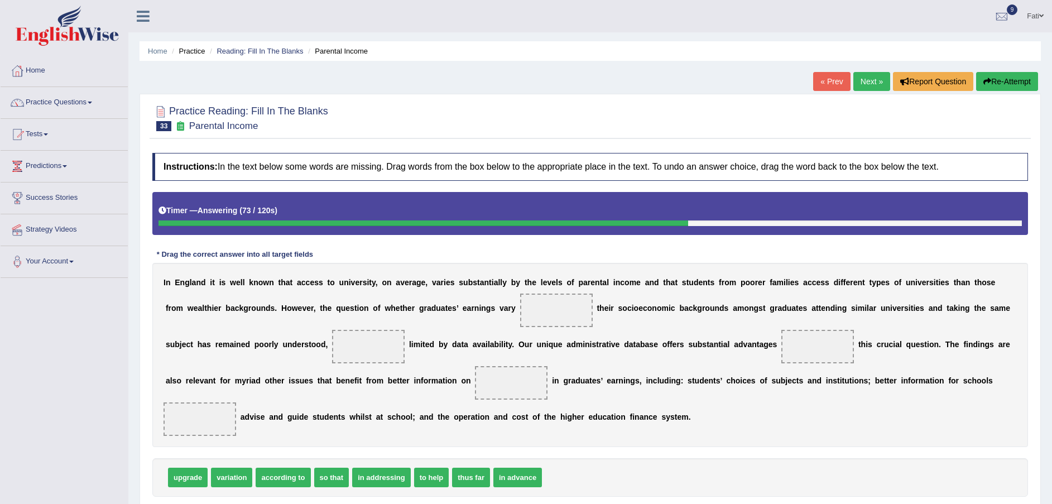
click at [1001, 83] on button "Re-Attempt" at bounding box center [1007, 81] width 62 height 19
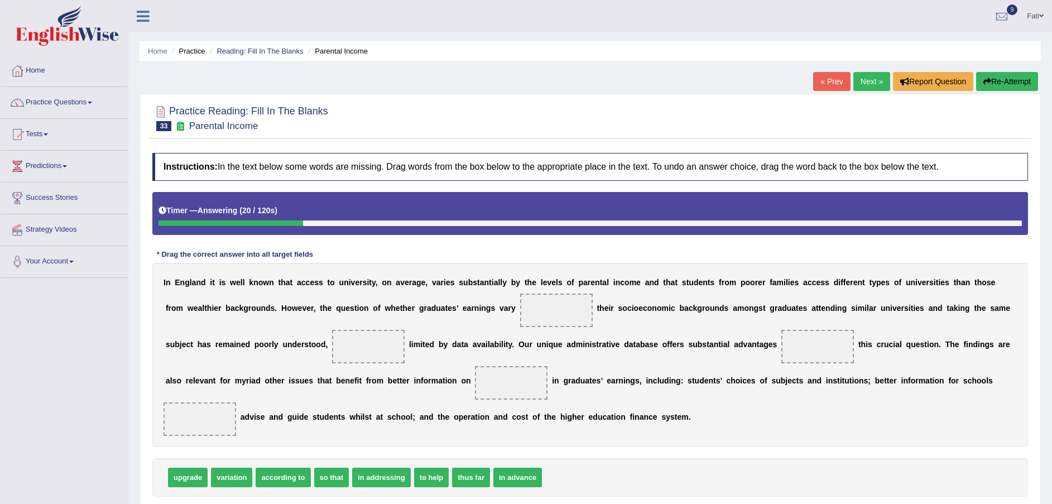
click at [1007, 83] on button "Re-Attempt" at bounding box center [1007, 81] width 62 height 19
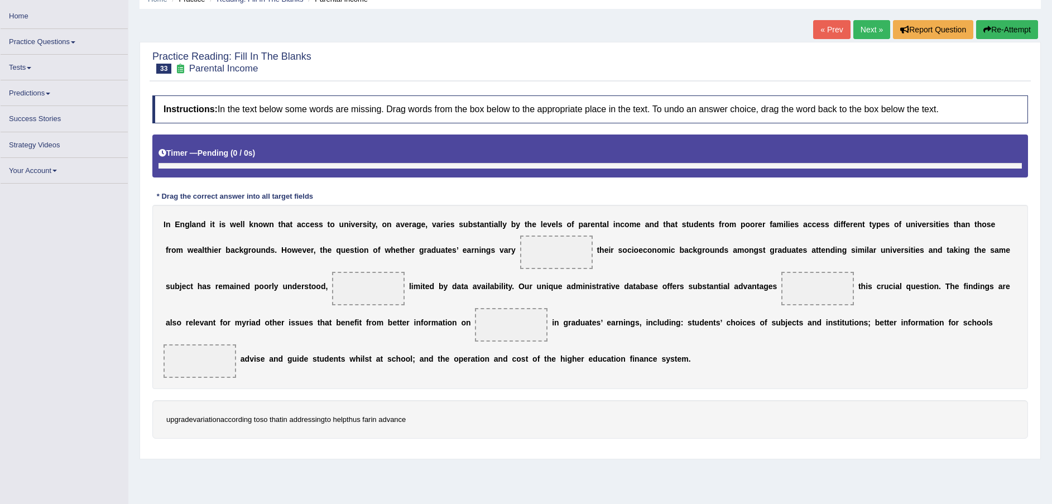
scroll to position [76, 0]
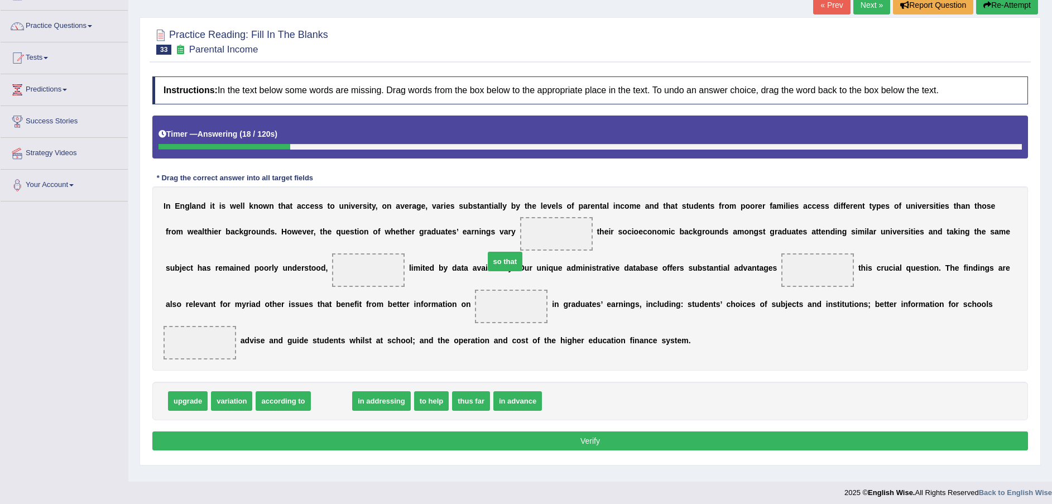
drag, startPoint x: 323, startPoint y: 382, endPoint x: 489, endPoint y: 243, distance: 216.7
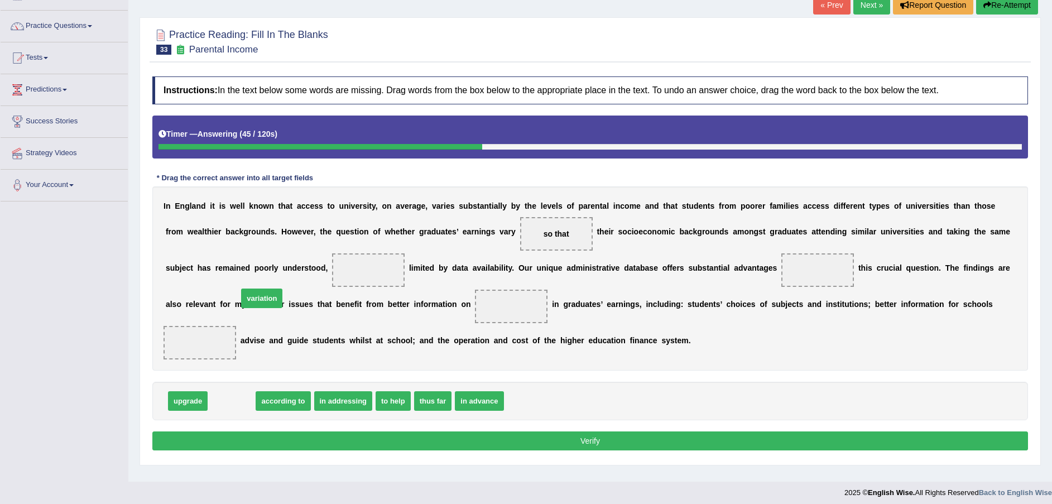
drag, startPoint x: 240, startPoint y: 386, endPoint x: 270, endPoint y: 283, distance: 106.8
click at [332, 283] on span at bounding box center [368, 269] width 73 height 33
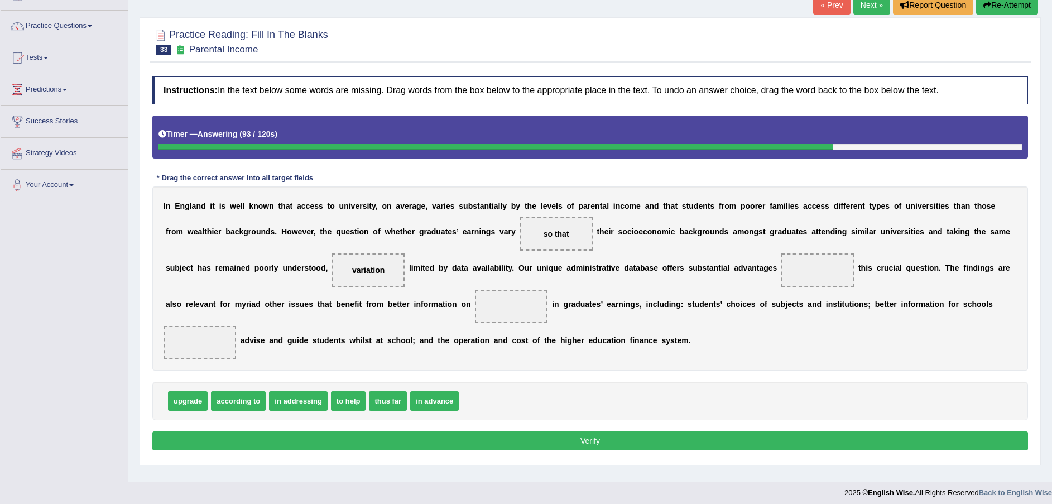
click at [305, 391] on span "in addressing" at bounding box center [298, 401] width 59 height 20
drag, startPoint x: 311, startPoint y: 381, endPoint x: 690, endPoint y: 260, distance: 398.3
click at [781, 266] on span "in addressing" at bounding box center [817, 269] width 73 height 33
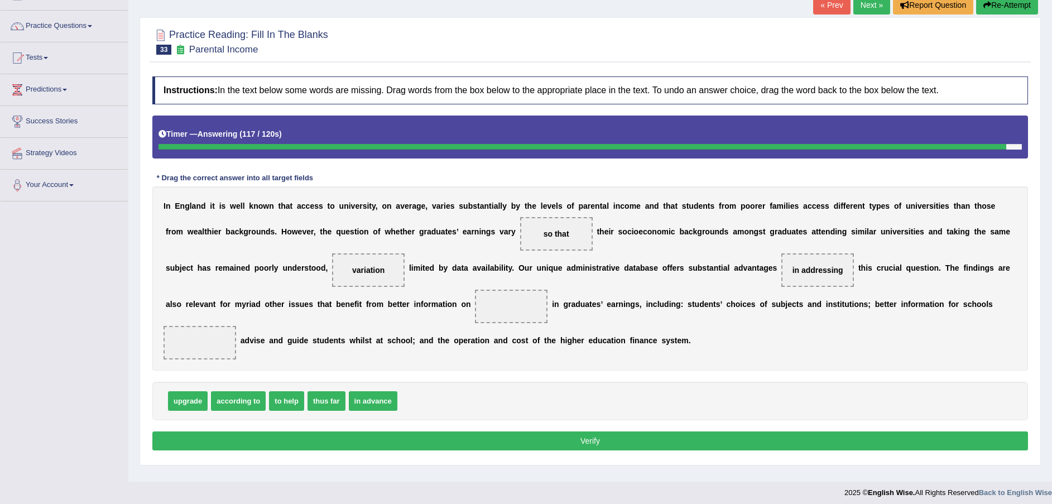
click at [187, 391] on span "upgrade" at bounding box center [188, 401] width 40 height 20
drag, startPoint x: 200, startPoint y: 372, endPoint x: 332, endPoint y: 311, distance: 145.1
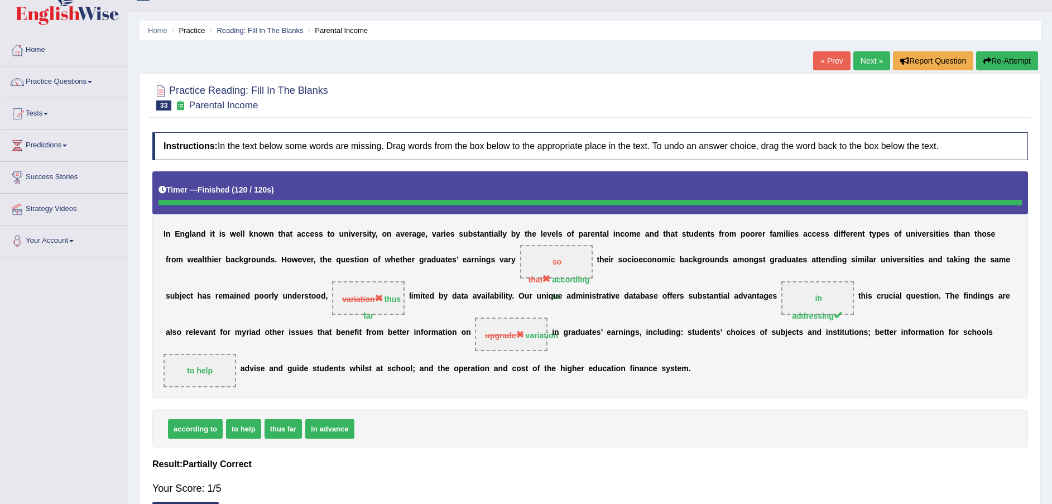
scroll to position [0, 0]
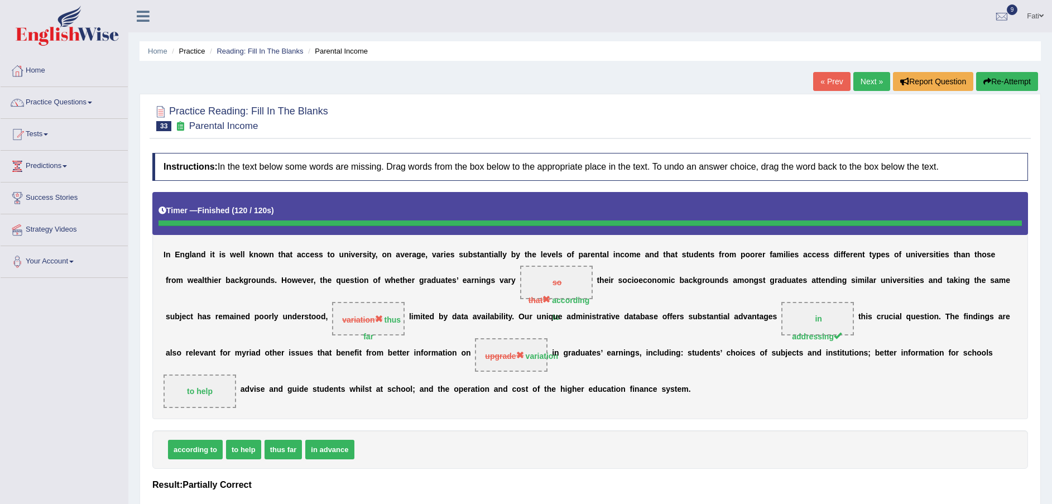
click at [1003, 80] on button "Re-Attempt" at bounding box center [1007, 81] width 62 height 19
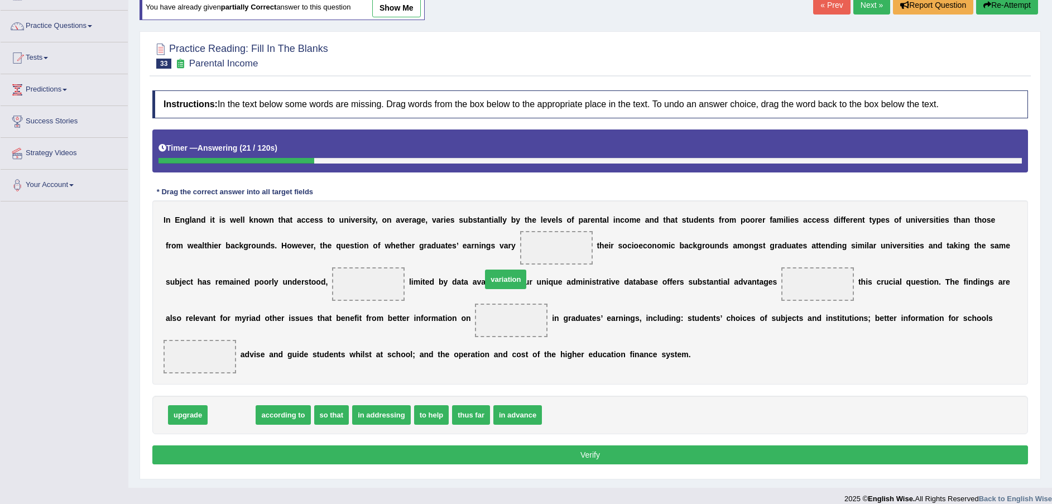
drag, startPoint x: 226, startPoint y: 398, endPoint x: 500, endPoint y: 258, distance: 307.7
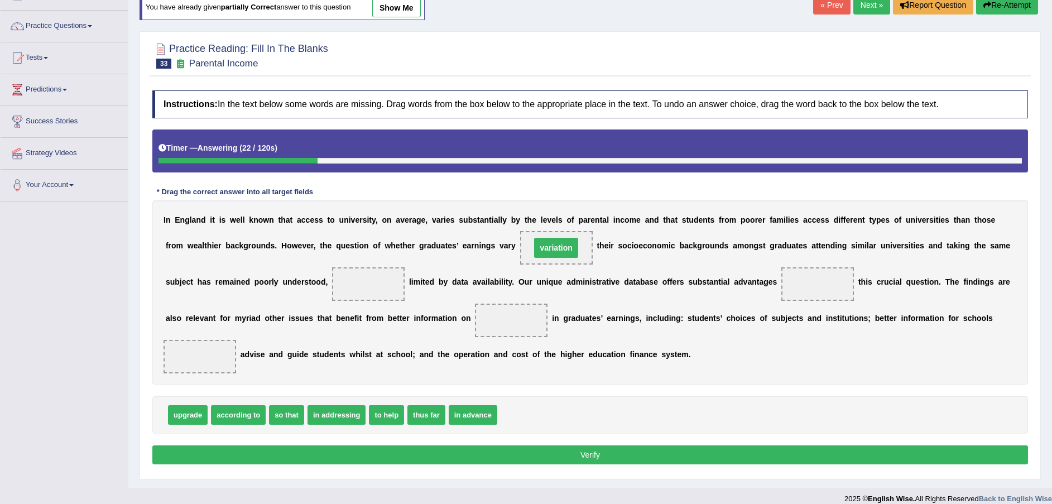
click at [520, 256] on span "variation" at bounding box center [556, 247] width 73 height 33
drag, startPoint x: 401, startPoint y: 393, endPoint x: 230, endPoint y: 307, distance: 191.2
click at [333, 370] on span "thus far" at bounding box center [352, 380] width 38 height 20
click at [332, 284] on span at bounding box center [368, 283] width 73 height 33
click at [332, 283] on span at bounding box center [368, 283] width 73 height 33
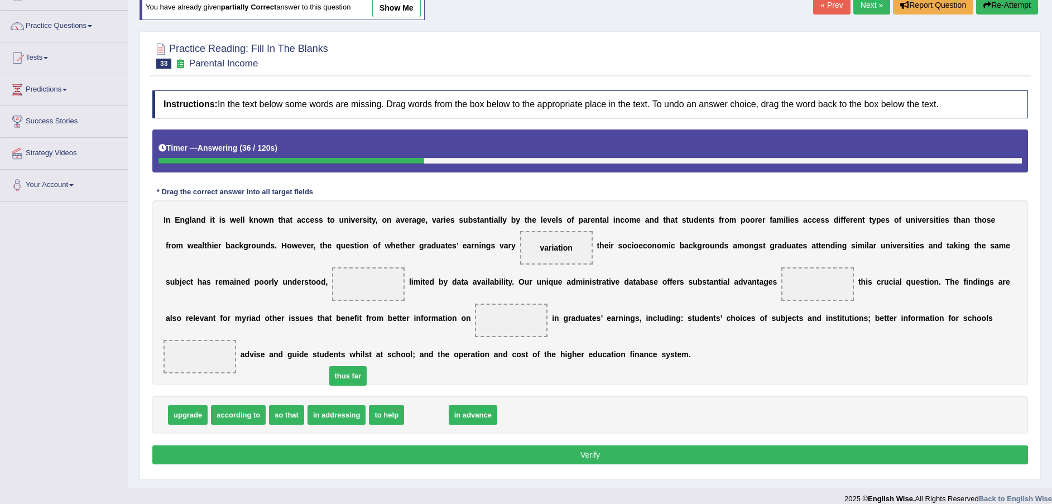
drag, startPoint x: 214, startPoint y: 280, endPoint x: 219, endPoint y: 267, distance: 14.1
click at [332, 267] on span at bounding box center [368, 283] width 73 height 33
drag, startPoint x: 417, startPoint y: 389, endPoint x: 263, endPoint y: 277, distance: 190.2
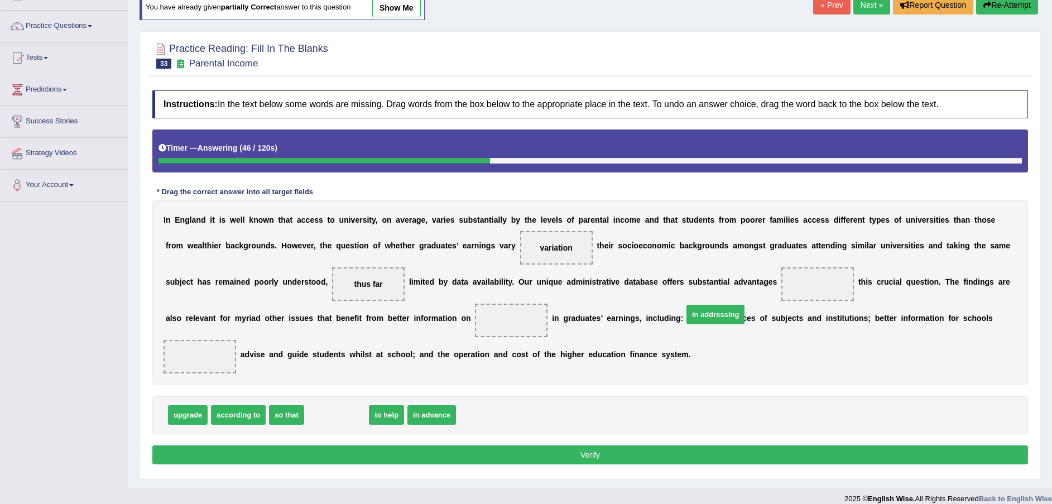
drag, startPoint x: 340, startPoint y: 401, endPoint x: 697, endPoint y: 296, distance: 372.4
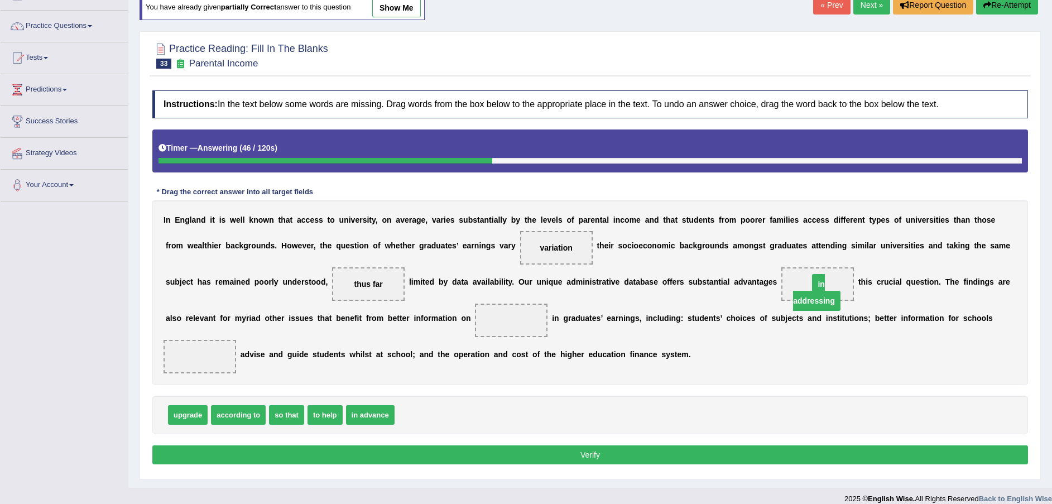
drag, startPoint x: 697, startPoint y: 296, endPoint x: 692, endPoint y: 291, distance: 6.7
click at [781, 291] on span "in addressing" at bounding box center [817, 283] width 73 height 33
click at [793, 291] on span "in addressing" at bounding box center [816, 292] width 47 height 37
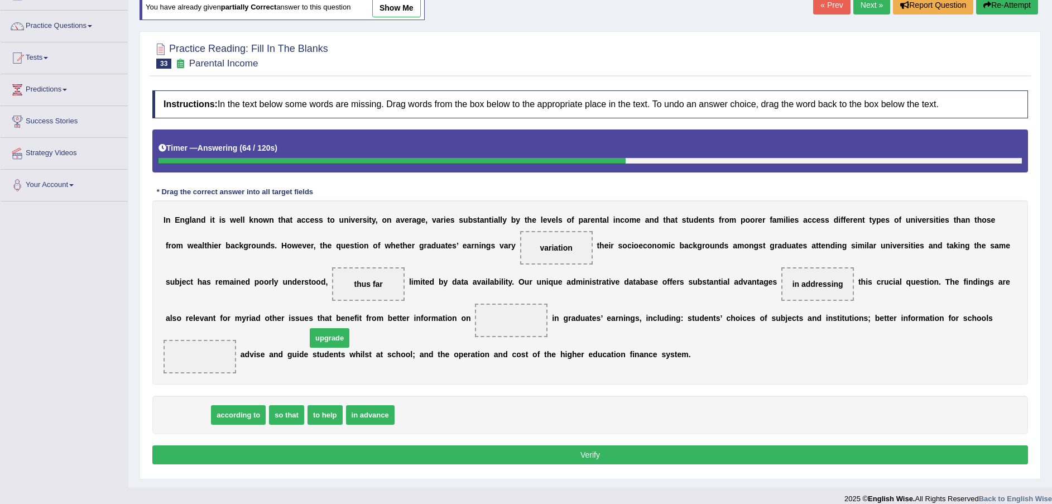
drag, startPoint x: 192, startPoint y: 395, endPoint x: 334, endPoint y: 318, distance: 161.3
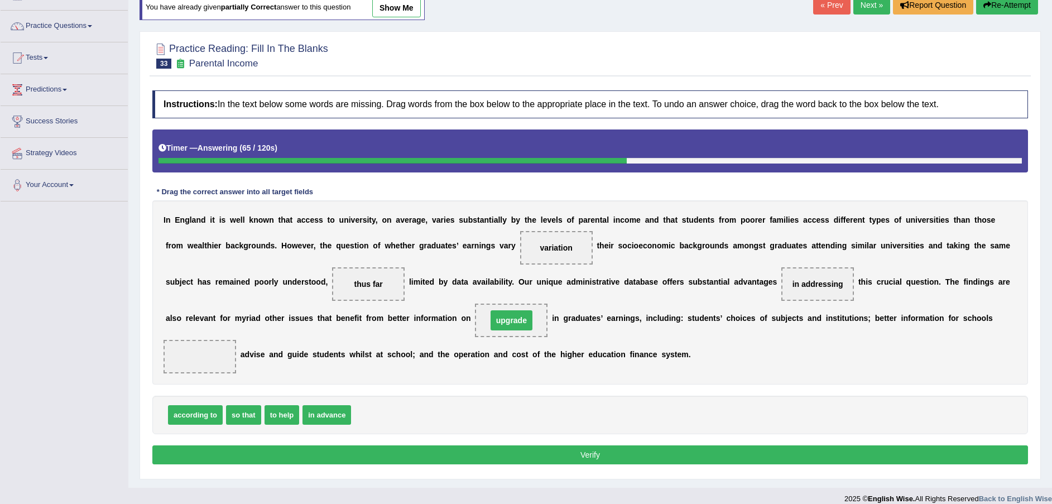
click at [490, 318] on span "upgrade" at bounding box center [511, 320] width 42 height 20
drag, startPoint x: 336, startPoint y: 320, endPoint x: 399, endPoint y: 400, distance: 101.3
click at [335, 405] on span "in advance" at bounding box center [326, 415] width 49 height 20
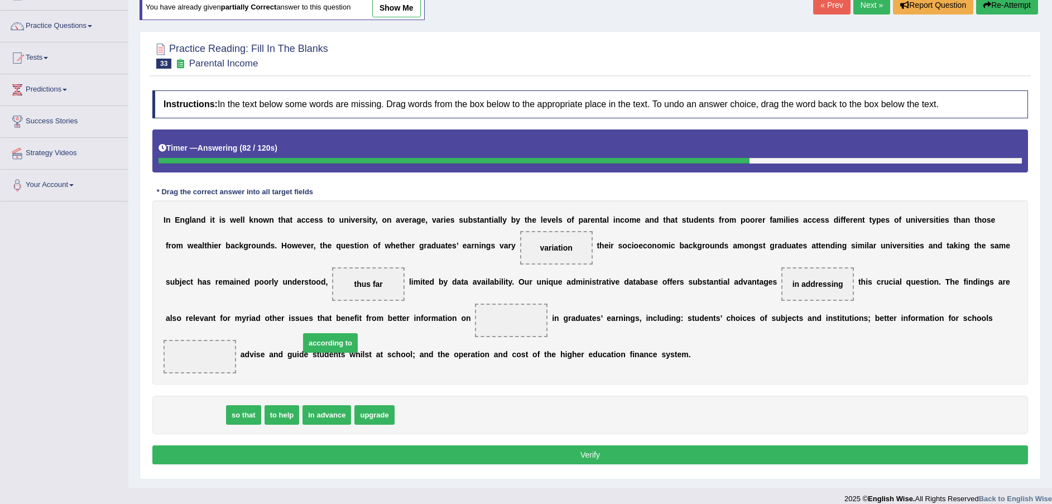
drag, startPoint x: 198, startPoint y: 395, endPoint x: 333, endPoint y: 323, distance: 152.3
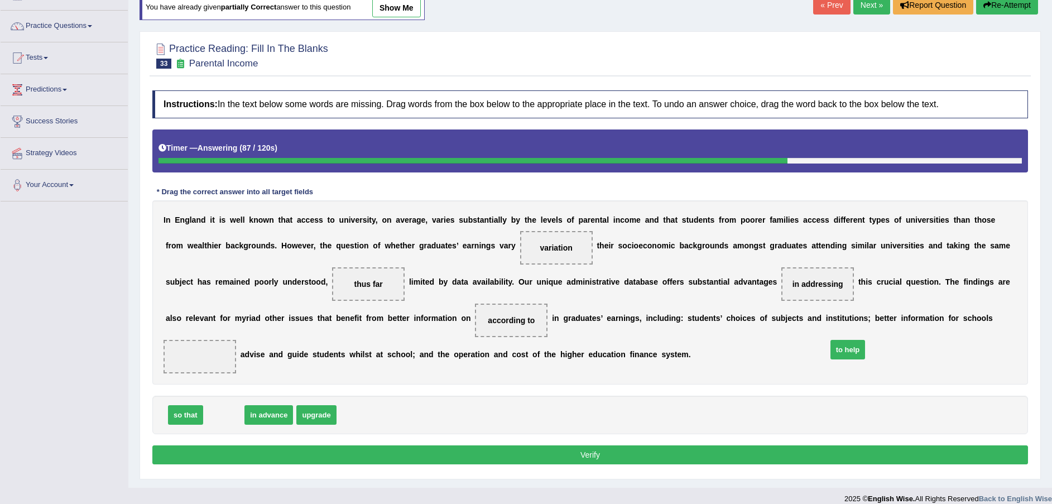
drag, startPoint x: 225, startPoint y: 396, endPoint x: 847, endPoint y: 326, distance: 626.1
click at [715, 445] on button "Verify" at bounding box center [590, 454] width 876 height 19
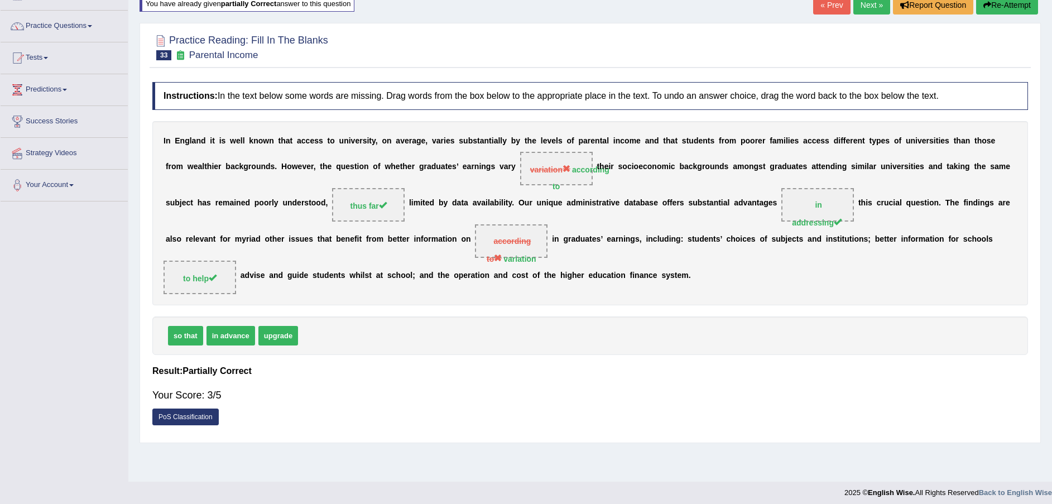
drag, startPoint x: 529, startPoint y: 174, endPoint x: 487, endPoint y: 176, distance: 42.5
click at [512, 176] on div "I n E n g l a n d i t i s w e l l k n o w n t h a t a c c e s s t o u n i v e r…" at bounding box center [590, 213] width 876 height 184
drag, startPoint x: 487, startPoint y: 176, endPoint x: 424, endPoint y: 174, distance: 62.6
click at [424, 174] on div "I n E n g l a n d i t i s w e l l k n o w n t h a t a c c e s s t o u n i v e r…" at bounding box center [590, 213] width 876 height 184
click at [881, 6] on link "Next »" at bounding box center [871, 5] width 37 height 19
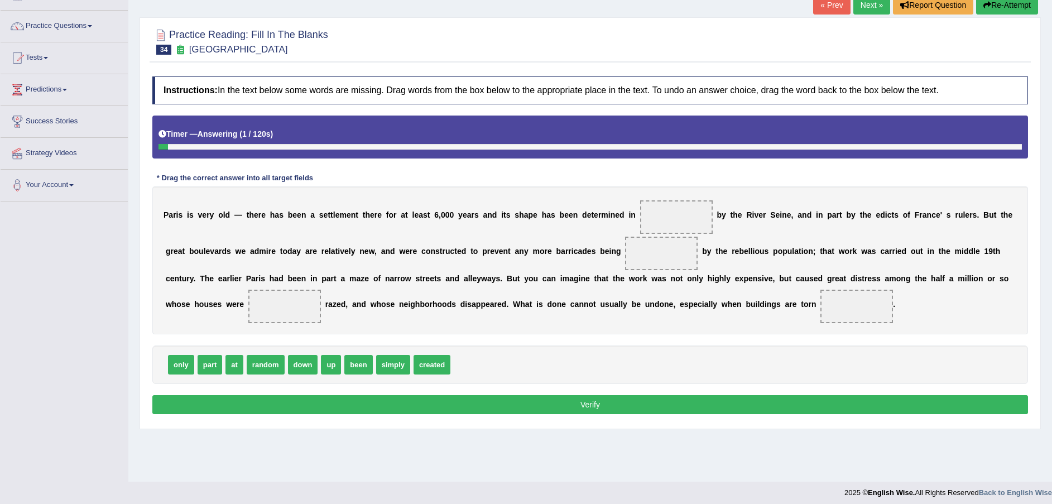
scroll to position [82, 0]
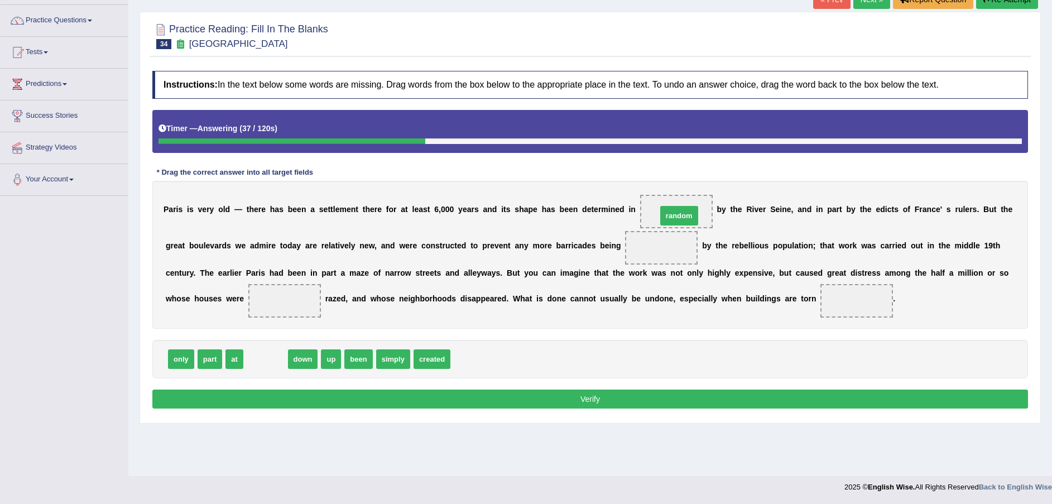
drag, startPoint x: 264, startPoint y: 364, endPoint x: 677, endPoint y: 215, distance: 439.3
click at [677, 215] on span "random" at bounding box center [676, 211] width 73 height 33
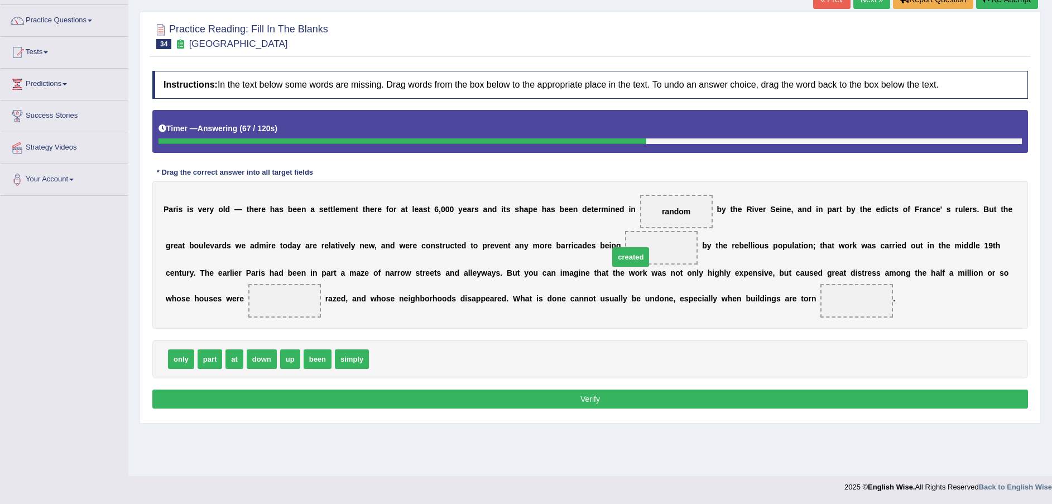
drag, startPoint x: 368, startPoint y: 359, endPoint x: 609, endPoint y: 256, distance: 261.5
drag, startPoint x: 319, startPoint y: 360, endPoint x: 217, endPoint y: 299, distance: 119.6
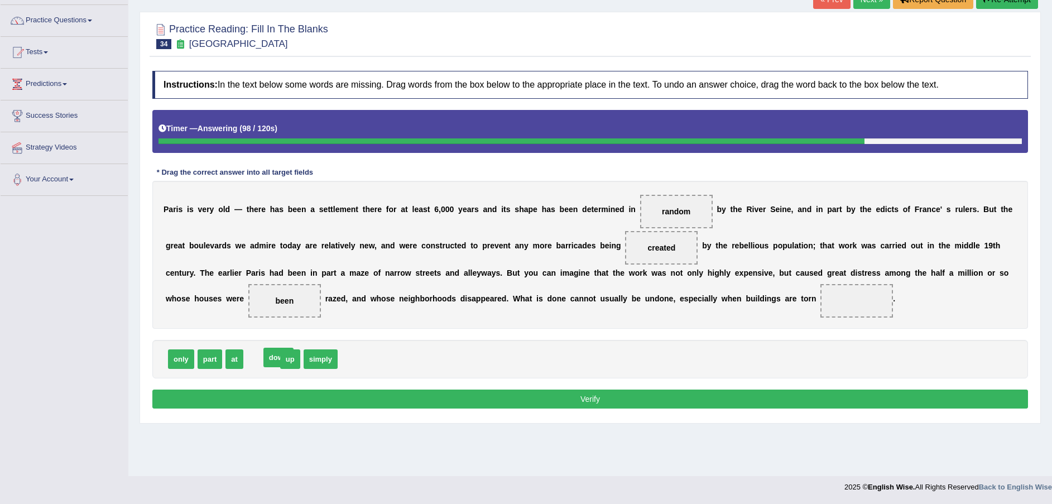
drag, startPoint x: 258, startPoint y: 359, endPoint x: 532, endPoint y: 357, distance: 274.0
drag, startPoint x: 532, startPoint y: 357, endPoint x: 692, endPoint y: 320, distance: 165.0
click at [759, 309] on div "Instructions: In the text below some words are missing. Drag words from the box…" at bounding box center [590, 241] width 881 height 352
drag, startPoint x: 314, startPoint y: 360, endPoint x: 733, endPoint y: 312, distance: 421.9
click at [820, 312] on span at bounding box center [856, 300] width 73 height 33
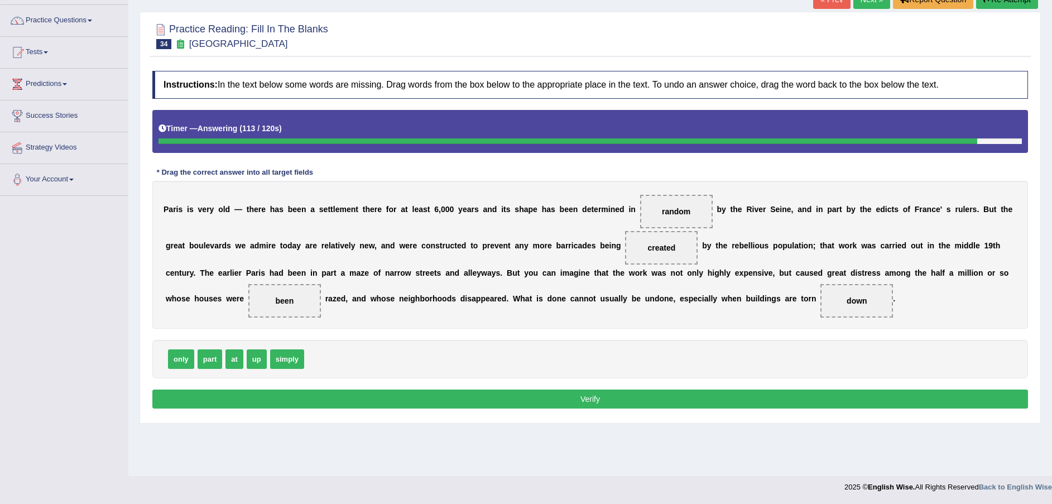
drag, startPoint x: 209, startPoint y: 299, endPoint x: 297, endPoint y: 334, distance: 94.9
click at [297, 334] on div "Instructions: In the text below some words are missing. Drag words from the box…" at bounding box center [590, 241] width 881 height 352
drag, startPoint x: 199, startPoint y: 304, endPoint x: 357, endPoint y: 389, distance: 180.0
click at [235, 361] on span "at" at bounding box center [234, 359] width 18 height 20
drag, startPoint x: 235, startPoint y: 361, endPoint x: 213, endPoint y: 307, distance: 58.5
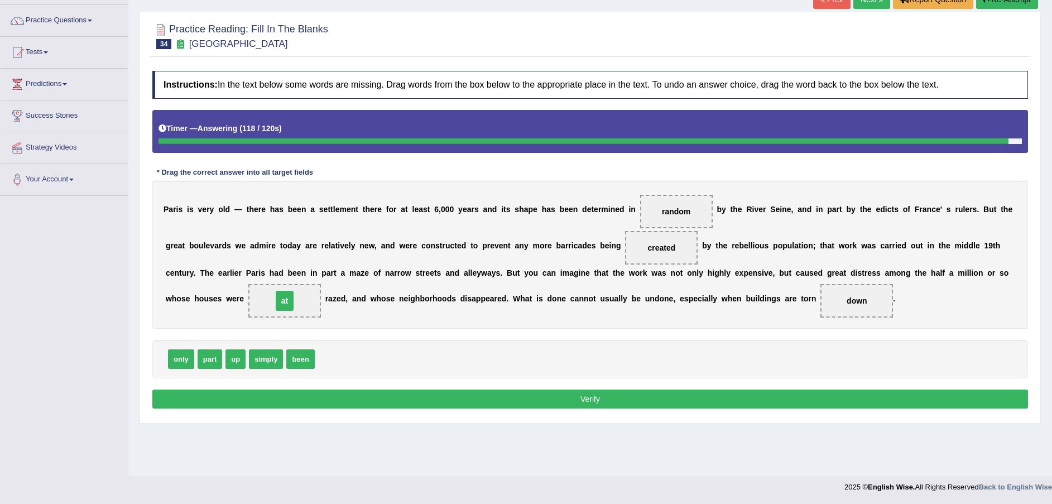
click at [248, 307] on span "at" at bounding box center [284, 300] width 73 height 33
click at [392, 402] on button "Verify" at bounding box center [590, 398] width 876 height 19
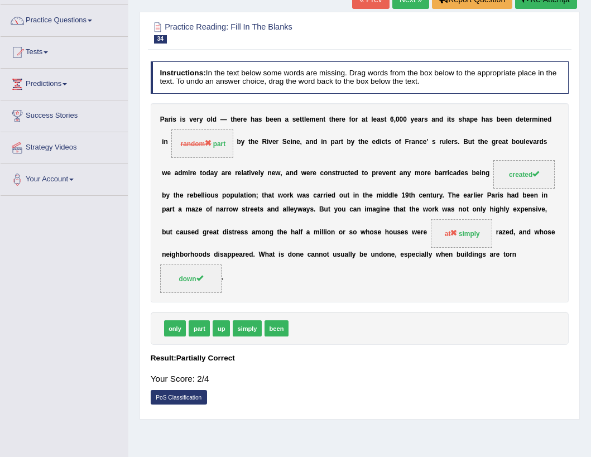
click at [504, 13] on div "Practice Reading: Fill In The Blanks 34 Paris Instructions: In the text below s…" at bounding box center [360, 216] width 440 height 408
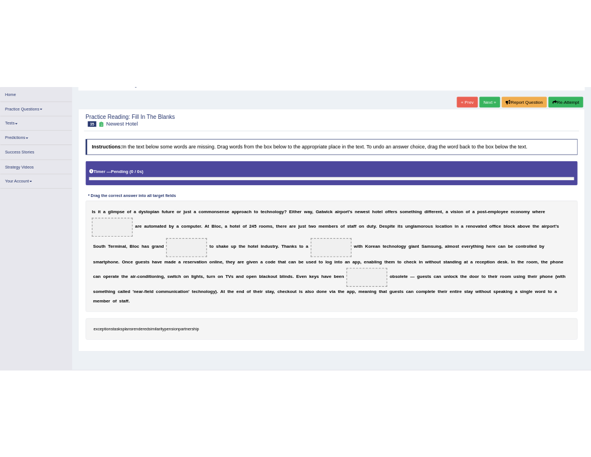
scroll to position [76, 0]
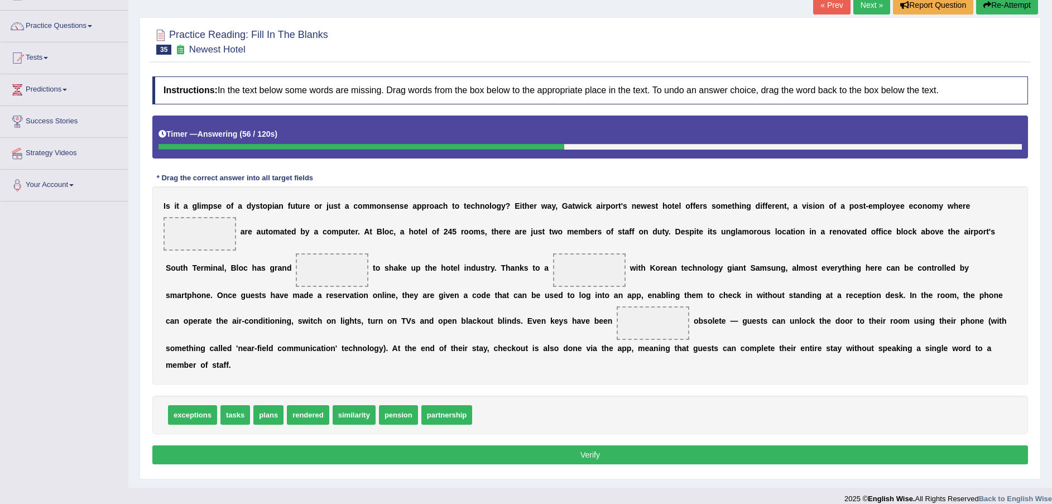
click at [200, 405] on span "exceptions" at bounding box center [192, 415] width 49 height 20
drag, startPoint x: 200, startPoint y: 401, endPoint x: 983, endPoint y: 221, distance: 802.7
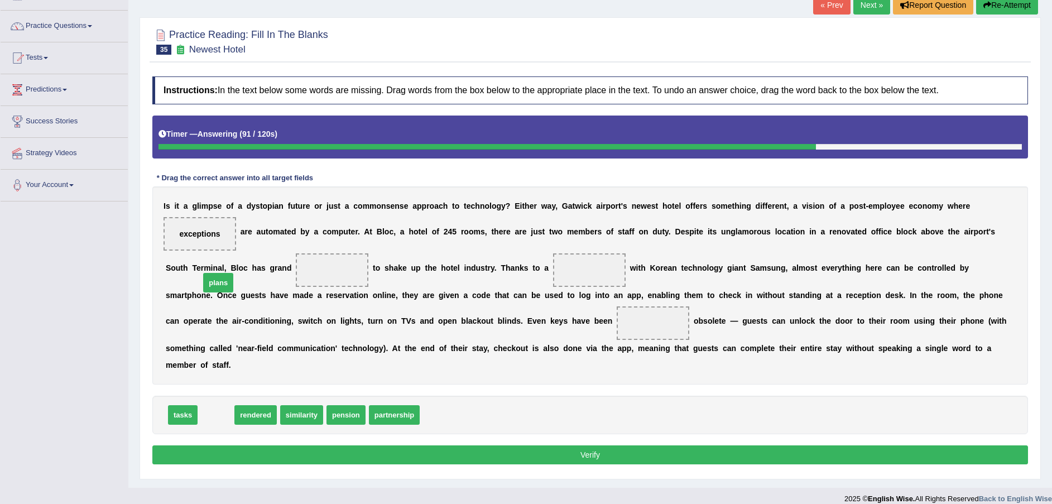
drag, startPoint x: 216, startPoint y: 397, endPoint x: 218, endPoint y: 264, distance: 132.3
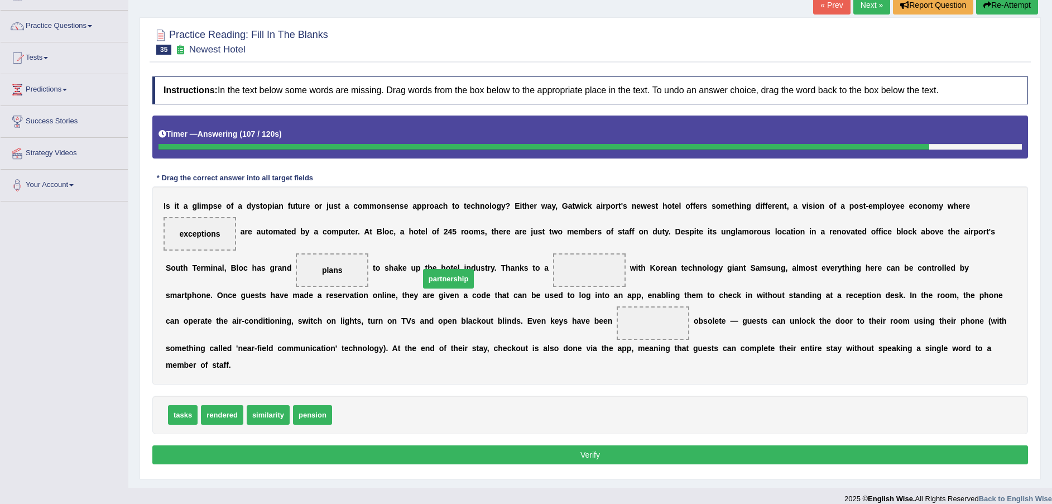
drag, startPoint x: 363, startPoint y: 405, endPoint x: 451, endPoint y: 275, distance: 156.8
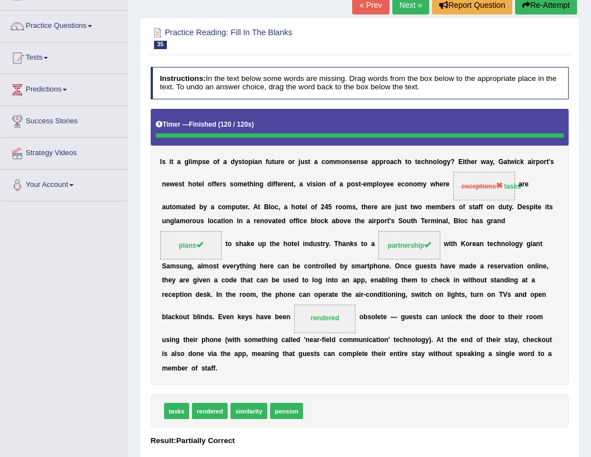
drag, startPoint x: 154, startPoint y: 158, endPoint x: 262, endPoint y: 329, distance: 202.2
click at [262, 329] on div "I s i t a g l i m p s e o f a d y s t o p i a n f u t u r e o r j u s t a c o m…" at bounding box center [360, 247] width 419 height 276
click at [247, 328] on div "I s i t a g l i m p s e o f a d y s t o p i a n f u t u r e o r j u s t a c o m…" at bounding box center [360, 247] width 419 height 276
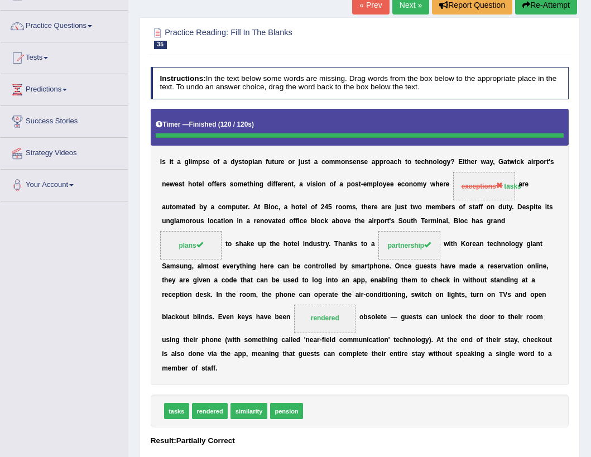
click at [247, 328] on div "I s i t a g l i m p s e o f a d y s t o p i a n f u t u r e o r j u s t a c o m…" at bounding box center [360, 247] width 419 height 276
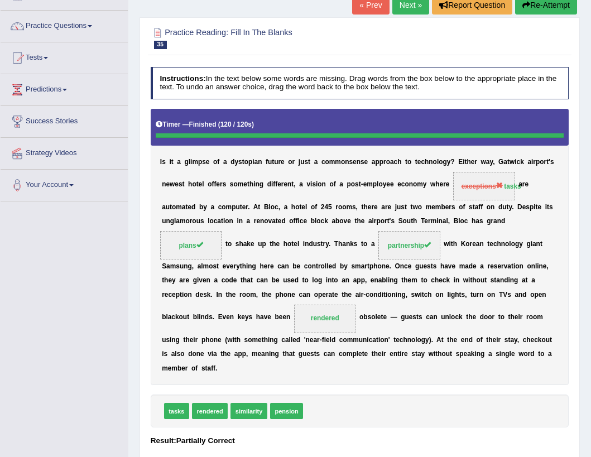
click at [247, 328] on div "I s i t a g l i m p s e o f a d y s t o p i a n f u t u r e o r j u s t a c o m…" at bounding box center [360, 247] width 419 height 276
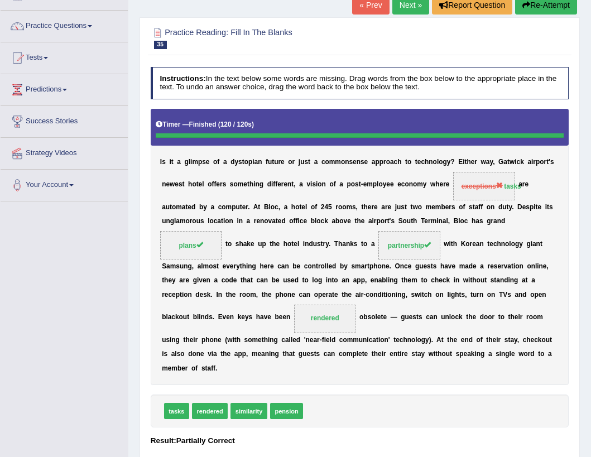
click at [247, 328] on div "I s i t a g l i m p s e o f a d y s t o p i a n f u t u r e o r j u s t a c o m…" at bounding box center [360, 247] width 419 height 276
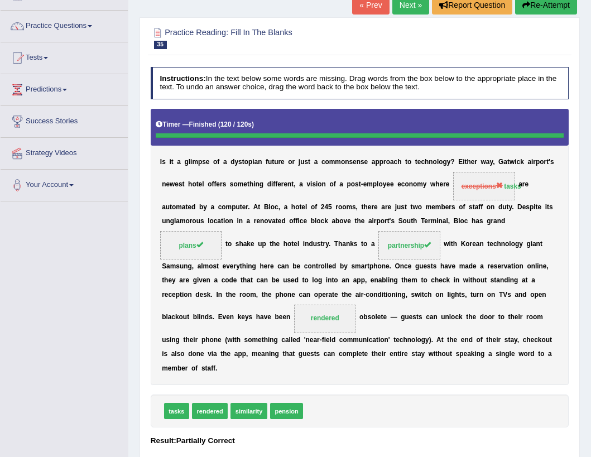
click at [247, 328] on div "I s i t a g l i m p s e o f a d y s t o p i a n f u t u r e o r j u s t a c o m…" at bounding box center [360, 247] width 419 height 276
